Goal: Task Accomplishment & Management: Complete application form

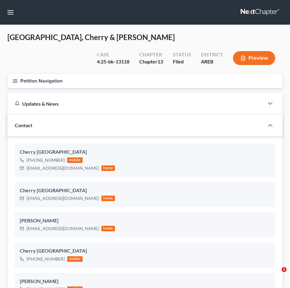
select select "6"
select select "0"
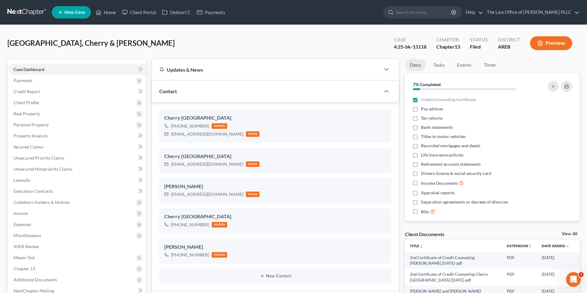
scroll to position [241, 0]
click at [289, 11] on input "search" at bounding box center [423, 11] width 56 height 11
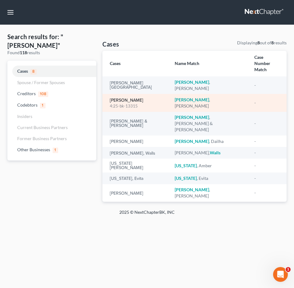
click at [129, 98] on link "[PERSON_NAME]" at bounding box center [127, 100] width 34 height 4
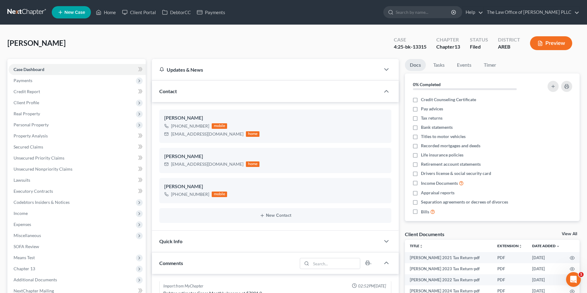
scroll to position [434, 0]
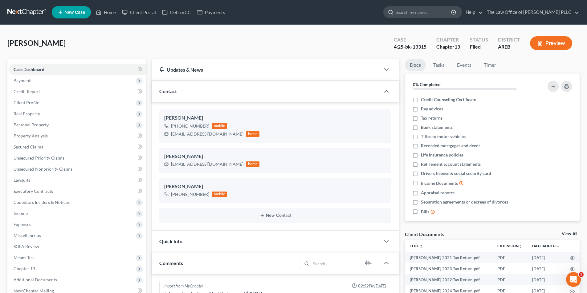
click at [289, 12] on input "search" at bounding box center [423, 11] width 56 height 11
type input "holt"
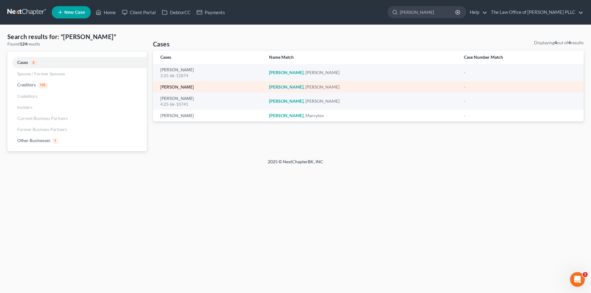
click at [173, 87] on link "[PERSON_NAME]" at bounding box center [177, 87] width 34 height 4
select select "10"
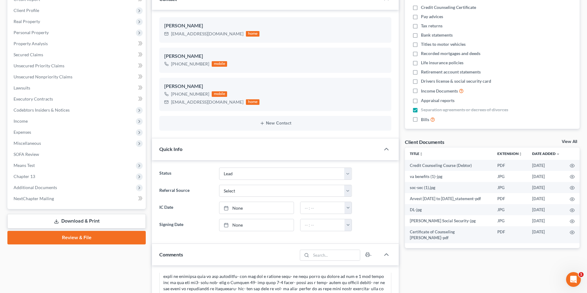
scroll to position [1708, 0]
click at [30, 177] on span "Chapter 13" at bounding box center [25, 176] width 22 height 5
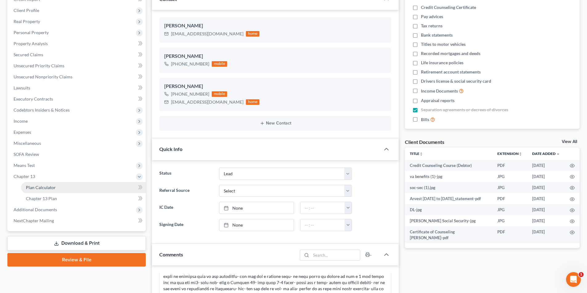
click at [51, 188] on span "Plan Calculator" at bounding box center [41, 187] width 30 height 5
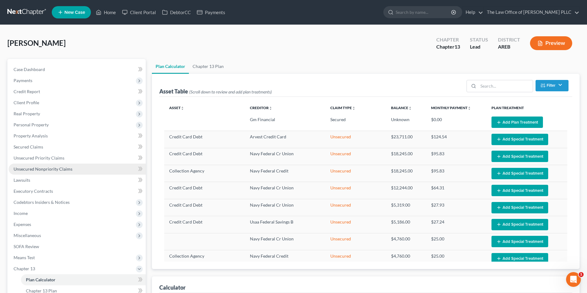
select select "35"
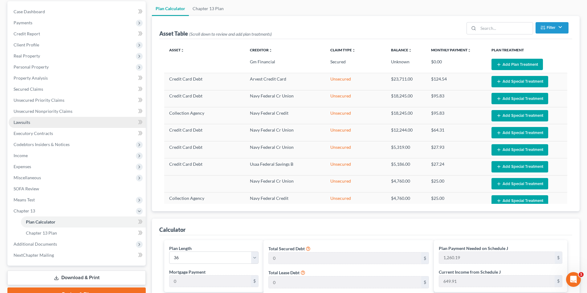
scroll to position [62, 0]
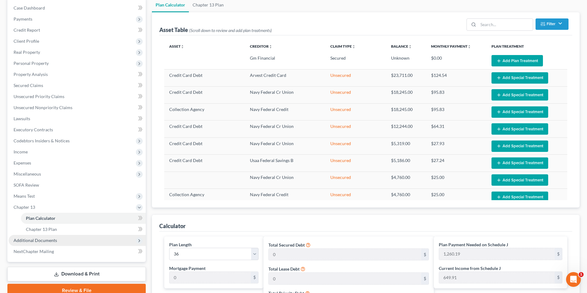
click at [44, 241] on span "Additional Documents" at bounding box center [35, 240] width 43 height 5
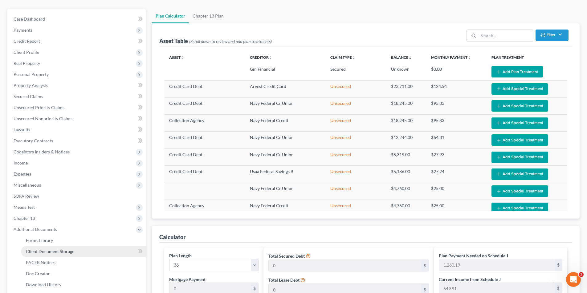
scroll to position [0, 0]
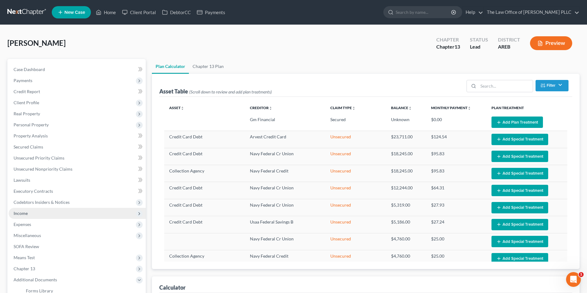
click at [24, 210] on span "Income" at bounding box center [77, 213] width 137 height 11
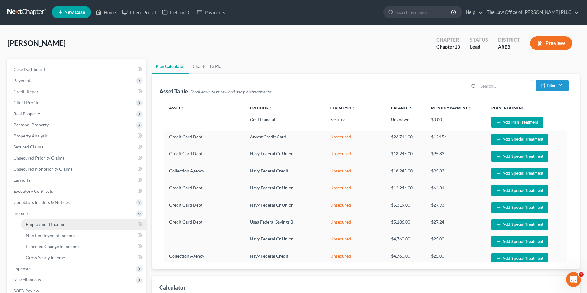
click at [31, 224] on span "Employment Income" at bounding box center [45, 224] width 39 height 5
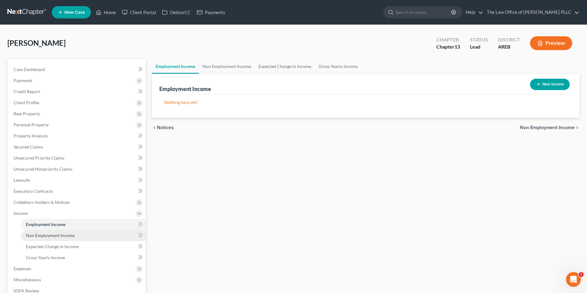
click at [38, 233] on link "Non Employment Income" at bounding box center [83, 235] width 125 height 11
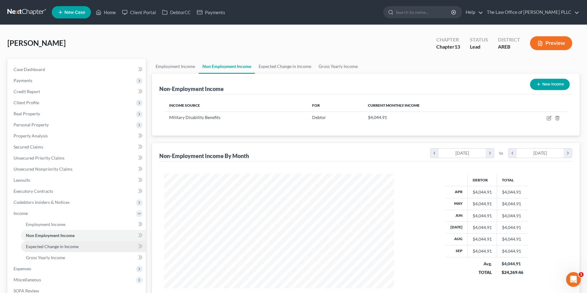
scroll to position [115, 242]
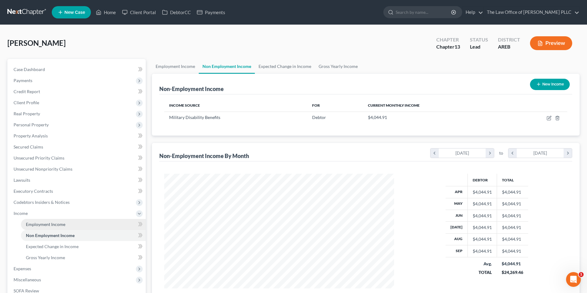
click at [42, 225] on span "Employment Income" at bounding box center [45, 224] width 39 height 5
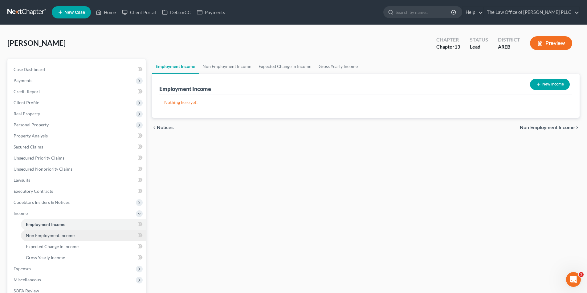
click at [44, 235] on span "Non Employment Income" at bounding box center [50, 235] width 49 height 5
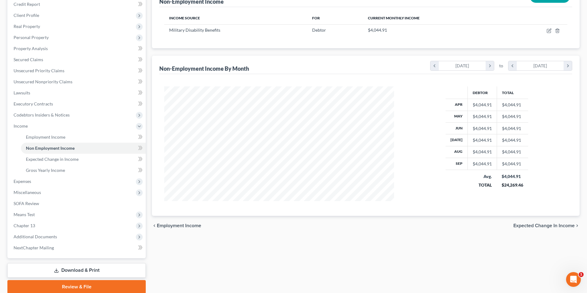
scroll to position [111, 0]
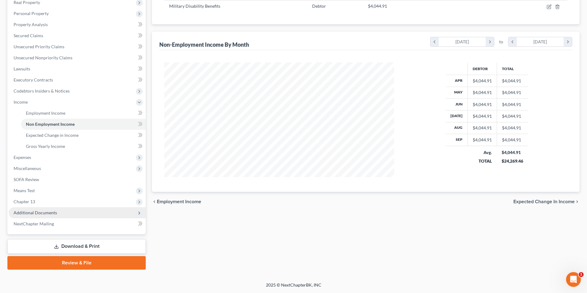
click at [32, 213] on span "Additional Documents" at bounding box center [35, 212] width 43 height 5
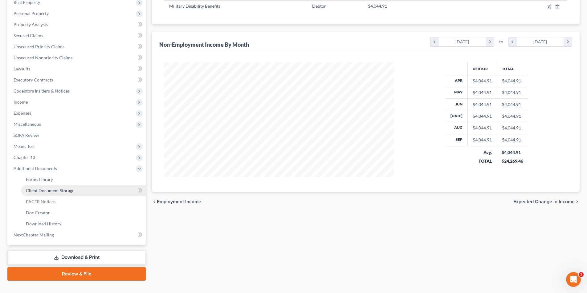
click at [43, 190] on span "Client Document Storage" at bounding box center [50, 190] width 48 height 5
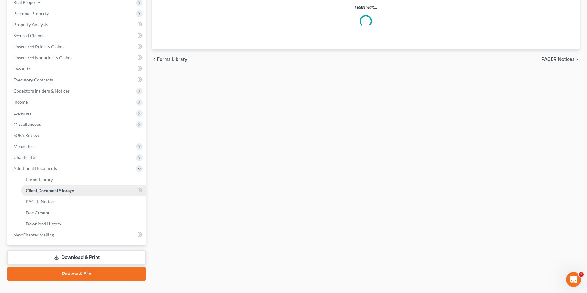
select select "0"
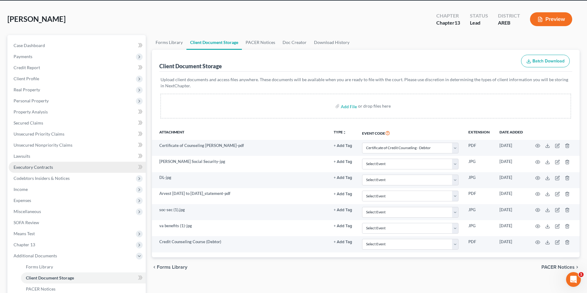
scroll to position [31, 0]
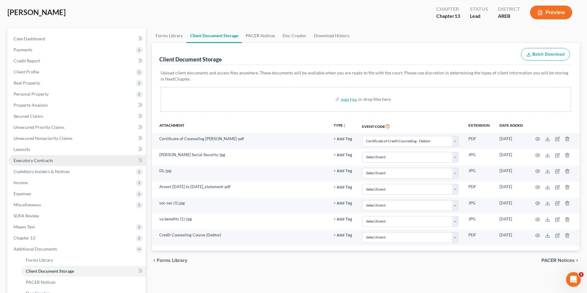
click at [33, 192] on span "Expenses" at bounding box center [77, 193] width 137 height 11
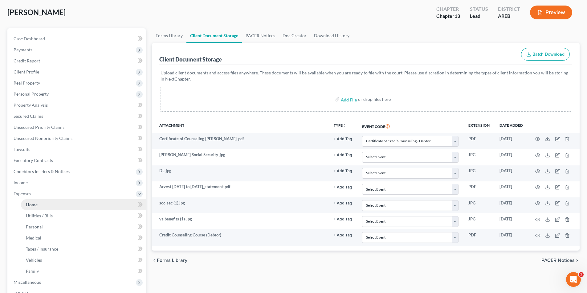
click at [36, 205] on span "Home" at bounding box center [32, 204] width 12 height 5
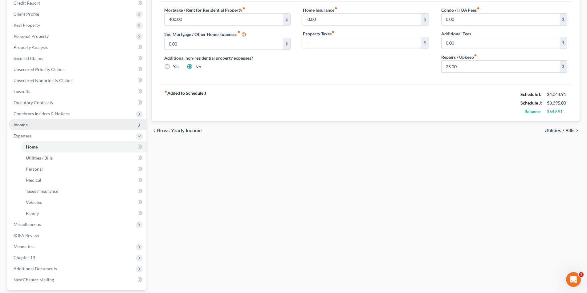
scroll to position [92, 0]
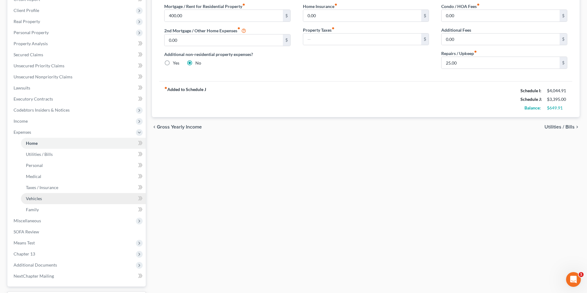
click at [33, 197] on span "Vehicles" at bounding box center [34, 198] width 16 height 5
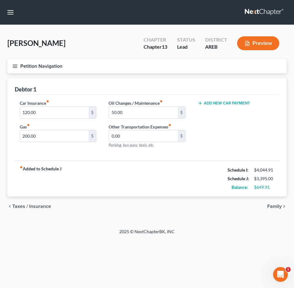
click at [151, 78] on div "Petition Navigation Case Dashboard Payments Invoices Payments Payments Credit R…" at bounding box center [147, 68] width 286 height 19
click at [77, 42] on div "Holt, Amy Upgraded Chapter Chapter 13 Status Lead District AREB Preview" at bounding box center [147, 45] width 280 height 27
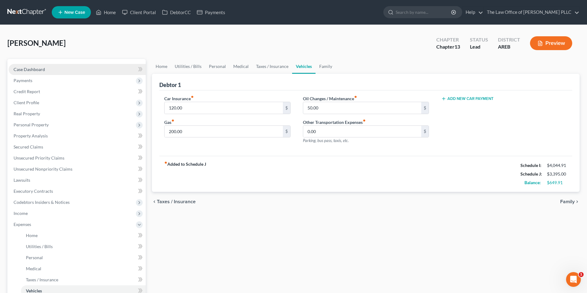
click at [39, 71] on span "Case Dashboard" at bounding box center [29, 69] width 31 height 5
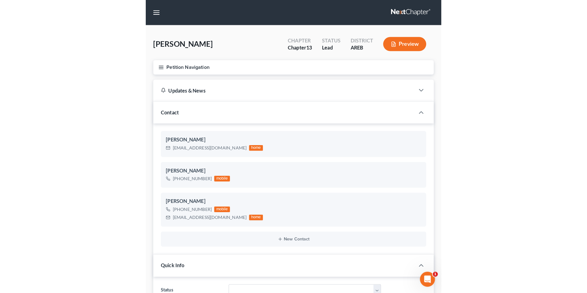
scroll to position [1690, 0]
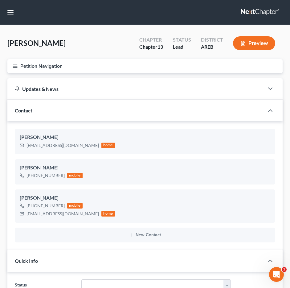
drag, startPoint x: 180, startPoint y: 55, endPoint x: 237, endPoint y: 18, distance: 68.0
click at [180, 55] on div "Holt, Amy Upgraded Chapter Chapter 13 Status Lead District AREB Preview" at bounding box center [144, 45] width 275 height 27
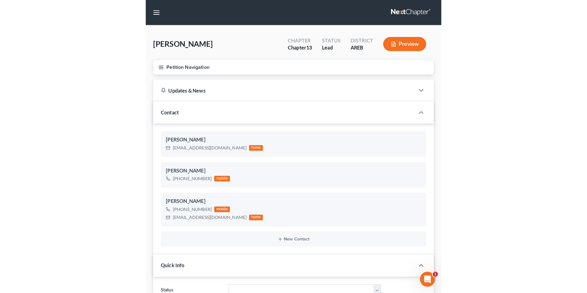
scroll to position [1708, 0]
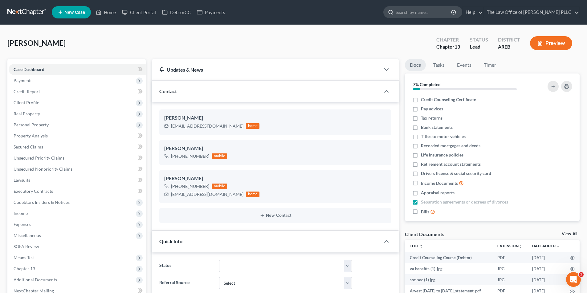
click at [289, 16] on input "search" at bounding box center [423, 11] width 56 height 11
type input "oliver"
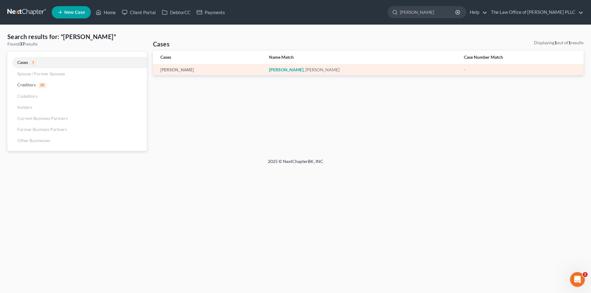
click at [162, 66] on td "[PERSON_NAME]" at bounding box center [208, 69] width 111 height 11
click at [163, 68] on link "[PERSON_NAME]" at bounding box center [177, 70] width 34 height 4
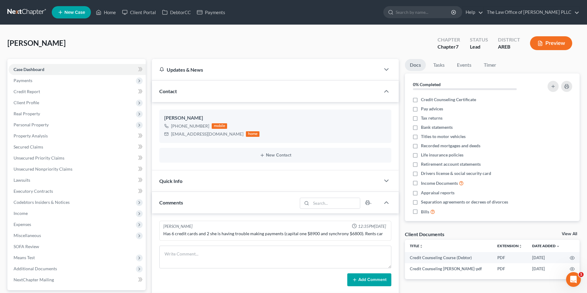
scroll to position [1224, 0]
click at [30, 92] on span "Credit Report" at bounding box center [27, 91] width 26 height 5
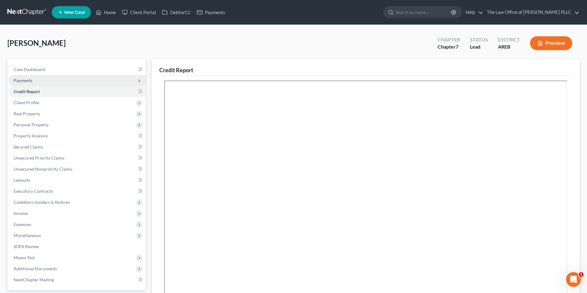
click at [32, 79] on span "Payments" at bounding box center [23, 80] width 19 height 5
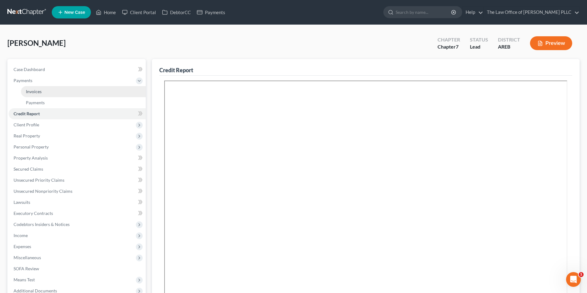
click at [36, 92] on span "Invoices" at bounding box center [34, 91] width 16 height 5
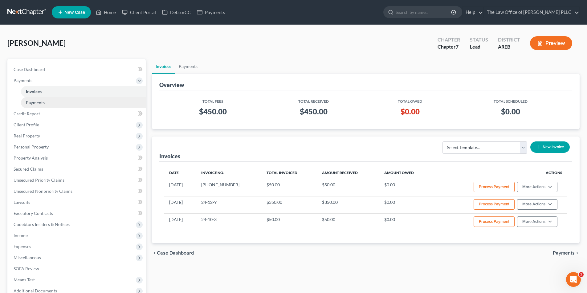
click at [34, 103] on span "Payments" at bounding box center [35, 102] width 19 height 5
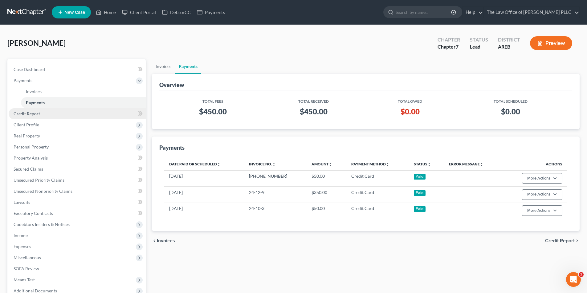
click at [34, 111] on span "Credit Report" at bounding box center [27, 113] width 26 height 5
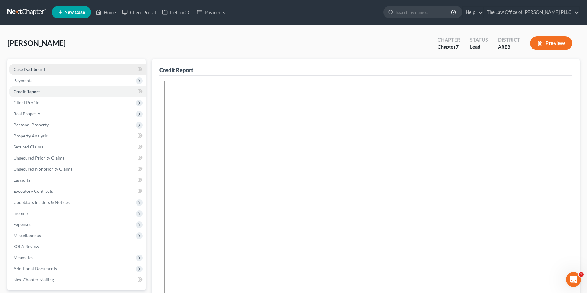
click at [31, 69] on span "Case Dashboard" at bounding box center [29, 69] width 31 height 5
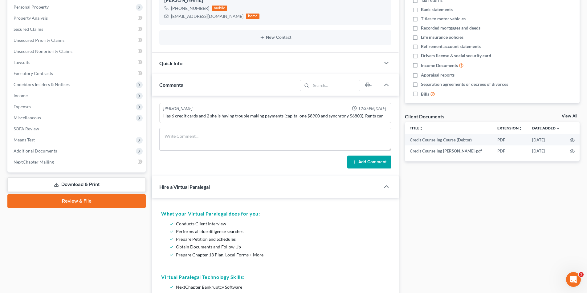
scroll to position [103, 0]
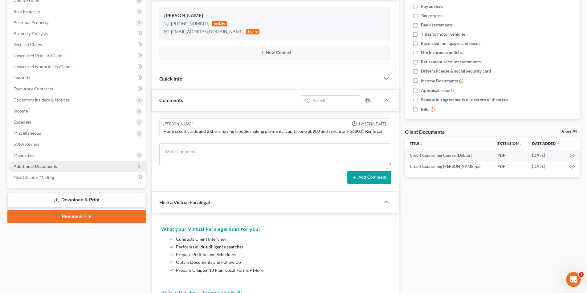
click at [38, 170] on span "Additional Documents" at bounding box center [77, 166] width 137 height 11
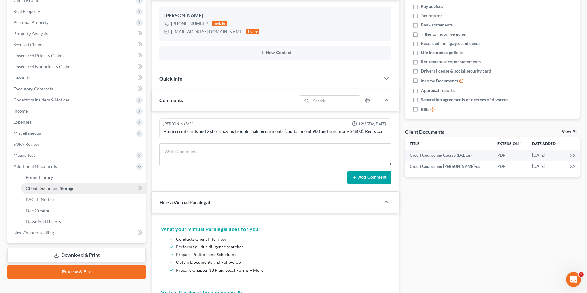
click at [42, 192] on link "Client Document Storage" at bounding box center [83, 188] width 125 height 11
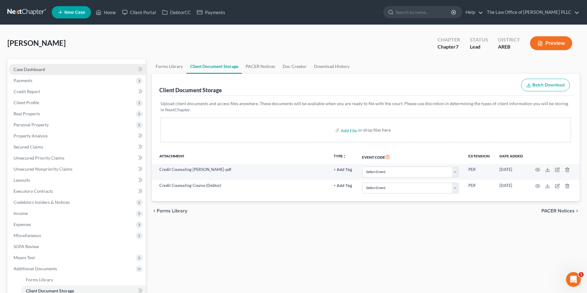
click at [53, 71] on link "Case Dashboard" at bounding box center [77, 69] width 137 height 11
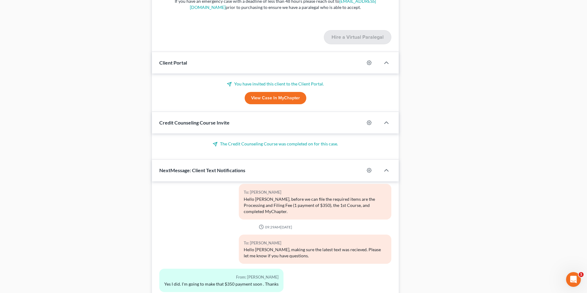
scroll to position [595, 0]
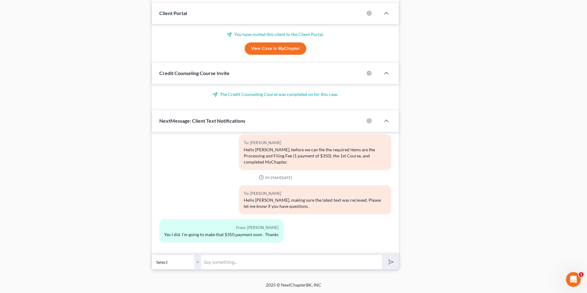
click at [252, 263] on input "text" at bounding box center [291, 262] width 180 height 15
type input "Looks like the fees are all paid. If you can complete your portal we will see a…"
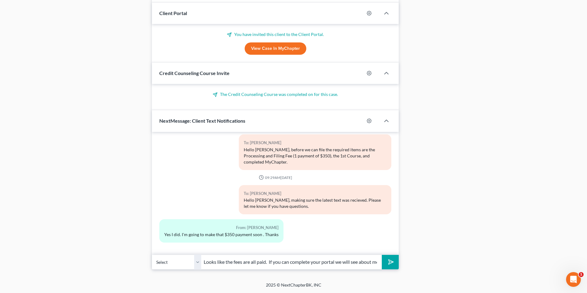
click at [289, 260] on button "submit" at bounding box center [389, 262] width 17 height 14
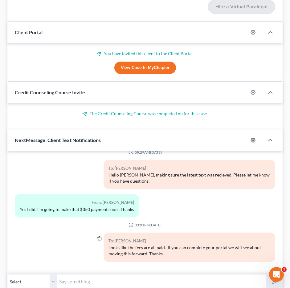
scroll to position [1250, 0]
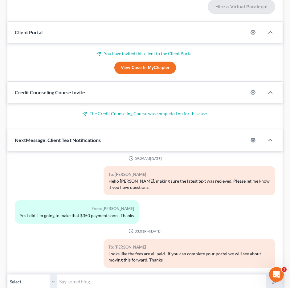
drag, startPoint x: 142, startPoint y: 24, endPoint x: 157, endPoint y: 5, distance: 24.8
click at [142, 24] on div "Client Portal" at bounding box center [127, 32] width 240 height 21
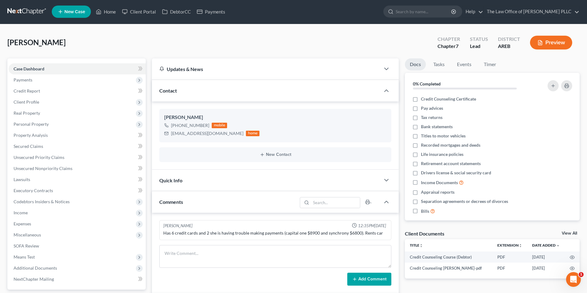
scroll to position [0, 0]
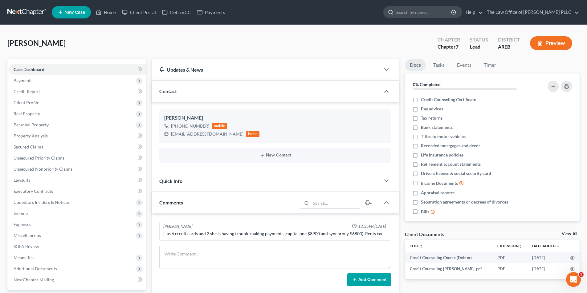
click at [289, 10] on input "search" at bounding box center [423, 11] width 56 height 11
type input "scott"
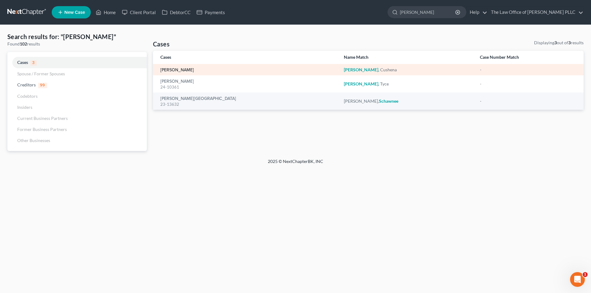
click at [167, 70] on link "[PERSON_NAME]" at bounding box center [177, 70] width 34 height 4
select select "10"
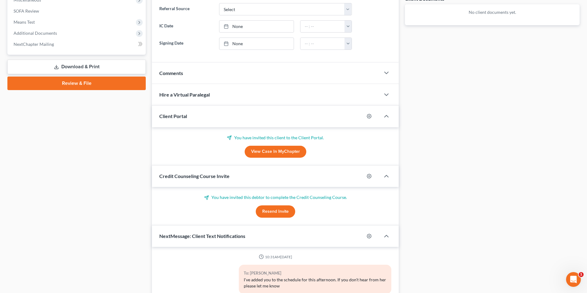
scroll to position [246, 0]
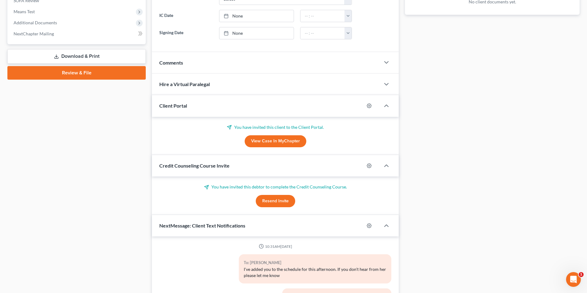
click at [274, 198] on button "Resend Invite" at bounding box center [275, 201] width 39 height 12
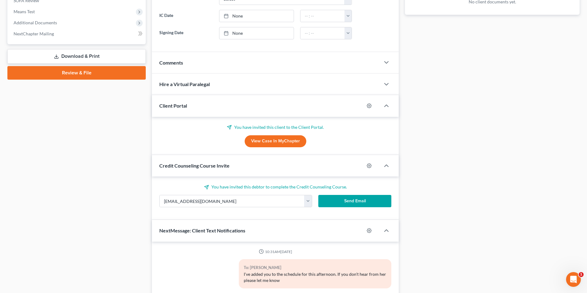
click at [289, 202] on button "Send Email" at bounding box center [354, 201] width 73 height 12
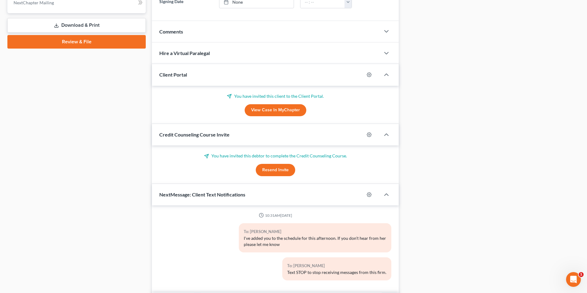
scroll to position [315, 0]
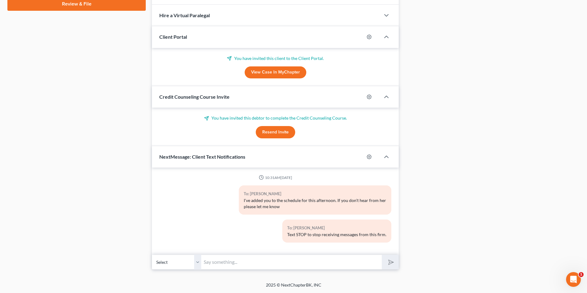
click at [271, 265] on input "text" at bounding box center [291, 262] width 180 height 15
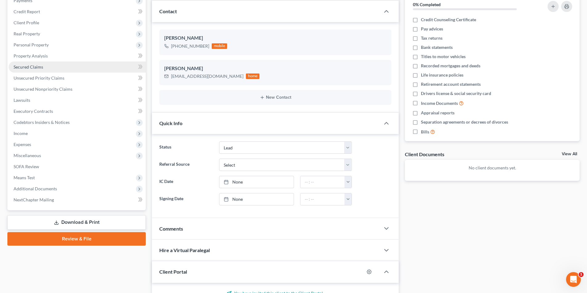
scroll to position [0, 0]
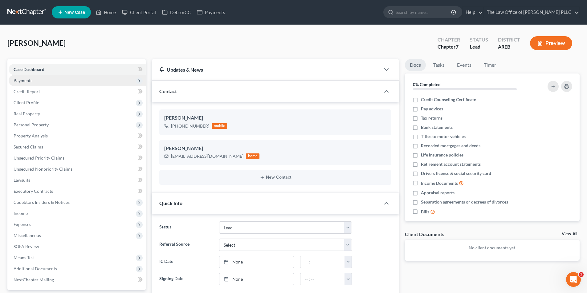
click at [28, 81] on span "Payments" at bounding box center [23, 80] width 19 height 5
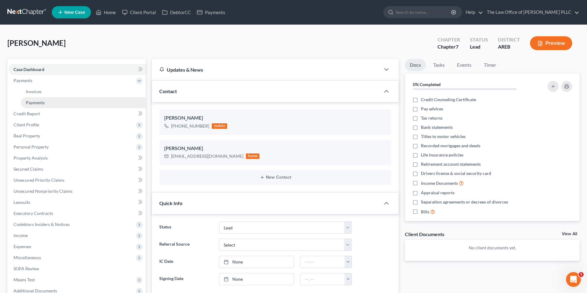
click at [34, 99] on link "Payments" at bounding box center [83, 102] width 125 height 11
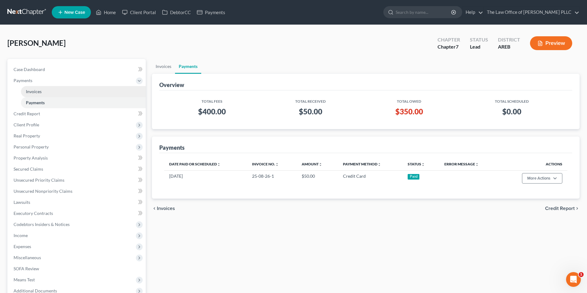
click at [34, 94] on span "Invoices" at bounding box center [34, 91] width 16 height 5
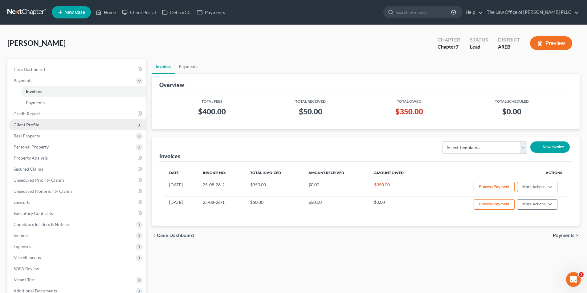
click at [28, 126] on span "Client Profile" at bounding box center [27, 124] width 26 height 5
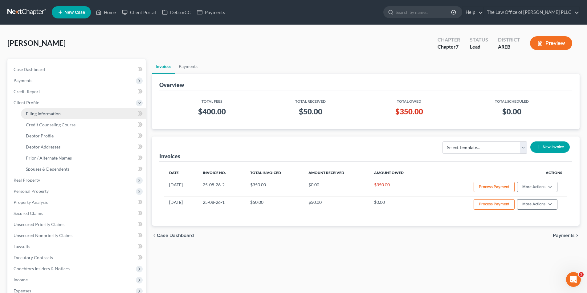
click at [37, 113] on span "Filing Information" at bounding box center [43, 113] width 35 height 5
select select "1"
select select "0"
select select "2"
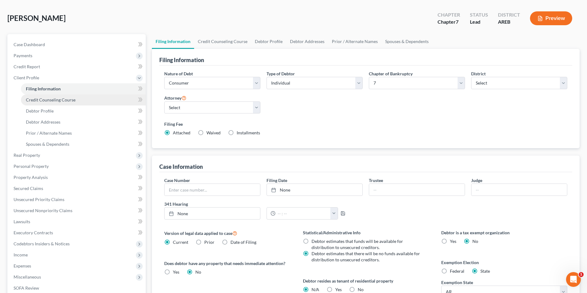
scroll to position [123, 0]
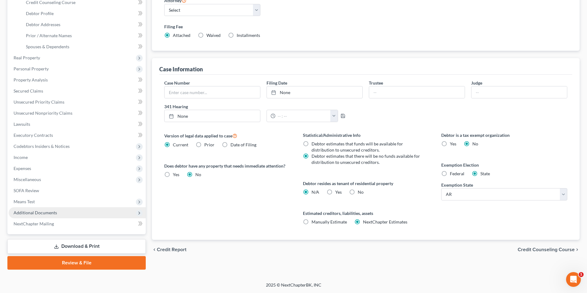
click at [45, 216] on span "Additional Documents" at bounding box center [77, 213] width 137 height 11
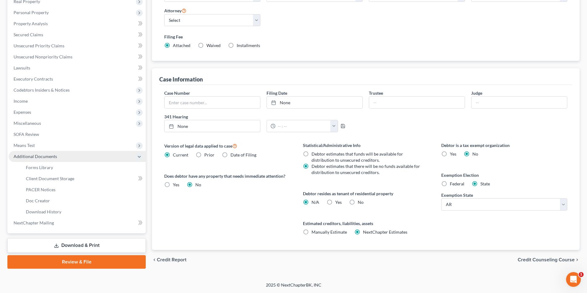
scroll to position [111, 0]
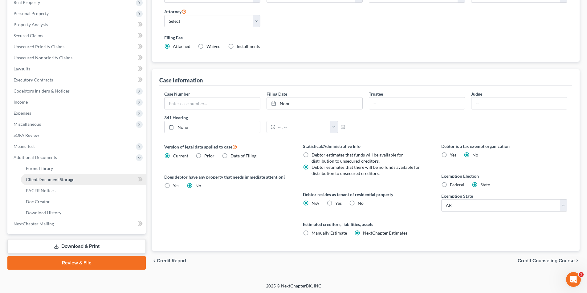
click at [50, 180] on span "Client Document Storage" at bounding box center [50, 179] width 48 height 5
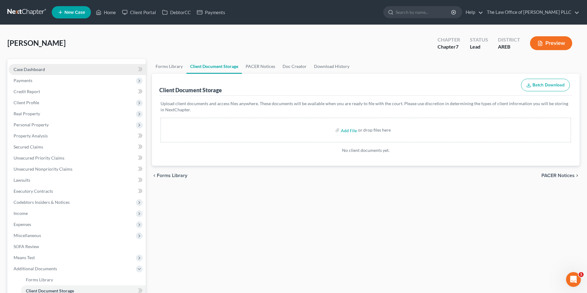
click at [28, 69] on span "Case Dashboard" at bounding box center [29, 69] width 31 height 5
select select "10"
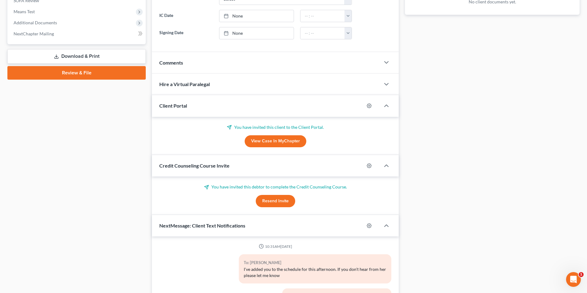
scroll to position [315, 0]
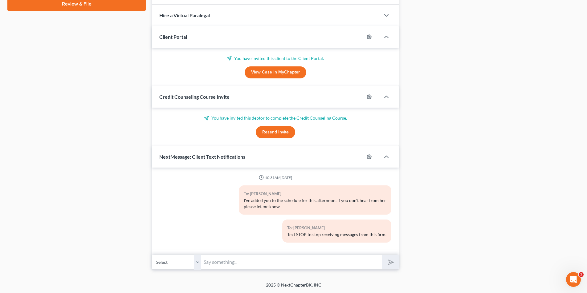
click at [251, 258] on input "text" at bounding box center [291, 262] width 180 height 15
type input "Just checking in to see how your poratl is coming along. If you get that inform…"
click at [289, 263] on icon "submit" at bounding box center [389, 262] width 9 height 9
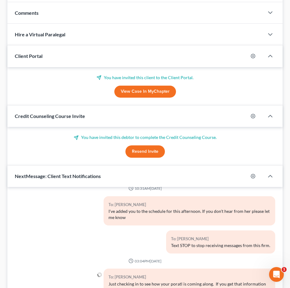
scroll to position [9, 0]
drag, startPoint x: 181, startPoint y: 34, endPoint x: 177, endPoint y: 7, distance: 27.7
click at [181, 34] on div "Hire a Virtual Paralegal" at bounding box center [135, 34] width 256 height 21
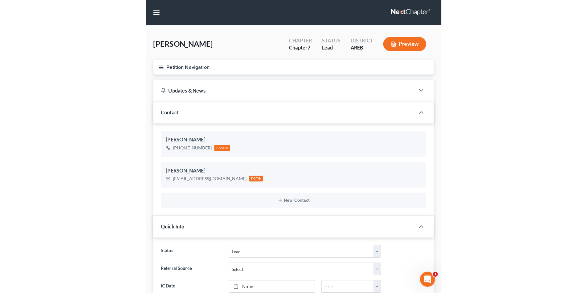
scroll to position [15, 0]
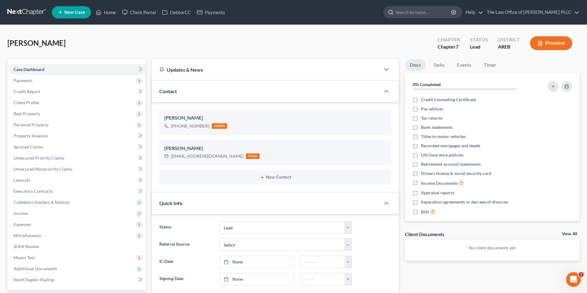
click at [289, 13] on input "search" at bounding box center [423, 11] width 56 height 11
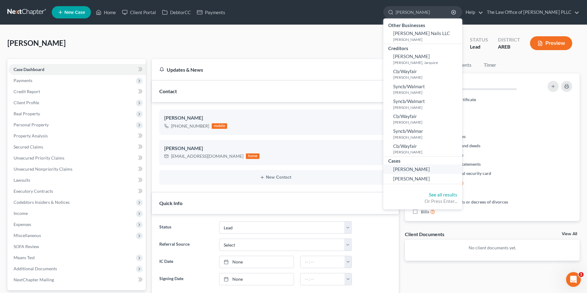
type input "[PERSON_NAME]"
click at [289, 168] on span "[PERSON_NAME]" at bounding box center [411, 170] width 37 height 6
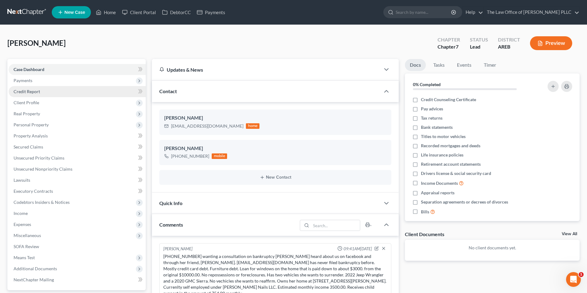
click at [29, 93] on span "Credit Report" at bounding box center [27, 91] width 26 height 5
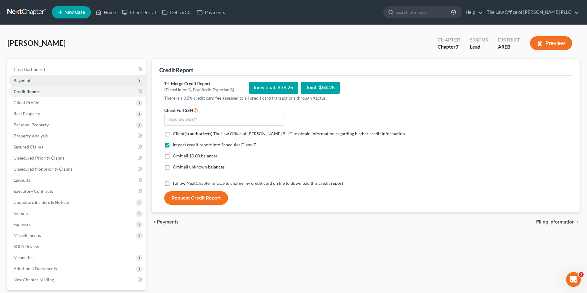
click at [27, 81] on span "Payments" at bounding box center [23, 80] width 19 height 5
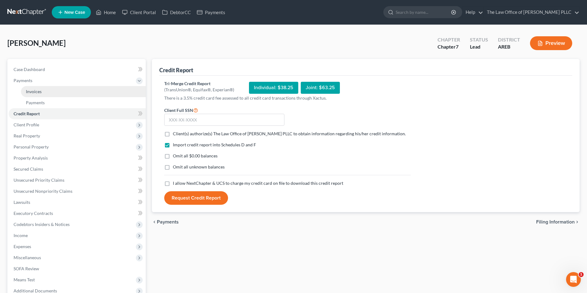
click at [33, 94] on span "Invoices" at bounding box center [34, 91] width 16 height 5
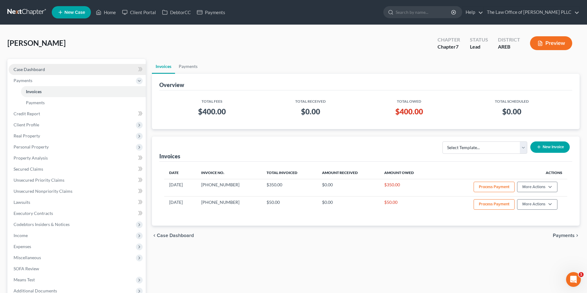
click at [21, 36] on div "Watson, Vonita Upgraded Chapter Chapter 7 Status Lead District AREB Preview" at bounding box center [293, 45] width 572 height 27
click at [24, 69] on span "Case Dashboard" at bounding box center [29, 69] width 31 height 5
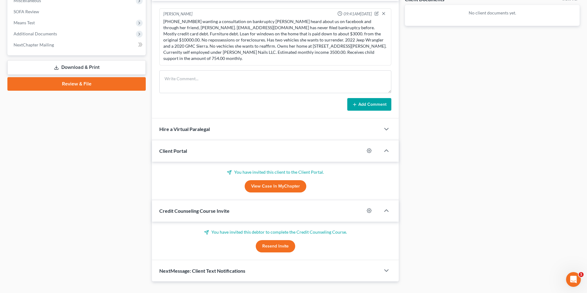
scroll to position [241, 0]
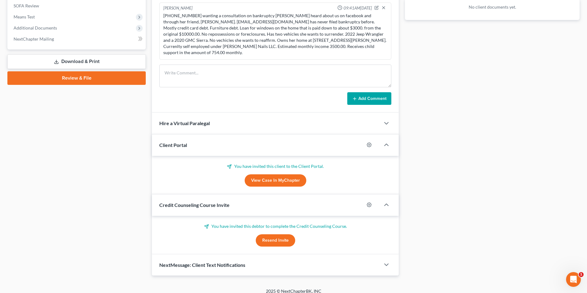
click at [229, 262] on span "NextMessage: Client Text Notifications" at bounding box center [202, 265] width 86 height 6
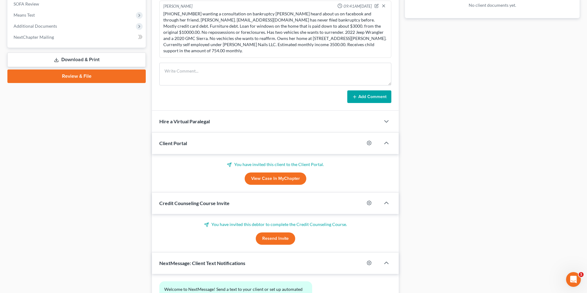
scroll to position [298, 0]
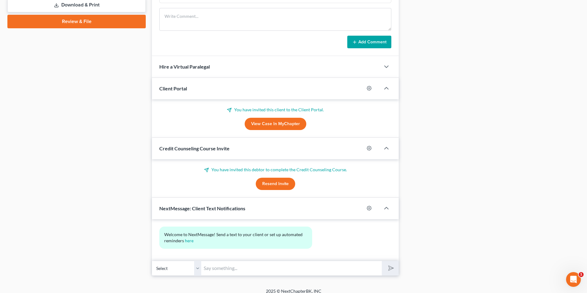
click at [222, 261] on input "text" at bounding box center [291, 268] width 180 height 15
type input "Hey [PERSON_NAME]. Just checking in. If you have any questions about moving for…"
click at [289, 261] on button "submit" at bounding box center [389, 268] width 17 height 14
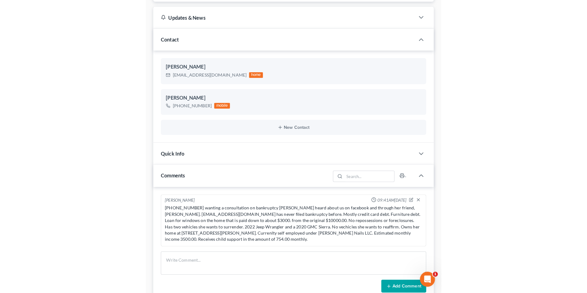
scroll to position [0, 0]
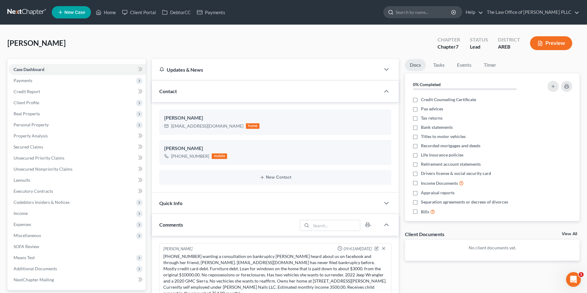
click at [289, 12] on input "search" at bounding box center [423, 11] width 56 height 11
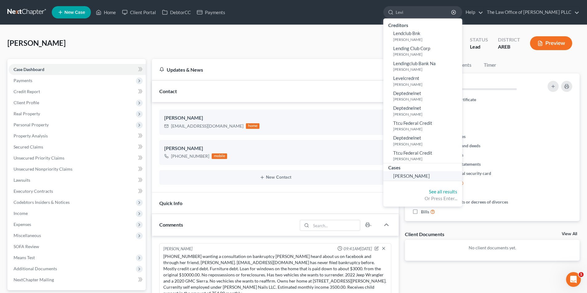
type input "Levi"
click at [289, 176] on link "[PERSON_NAME]" at bounding box center [422, 177] width 79 height 10
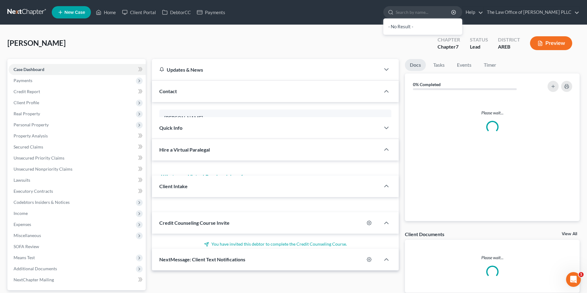
click at [289, 177] on div "Please wait..." at bounding box center [492, 158] width 175 height 126
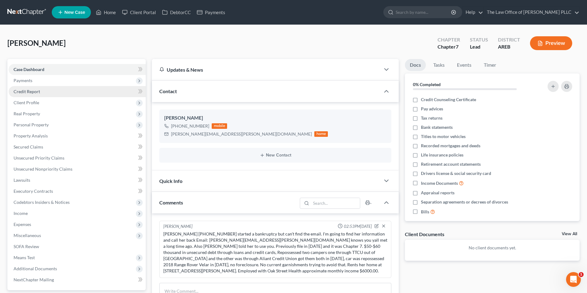
scroll to position [142, 0]
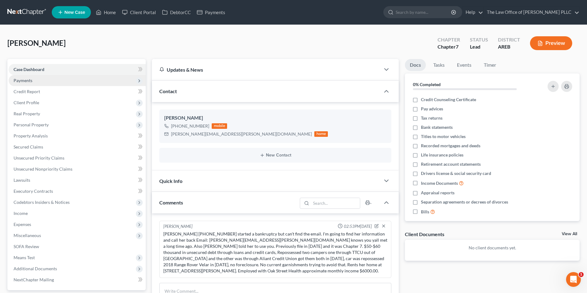
click at [24, 81] on span "Payments" at bounding box center [23, 80] width 19 height 5
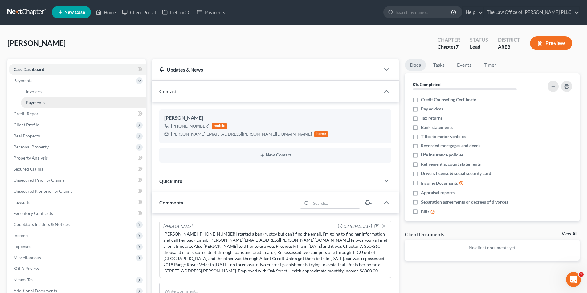
click at [35, 103] on span "Payments" at bounding box center [35, 102] width 19 height 5
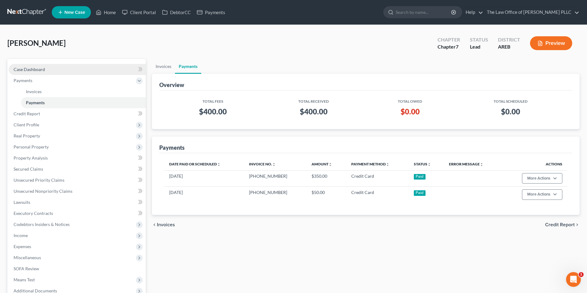
click at [37, 68] on span "Case Dashboard" at bounding box center [29, 69] width 31 height 5
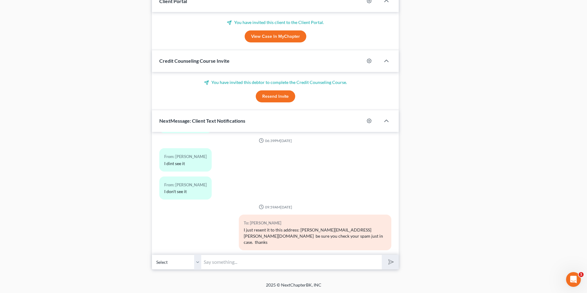
scroll to position [142, 0]
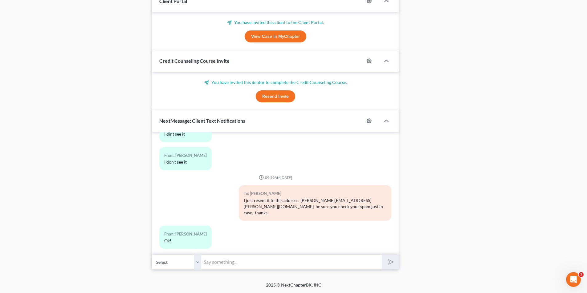
click at [212, 266] on input "text" at bounding box center [291, 262] width 180 height 15
type input "Hey [PERSON_NAME], just checking in to see how your portal is coming. If you ca…"
click at [289, 264] on icon "submit" at bounding box center [389, 262] width 9 height 9
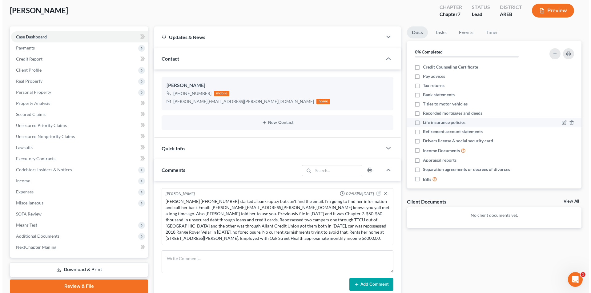
scroll to position [0, 0]
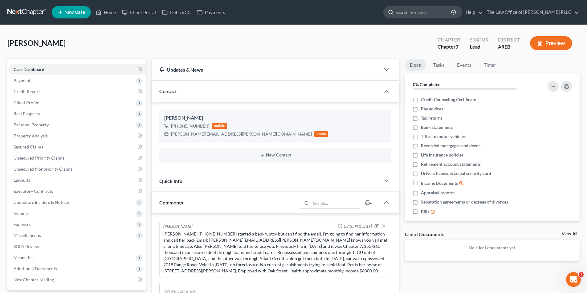
click at [289, 11] on input "search" at bounding box center [423, 11] width 56 height 11
type input "[PERSON_NAME]"
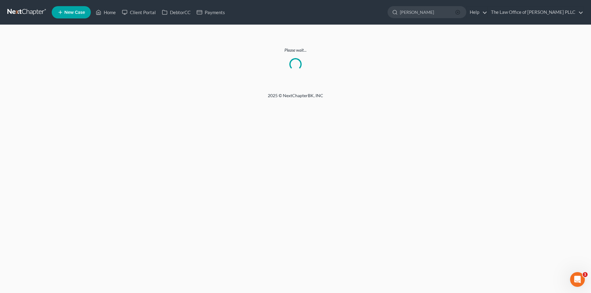
click at [289, 10] on circle "button" at bounding box center [458, 12] width 4 height 4
click at [24, 13] on link at bounding box center [26, 12] width 39 height 11
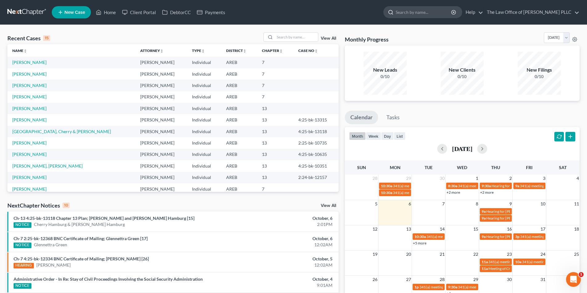
click at [432, 14] on input "search" at bounding box center [423, 11] width 56 height 11
type input "[PERSON_NAME]"
click at [30, 96] on link "[PERSON_NAME]" at bounding box center [29, 96] width 34 height 5
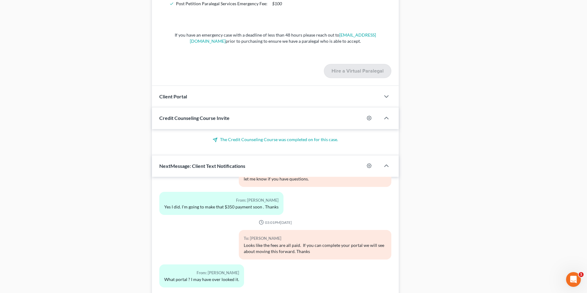
scroll to position [523, 0]
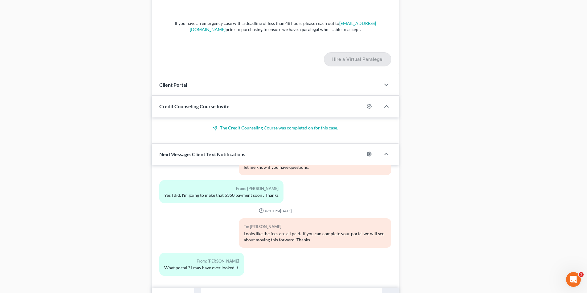
click at [179, 84] on span "Client Portal" at bounding box center [173, 85] width 28 height 6
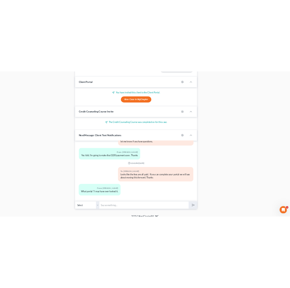
scroll to position [595, 0]
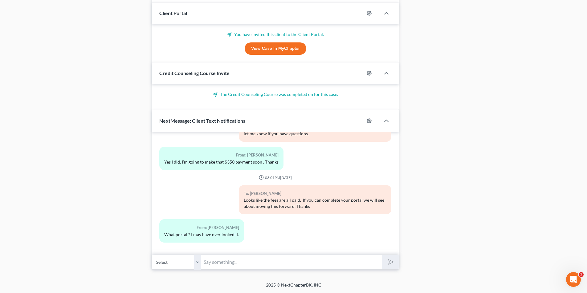
click at [228, 265] on input "text" at bounding box center [291, 262] width 180 height 15
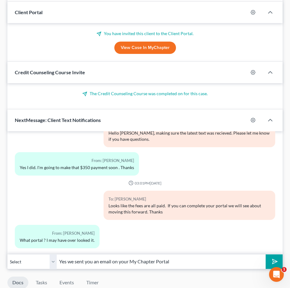
scroll to position [626, 0]
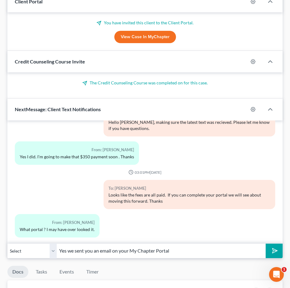
drag, startPoint x: 175, startPoint y: 250, endPoint x: 50, endPoint y: 252, distance: 125.3
click at [50, 252] on div "Select [PHONE_NUMBER] - [PERSON_NAME] Yes we sent you an email on your My Chapt…" at bounding box center [144, 251] width 275 height 14
type input "W"
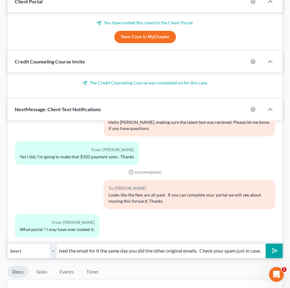
scroll to position [0, 48]
type input "You should have received the email for it the same day you did the other origin…"
click at [265, 244] on button "submit" at bounding box center [273, 251] width 17 height 14
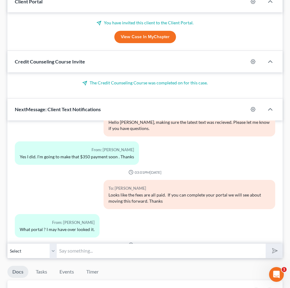
scroll to position [1322, 0]
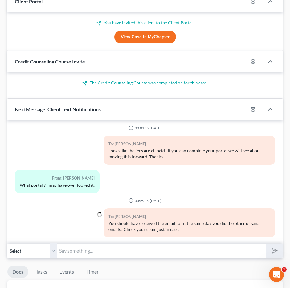
click at [81, 256] on input "text" at bounding box center [161, 250] width 209 height 15
click at [80, 253] on input "text" at bounding box center [161, 250] width 209 height 15
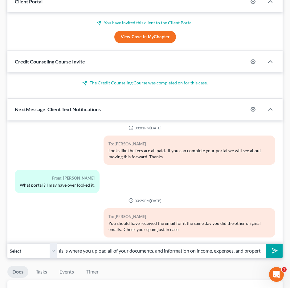
scroll to position [0, 9]
type input "This is where you upload all of your documents, and information on income, expe…"
click at [271, 252] on icon "submit" at bounding box center [273, 250] width 9 height 9
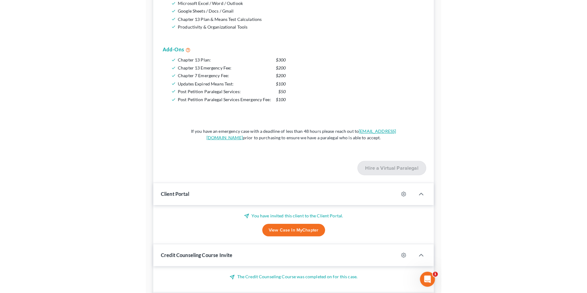
scroll to position [441, 0]
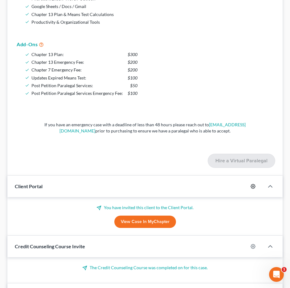
click at [252, 187] on circle "button" at bounding box center [252, 186] width 1 height 1
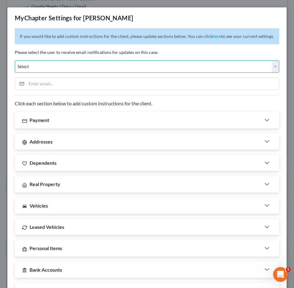
click at [90, 69] on select "Select [EMAIL_ADDRESS][DOMAIN_NAME] [PERSON_NAME][EMAIL_ADDRESS][DOMAIN_NAME] […" at bounding box center [147, 66] width 265 height 12
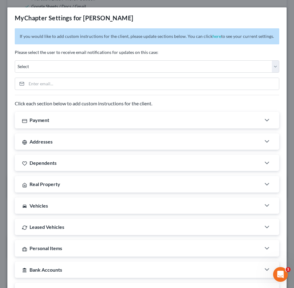
click at [262, 9] on div "MyChapter Settings for [PERSON_NAME]" at bounding box center [147, 17] width 280 height 21
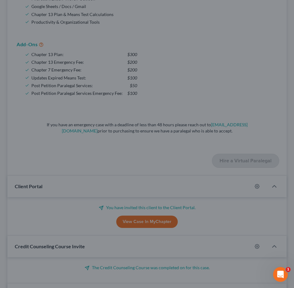
click at [99, 3] on div "MyChapter Settings for [PERSON_NAME] If you would like to add custom instructio…" at bounding box center [147, 144] width 294 height 288
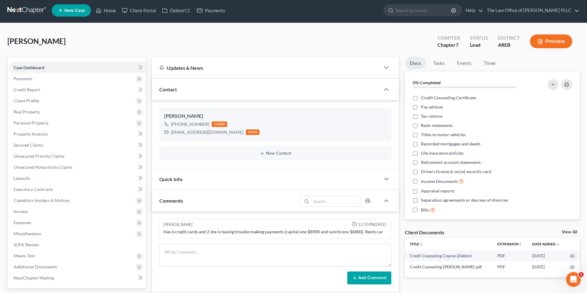
scroll to position [0, 0]
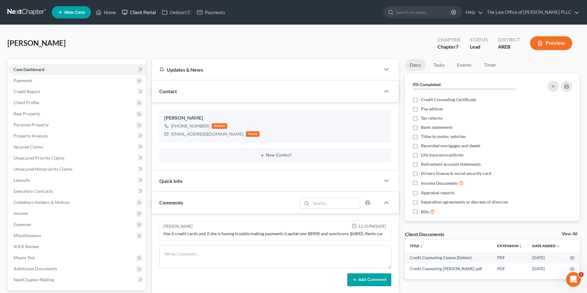
click at [138, 7] on link "Client Portal" at bounding box center [139, 12] width 40 height 11
click at [137, 11] on link "Client Portal" at bounding box center [139, 12] width 40 height 11
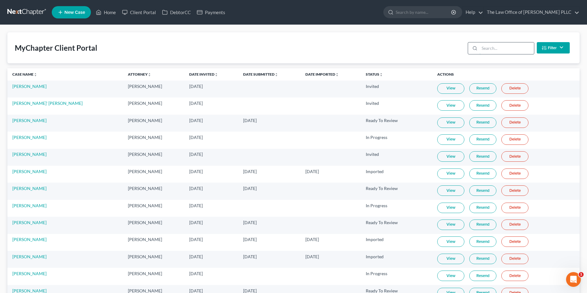
click at [491, 47] on input "search" at bounding box center [506, 48] width 54 height 12
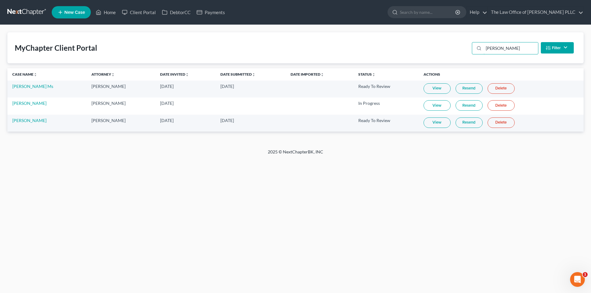
type input "[PERSON_NAME]"
click at [465, 104] on link "Resend" at bounding box center [469, 105] width 27 height 10
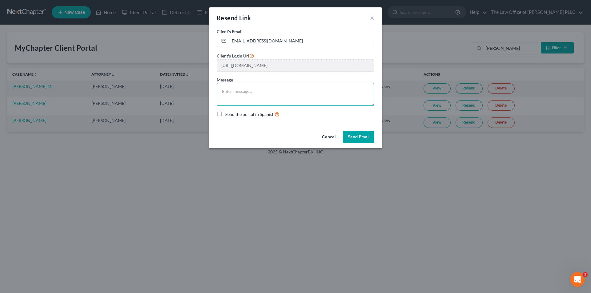
click at [256, 94] on textarea at bounding box center [296, 94] width 158 height 23
type textarea "This is the portal link. Thanks"
click at [365, 135] on button "Send Email" at bounding box center [358, 137] width 31 height 12
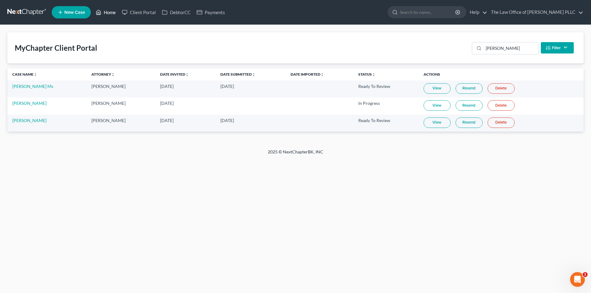
click at [105, 11] on link "Home" at bounding box center [106, 12] width 26 height 11
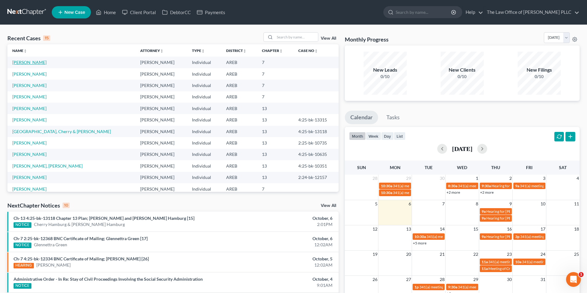
click at [31, 63] on link "[PERSON_NAME]" at bounding box center [29, 62] width 34 height 5
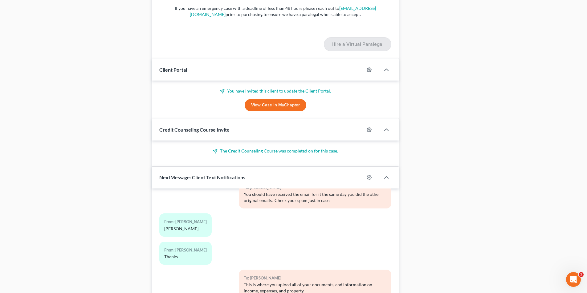
scroll to position [595, 0]
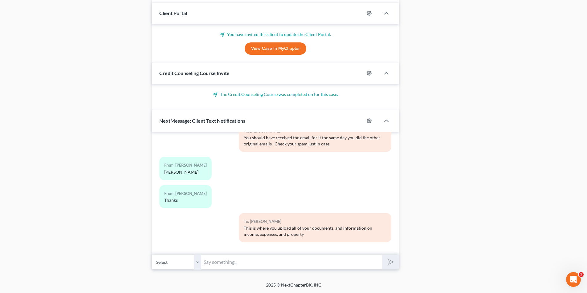
click at [254, 259] on input "text" at bounding box center [291, 262] width 180 height 15
type input "I just resent it again. Call if you have any questions."
click at [381, 255] on button "submit" at bounding box center [389, 262] width 17 height 14
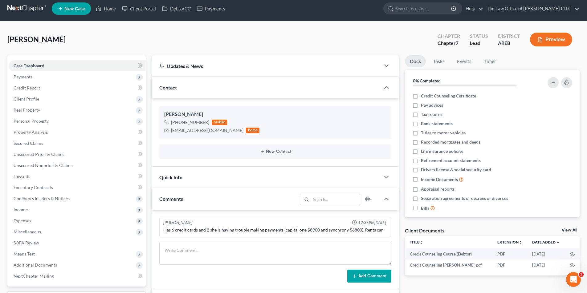
scroll to position [0, 0]
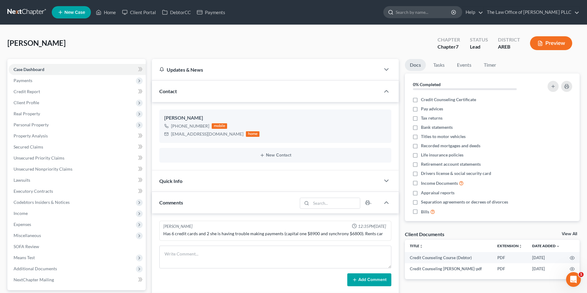
click at [420, 12] on input "search" at bounding box center [423, 11] width 56 height 11
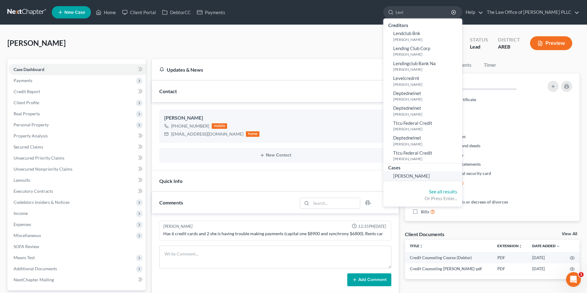
type input "Levi"
click at [414, 176] on span "[PERSON_NAME]" at bounding box center [411, 176] width 37 height 6
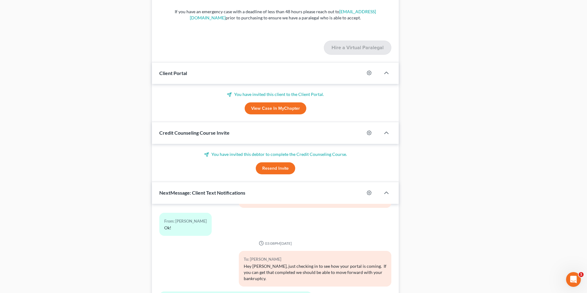
scroll to position [645, 0]
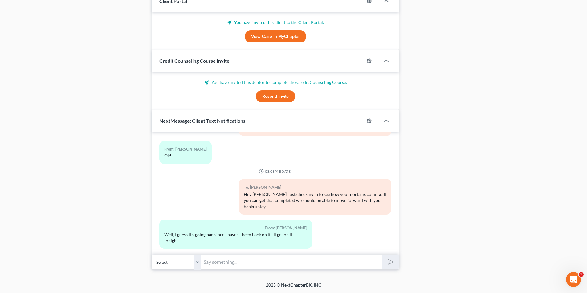
click at [218, 262] on input "text" at bounding box center [291, 262] width 180 height 15
type input "I'm sorry. If I can help with anything feel free to call me."
click at [388, 260] on icon "submit" at bounding box center [389, 262] width 9 height 9
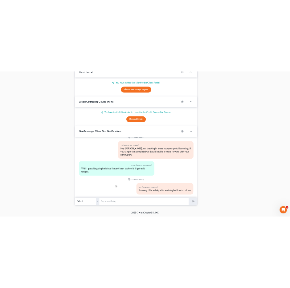
scroll to position [253, 0]
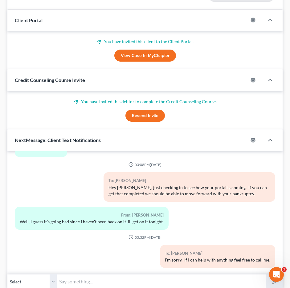
click at [147, 14] on div "Client Portal" at bounding box center [127, 20] width 240 height 21
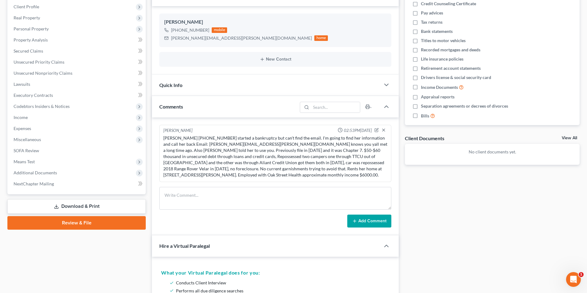
scroll to position [0, 0]
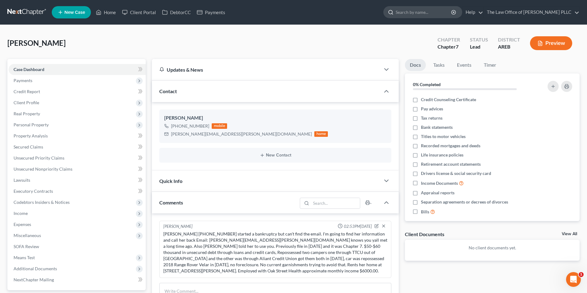
click at [423, 12] on input "search" at bounding box center [423, 11] width 56 height 11
type input "[PERSON_NAME]"
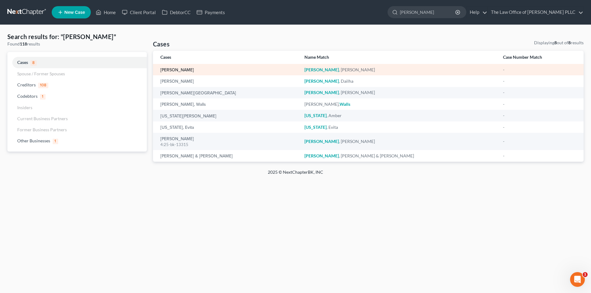
click at [186, 69] on link "[PERSON_NAME]" at bounding box center [177, 70] width 34 height 4
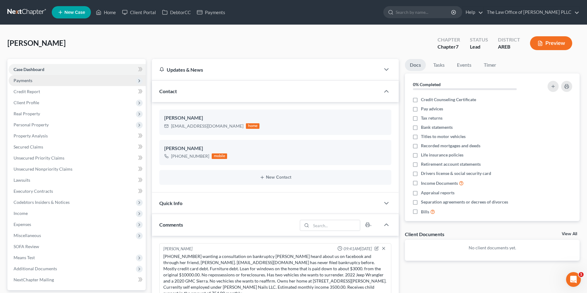
click at [19, 80] on span "Payments" at bounding box center [23, 80] width 19 height 5
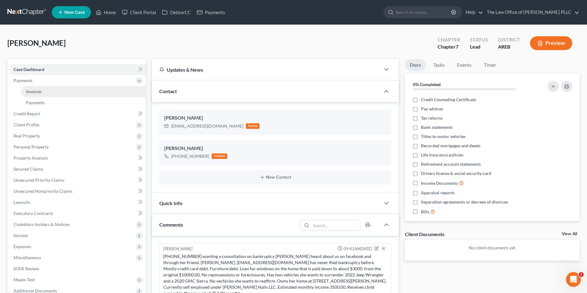
click at [30, 91] on span "Invoices" at bounding box center [34, 91] width 16 height 5
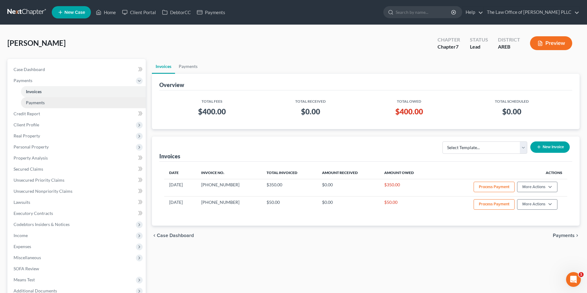
click at [30, 102] on span "Payments" at bounding box center [35, 102] width 19 height 5
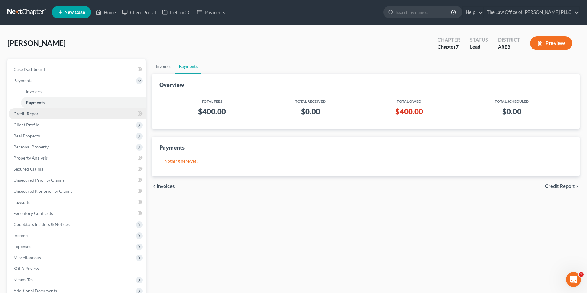
click at [30, 113] on span "Credit Report" at bounding box center [27, 113] width 26 height 5
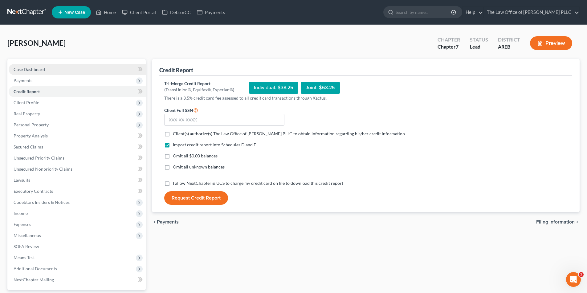
click at [30, 67] on span "Case Dashboard" at bounding box center [29, 69] width 31 height 5
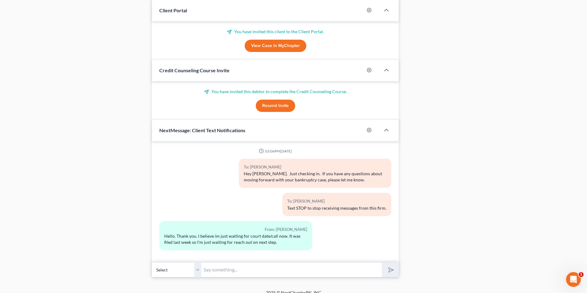
scroll to position [377, 0]
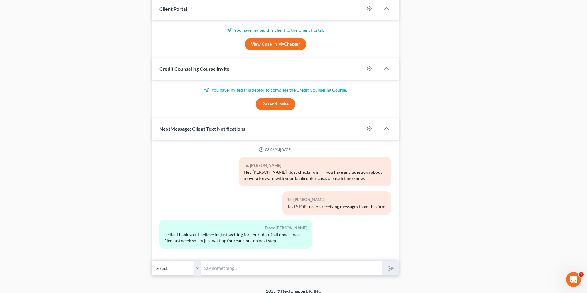
click at [239, 264] on input "text" at bounding box center [291, 268] width 180 height 15
click at [356, 221] on div "From: [PERSON_NAME] Hello. Thank you. I believe im just waiting for court date/…" at bounding box center [275, 237] width 238 height 34
click at [216, 263] on input "text" at bounding box center [291, 268] width 180 height 15
type input "O"
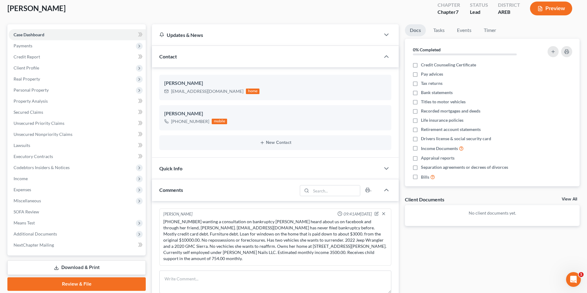
scroll to position [0, 0]
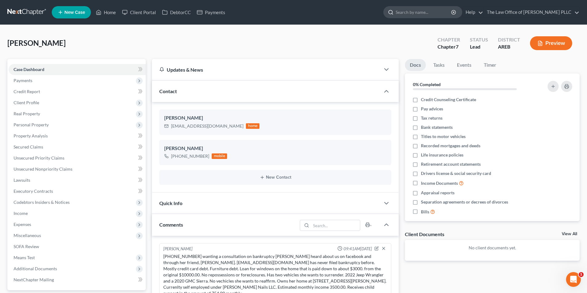
click at [405, 7] on input "search" at bounding box center [423, 11] width 56 height 11
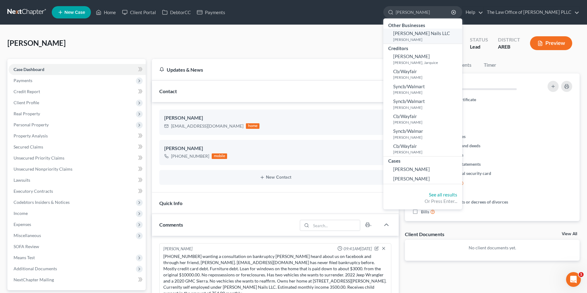
type input "[PERSON_NAME]"
click at [420, 36] on link "[PERSON_NAME] Nails LLC [PERSON_NAME]" at bounding box center [422, 36] width 79 height 15
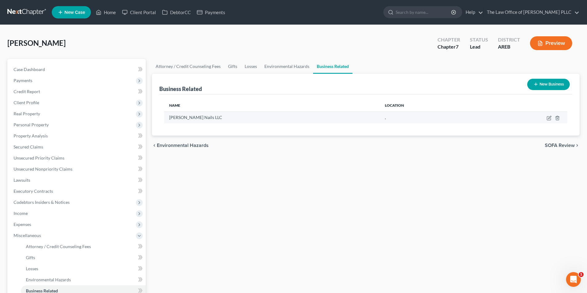
click at [183, 119] on span "[PERSON_NAME] Nails LLC" at bounding box center [195, 117] width 53 height 5
click at [406, 10] on input "search" at bounding box center [423, 11] width 56 height 11
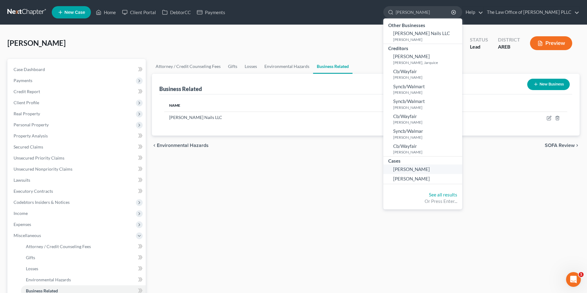
type input "[PERSON_NAME]"
click at [416, 170] on span "[PERSON_NAME]" at bounding box center [411, 170] width 37 height 6
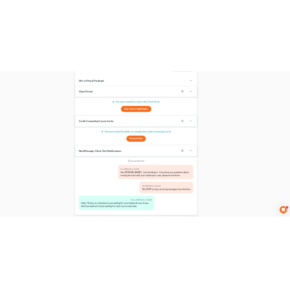
scroll to position [369, 0]
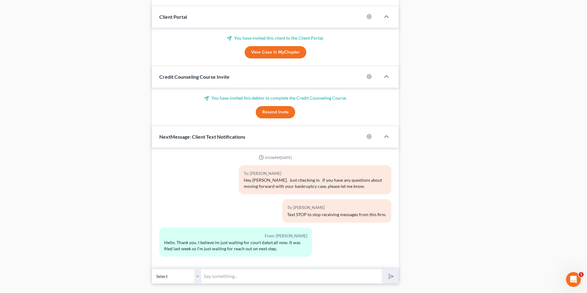
click at [218, 269] on input "text" at bounding box center [291, 276] width 180 height 15
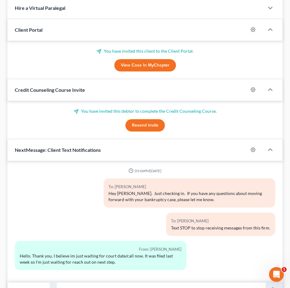
click at [75, 212] on div "To: [PERSON_NAME] Hey [PERSON_NAME]. Just checking in. If you have any question…" at bounding box center [145, 195] width 266 height 34
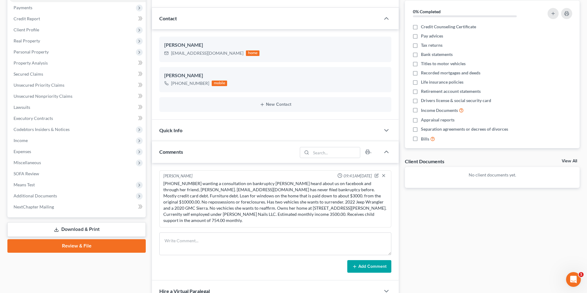
scroll to position [0, 0]
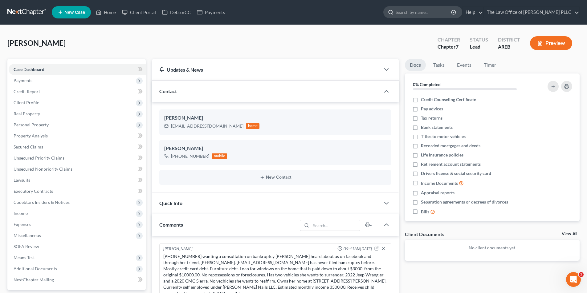
click at [423, 12] on input "search" at bounding box center [423, 11] width 56 height 11
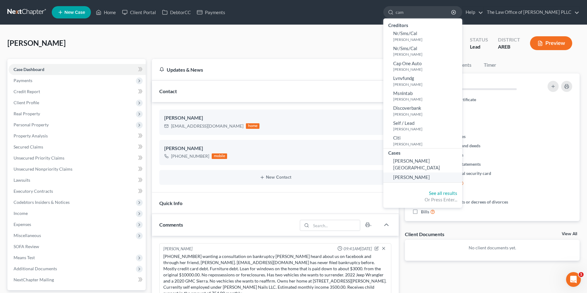
type input "cam"
click at [408, 175] on span "[PERSON_NAME]" at bounding box center [411, 178] width 37 height 6
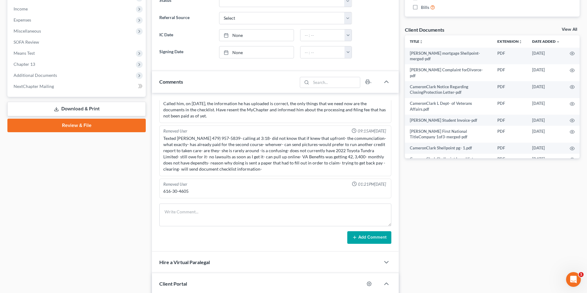
scroll to position [168, 0]
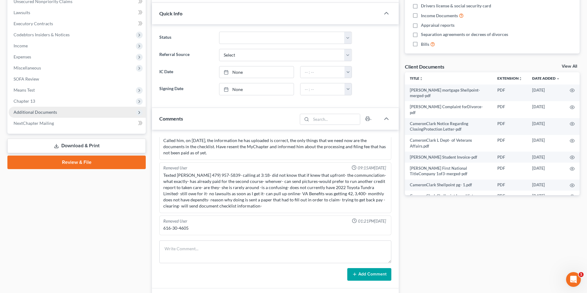
click at [53, 112] on span "Additional Documents" at bounding box center [35, 112] width 43 height 5
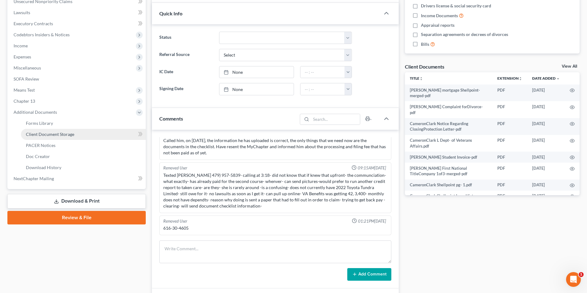
click at [51, 134] on span "Client Document Storage" at bounding box center [50, 134] width 48 height 5
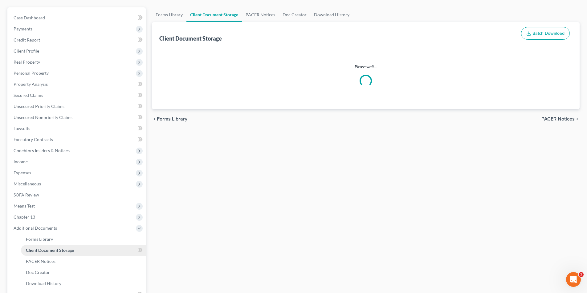
scroll to position [7, 0]
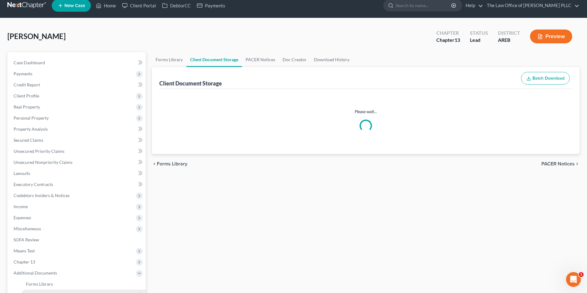
select select "0"
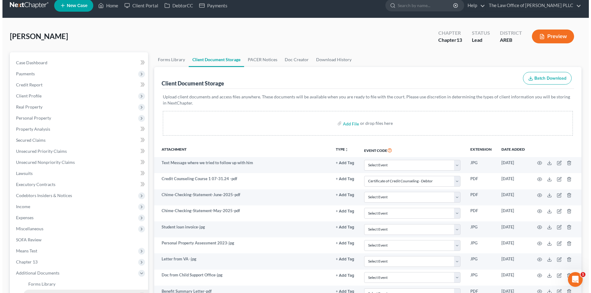
scroll to position [0, 0]
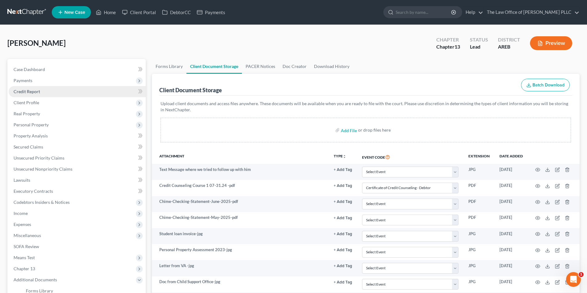
click at [35, 94] on link "Credit Report" at bounding box center [77, 91] width 137 height 11
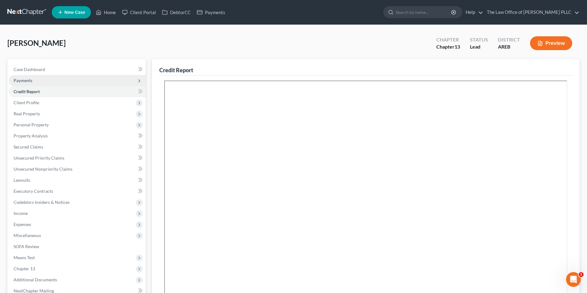
click at [32, 81] on span "Payments" at bounding box center [23, 80] width 19 height 5
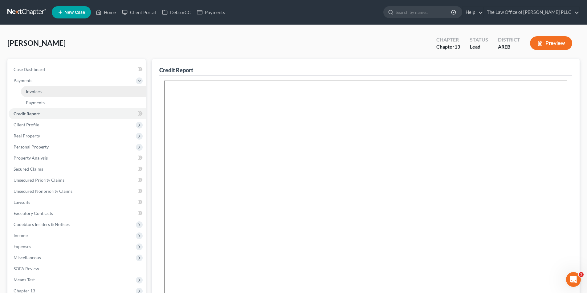
click at [33, 92] on span "Invoices" at bounding box center [34, 91] width 16 height 5
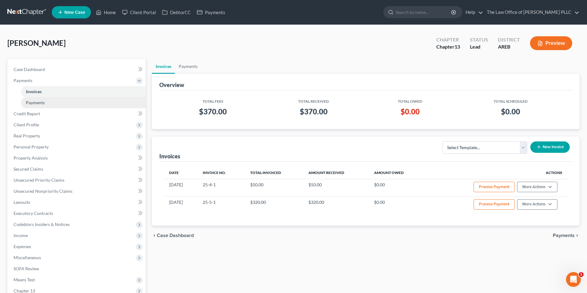
click at [35, 104] on span "Payments" at bounding box center [35, 102] width 19 height 5
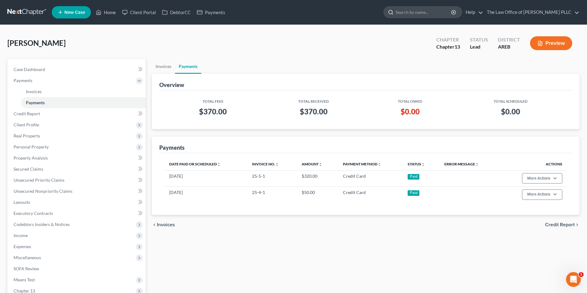
click at [412, 10] on input "search" at bounding box center [423, 11] width 56 height 11
type input "[PERSON_NAME]"
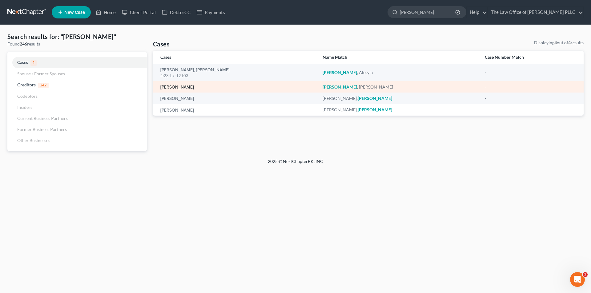
click at [179, 86] on link "[PERSON_NAME]" at bounding box center [177, 87] width 34 height 4
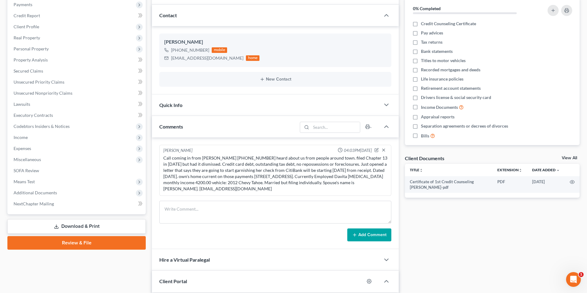
scroll to position [13, 0]
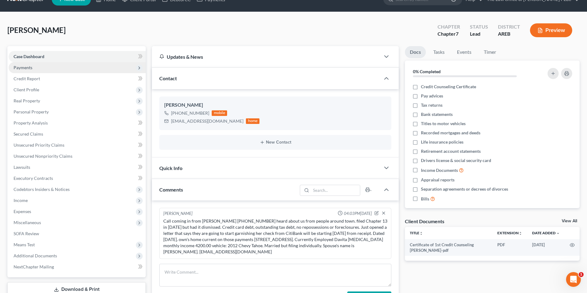
click at [29, 69] on span "Payments" at bounding box center [23, 67] width 19 height 5
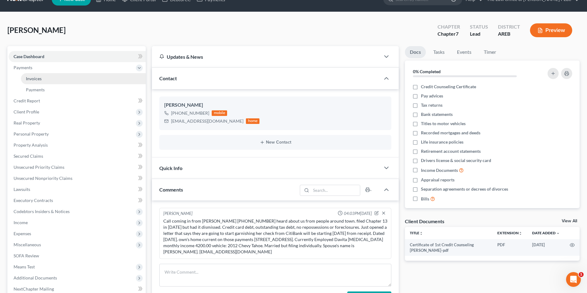
click at [33, 78] on span "Invoices" at bounding box center [34, 78] width 16 height 5
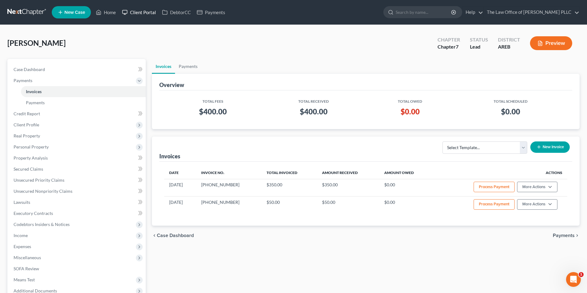
click at [139, 10] on link "Client Portal" at bounding box center [139, 12] width 40 height 11
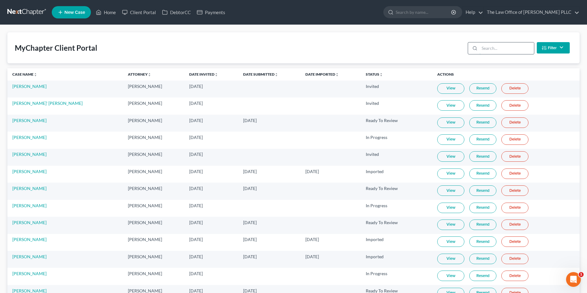
click at [493, 50] on input "search" at bounding box center [506, 48] width 54 height 12
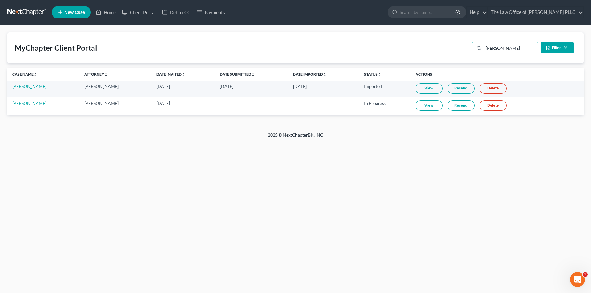
type input "[PERSON_NAME]"
click at [425, 106] on link "View" at bounding box center [429, 105] width 27 height 10
click at [33, 105] on link "[PERSON_NAME]" at bounding box center [29, 103] width 34 height 5
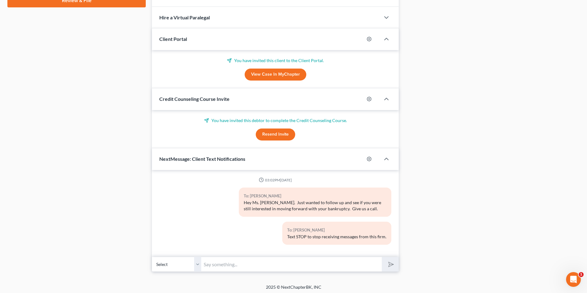
scroll to position [321, 0]
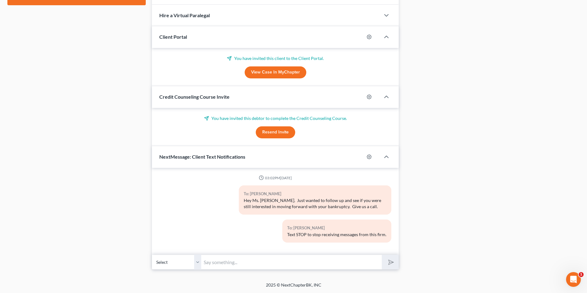
click at [222, 263] on input "text" at bounding box center [291, 262] width 180 height 15
type input "Ms. [PERSON_NAME]. Just wanted to check in to see if you have any questions abo…"
click at [381, 255] on button "submit" at bounding box center [389, 262] width 17 height 14
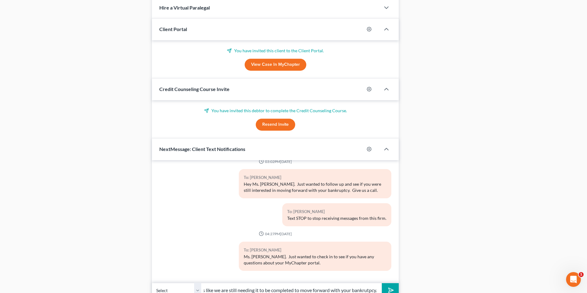
scroll to position [0, 14]
type input "Looks like we are still needing it to be completed to move forward with your ba…"
click at [381, 284] on button "submit" at bounding box center [389, 291] width 17 height 14
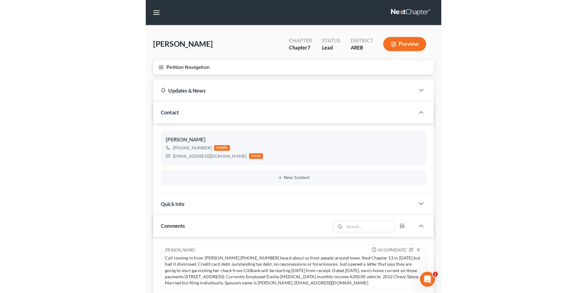
scroll to position [71, 0]
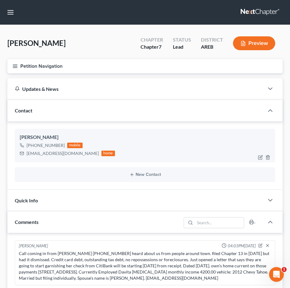
click at [194, 138] on div "[PERSON_NAME]" at bounding box center [145, 137] width 250 height 7
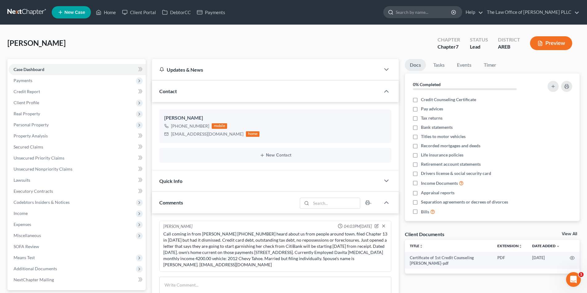
click at [404, 13] on input "search" at bounding box center [423, 11] width 56 height 11
type input "[PERSON_NAME]"
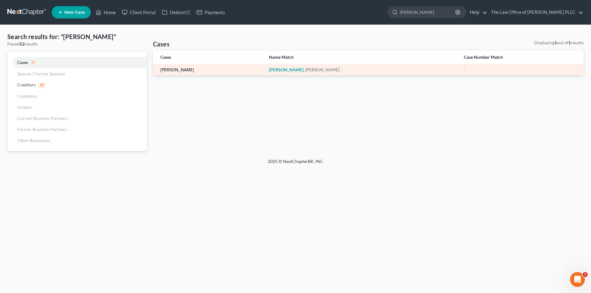
click at [182, 70] on link "[PERSON_NAME]" at bounding box center [177, 70] width 34 height 4
select select "10"
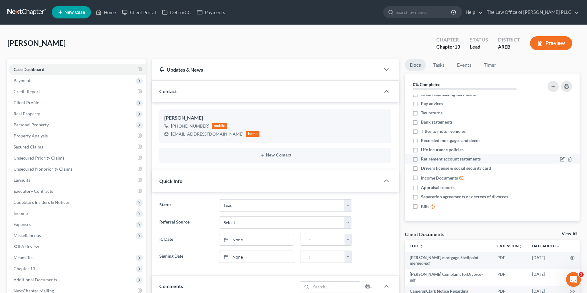
scroll to position [6, 0]
click at [27, 92] on span "Credit Report" at bounding box center [27, 91] width 26 height 5
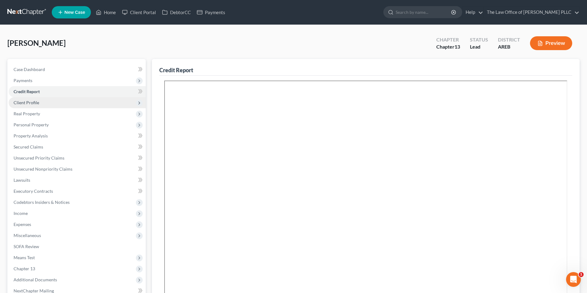
click at [29, 103] on span "Client Profile" at bounding box center [27, 102] width 26 height 5
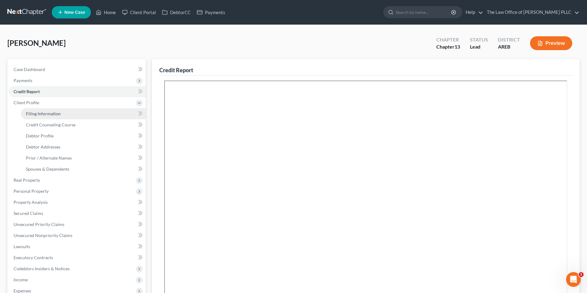
click at [29, 112] on span "Filing Information" at bounding box center [43, 113] width 35 height 5
select select "1"
select select "0"
select select "3"
select select "2"
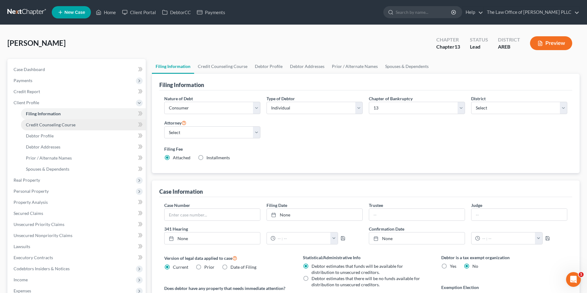
click at [33, 128] on link "Credit Counseling Course" at bounding box center [83, 124] width 125 height 11
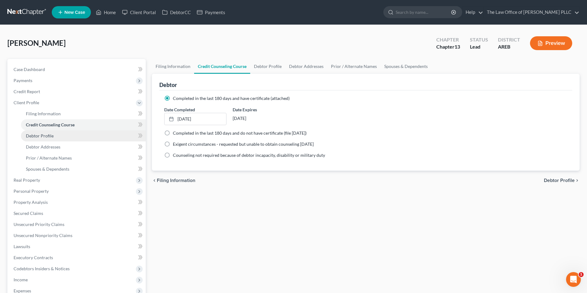
click at [31, 138] on span "Debtor Profile" at bounding box center [40, 135] width 28 height 5
select select "2"
select select "1"
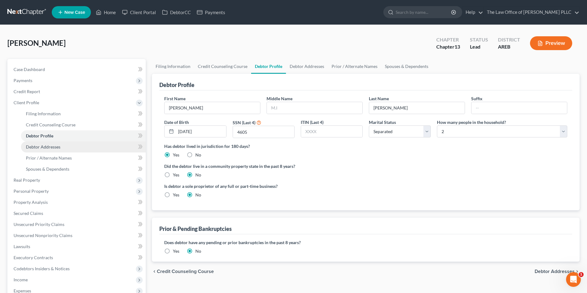
click at [35, 150] on link "Debtor Addresses" at bounding box center [83, 147] width 125 height 11
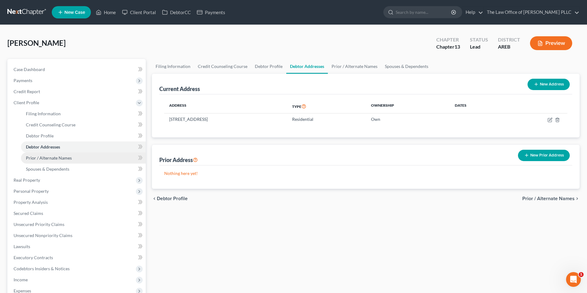
click at [36, 159] on span "Prior / Alternate Names" at bounding box center [49, 157] width 46 height 5
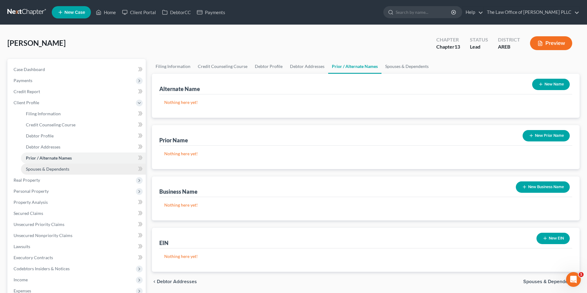
click at [35, 168] on span "Spouses & Dependents" at bounding box center [47, 169] width 43 height 5
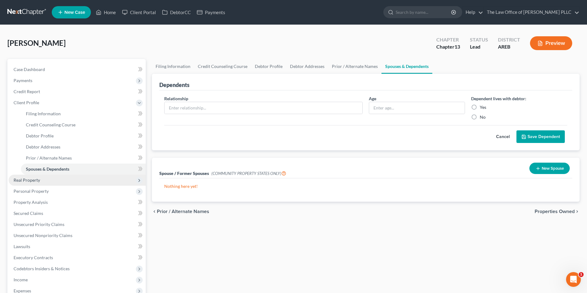
click at [33, 182] on span "Real Property" at bounding box center [27, 180] width 26 height 5
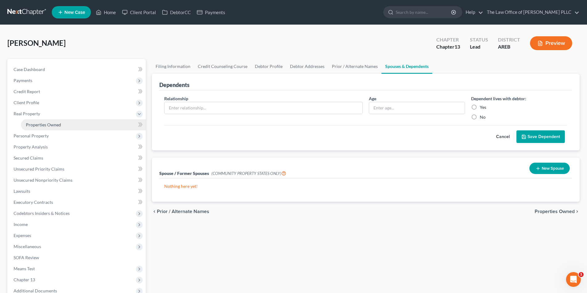
click at [42, 124] on span "Properties Owned" at bounding box center [43, 124] width 35 height 5
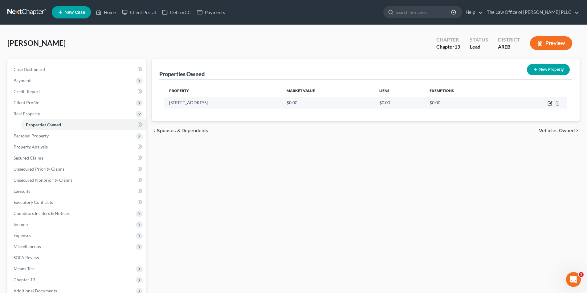
click at [550, 104] on icon "button" at bounding box center [549, 103] width 5 height 5
select select "2"
select select "0"
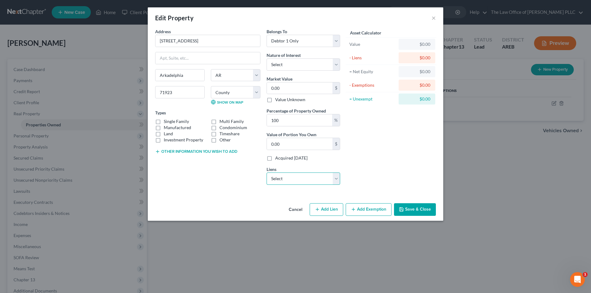
click at [338, 180] on select "Select Nr/Sms/Cal - $88,271.00 Toyota Motor Credit - $34,636.00 Self / Lead - $…" at bounding box center [304, 179] width 74 height 12
click at [365, 179] on div "Asset Calculator Value $0.00 - Liens $0.00 = Net Equity $0.00 - Exemptions $0.0…" at bounding box center [391, 109] width 96 height 162
click at [45, 137] on div "Edit Property × Address * 926 S. 27th [GEOGRAPHIC_DATA] [US_STATE] [GEOGRAPHIC_…" at bounding box center [295, 146] width 591 height 293
click at [527, 180] on div "Edit Property × Address * 926 S. 27th [GEOGRAPHIC_DATA] [US_STATE] [GEOGRAPHIC_…" at bounding box center [295, 146] width 591 height 293
click at [518, 204] on div "Edit Property × Address * 926 S. 27th [GEOGRAPHIC_DATA] [US_STATE] [GEOGRAPHIC_…" at bounding box center [295, 146] width 591 height 293
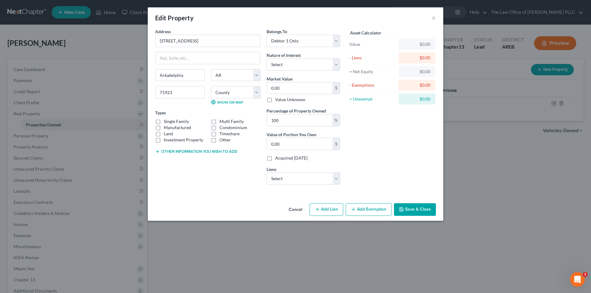
click at [164, 121] on label "Single Family" at bounding box center [176, 122] width 25 height 6
click at [166, 121] on input "Single Family" at bounding box center [168, 121] width 4 height 4
checkbox input "true"
click at [296, 63] on select "Select Fee Simple Joint Tenant Life Estate Equitable Interest Future Interest T…" at bounding box center [304, 65] width 74 height 12
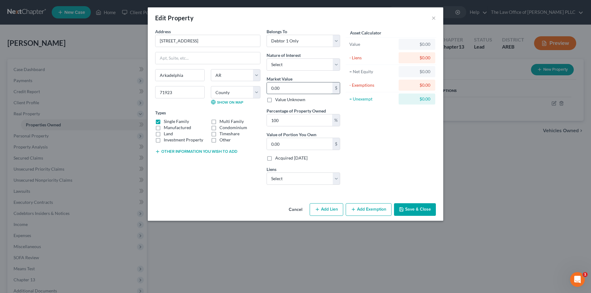
click at [291, 90] on input "0.00" at bounding box center [300, 89] width 66 height 12
type input "1"
type input "1.00"
type input "11"
type input "11.00"
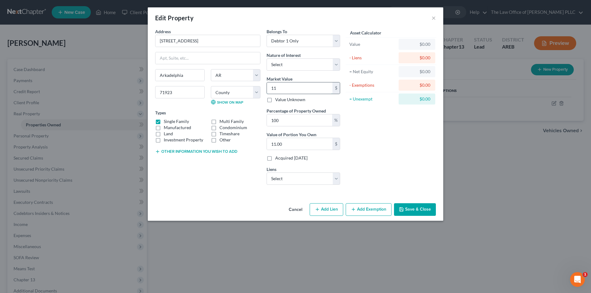
type input "113"
type input "113.00"
type input "1136"
type input "1,136.00"
type input "1,1365"
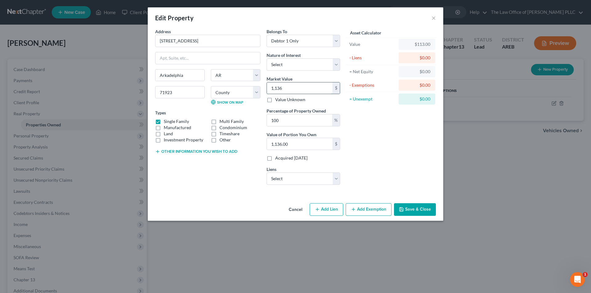
type input "11,365.00"
type input "11,3650"
type input "113,650.00"
click at [365, 151] on div "Asset Calculator Value $113,650.00 - Liens $0.00 = Net Equity $113,650.00 - Exe…" at bounding box center [391, 109] width 96 height 162
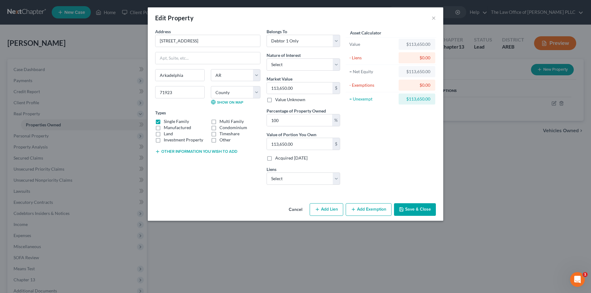
click at [424, 214] on button "Save & Close" at bounding box center [415, 210] width 42 height 13
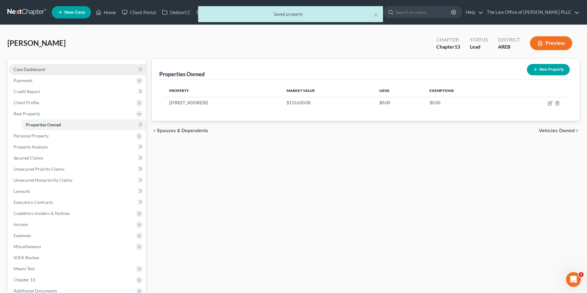
click at [37, 69] on span "Case Dashboard" at bounding box center [29, 69] width 31 height 5
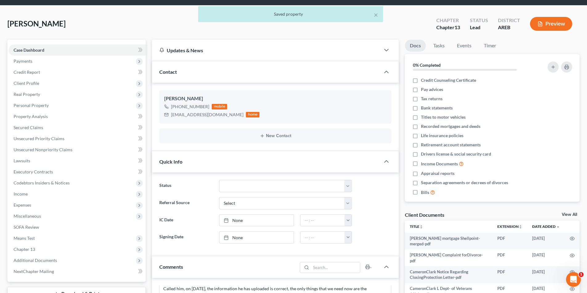
scroll to position [154, 0]
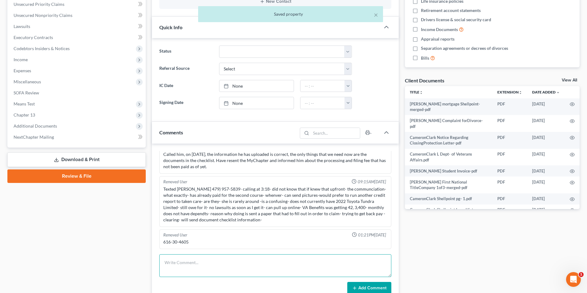
click at [185, 262] on textarea at bounding box center [275, 266] width 232 height 23
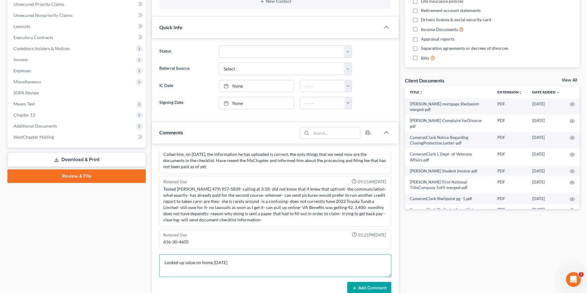
type textarea "Looked up value on home [DATE]"
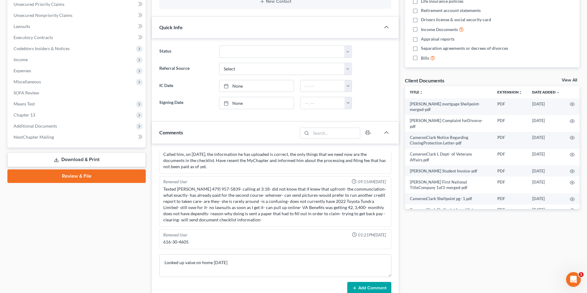
click at [368, 290] on button "Add Comment" at bounding box center [369, 288] width 44 height 13
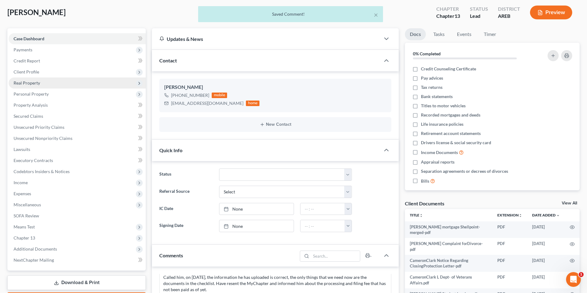
scroll to position [32, 0]
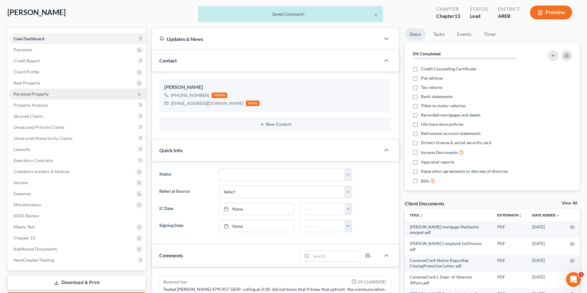
click at [29, 93] on span "Personal Property" at bounding box center [31, 93] width 35 height 5
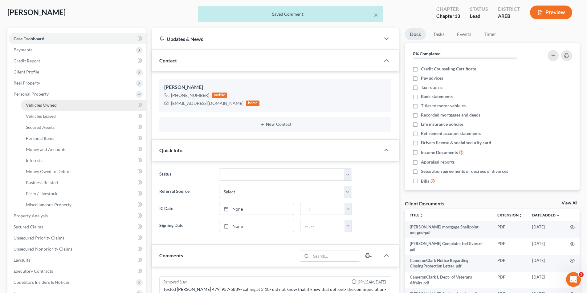
click at [37, 107] on span "Vehicles Owned" at bounding box center [41, 105] width 31 height 5
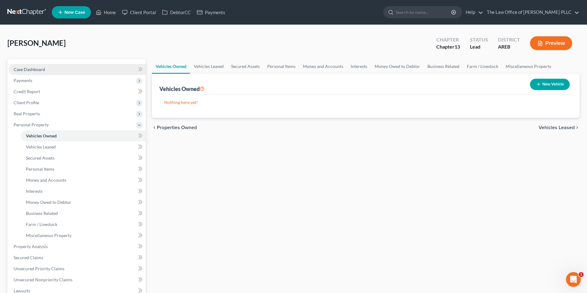
click at [46, 70] on link "Case Dashboard" at bounding box center [77, 69] width 137 height 11
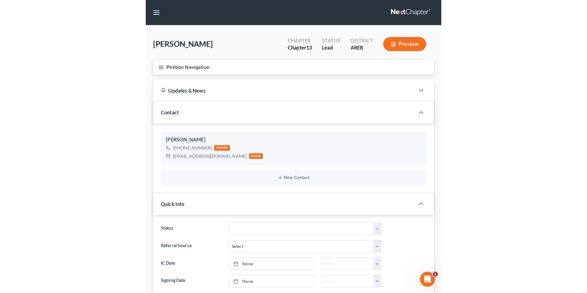
scroll to position [1241, 0]
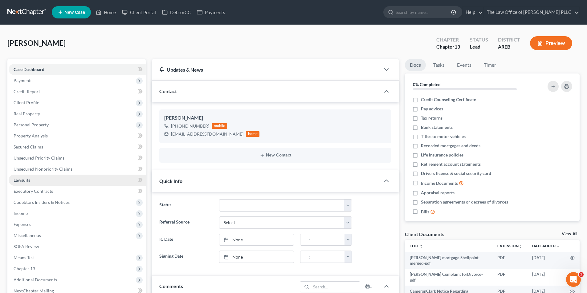
click at [18, 180] on span "Lawsuits" at bounding box center [22, 180] width 17 height 5
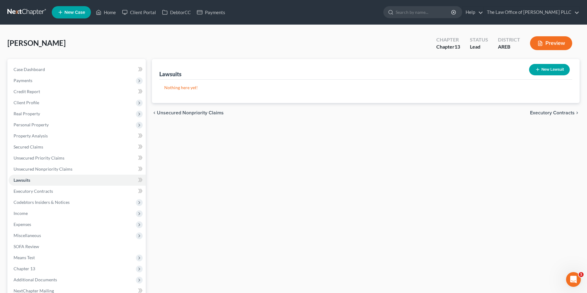
click at [539, 67] on button "New Lawsuit" at bounding box center [549, 69] width 41 height 11
select select "0"
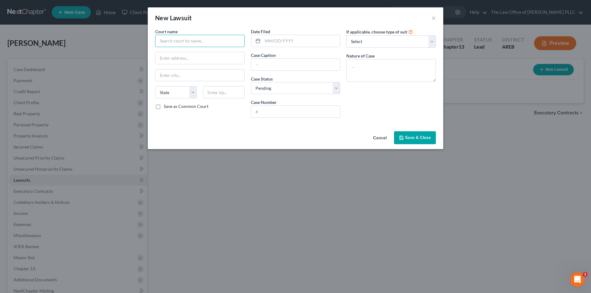
click at [188, 41] on input "text" at bounding box center [200, 41] width 90 height 12
click at [369, 43] on select "Select Repossession Garnishment Foreclosure Attached, Seized, Or Levied Other" at bounding box center [391, 41] width 90 height 12
click at [88, 37] on div "New Lawsuit × Court name * State [US_STATE] AK AR AZ CA CO CT DE DC [GEOGRAPHIC…" at bounding box center [295, 146] width 591 height 293
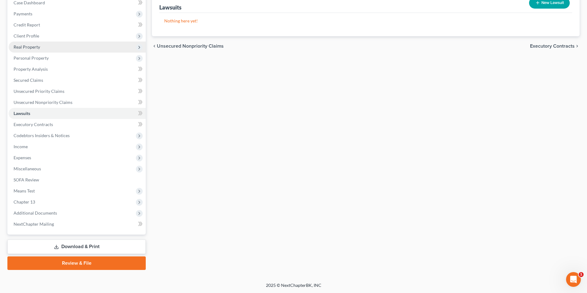
scroll to position [67, 0]
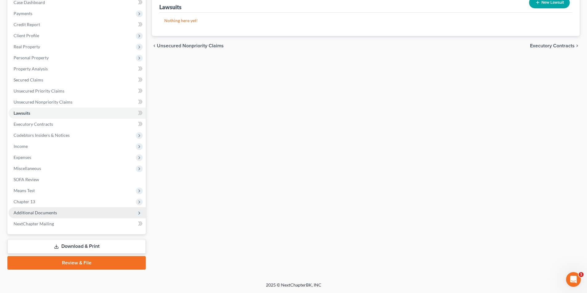
click at [41, 212] on span "Additional Documents" at bounding box center [35, 212] width 43 height 5
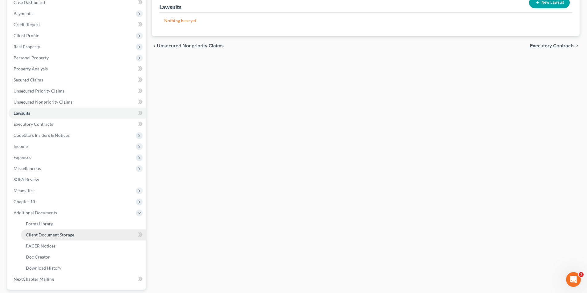
click at [44, 236] on span "Client Document Storage" at bounding box center [50, 234] width 48 height 5
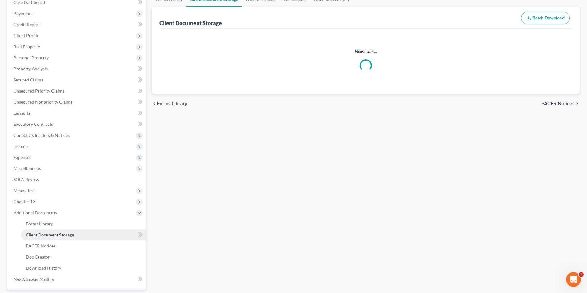
scroll to position [1, 0]
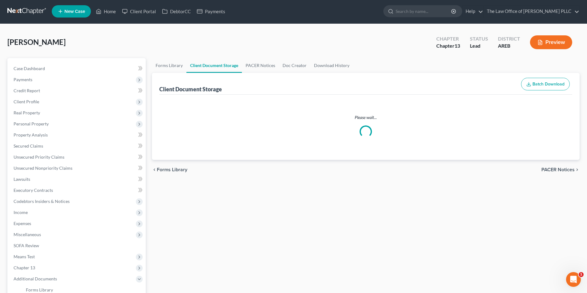
select select "0"
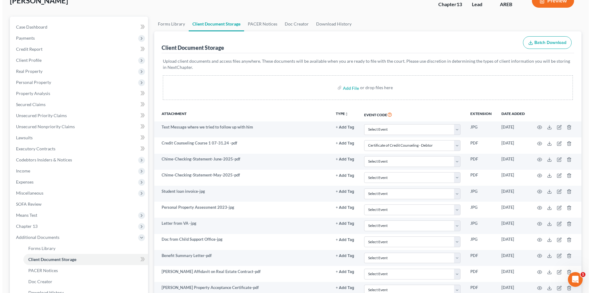
scroll to position [0, 0]
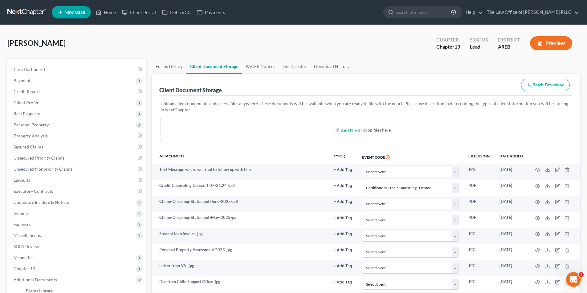
click at [349, 132] on input "file" at bounding box center [348, 130] width 15 height 11
type input "C:\fakepath\[PERSON_NAME] Lawsuit.pdf"
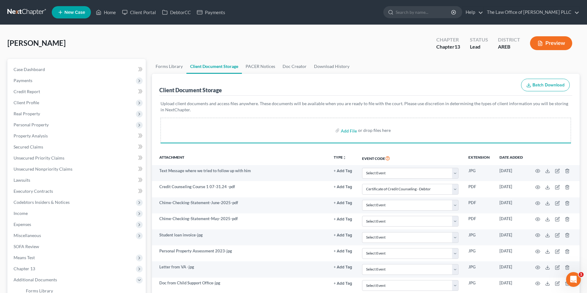
select select "0"
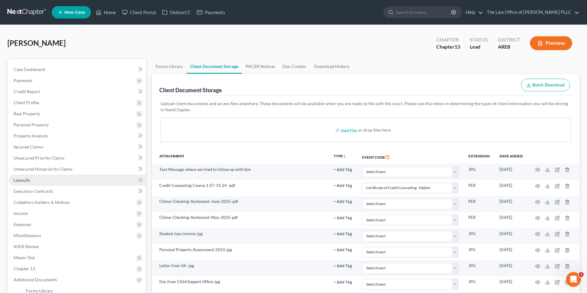
click at [26, 180] on span "Lawsuits" at bounding box center [22, 180] width 17 height 5
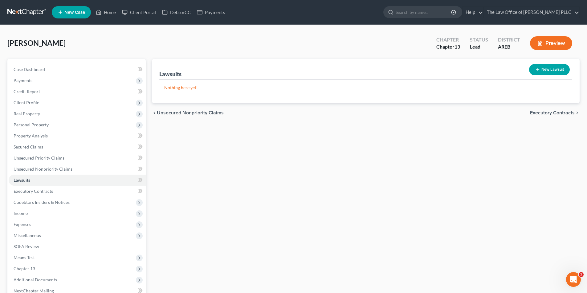
click at [540, 70] on button "New Lawsuit" at bounding box center [549, 69] width 41 height 11
select select "0"
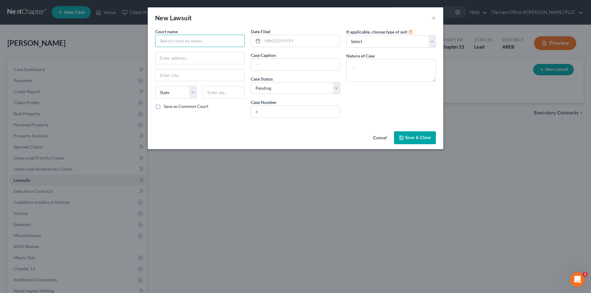
click at [191, 41] on input "text" at bounding box center [200, 41] width 90 height 12
type input "Circuit Court of [GEOGRAPHIC_DATA]"
click at [192, 92] on select "State [US_STATE] AK AR AZ CA CO CT DE DC [GEOGRAPHIC_DATA] [GEOGRAPHIC_DATA] GU…" at bounding box center [176, 92] width 42 height 12
select select "2"
click at [155, 86] on select "State [US_STATE] AK AR AZ CA CO CT DE DC [GEOGRAPHIC_DATA] [GEOGRAPHIC_DATA] GU…" at bounding box center [176, 92] width 42 height 12
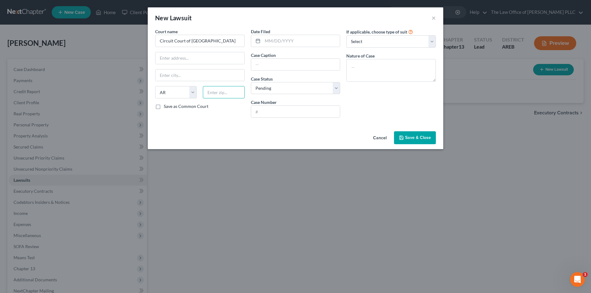
click at [211, 93] on input "text" at bounding box center [224, 92] width 42 height 12
click at [321, 131] on div "Cancel Save & Close" at bounding box center [296, 139] width 296 height 20
click at [283, 40] on input "text" at bounding box center [302, 41] width 78 height 12
type input "[DATE]"
click at [277, 63] on input "text" at bounding box center [295, 65] width 89 height 12
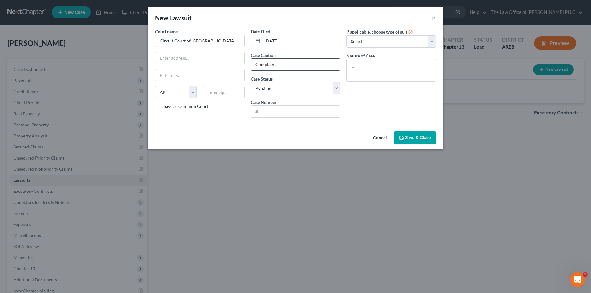
type input "Complaint"
click at [270, 111] on input "text" at bounding box center [295, 112] width 89 height 12
type input "10CV-25-246"
click at [372, 43] on select "Select Repossession Garnishment Foreclosure Attached, Seized, Or Levied Other" at bounding box center [391, 41] width 90 height 12
click at [360, 107] on div "If applicable, choose type of suit Select Repossession Garnishment Foreclosure …" at bounding box center [391, 75] width 96 height 95
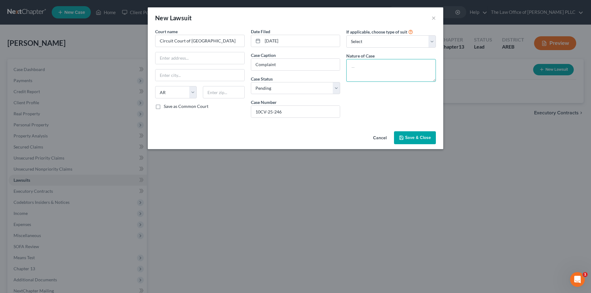
click at [355, 66] on textarea at bounding box center [391, 70] width 90 height 23
click at [360, 37] on select "Select Repossession Garnishment Foreclosure Attached, Seized, Or Levied Other" at bounding box center [391, 41] width 90 height 12
select select "1"
click at [346, 35] on select "Select Repossession Garnishment Foreclosure Attached, Seized, Or Levied Other" at bounding box center [391, 41] width 90 height 12
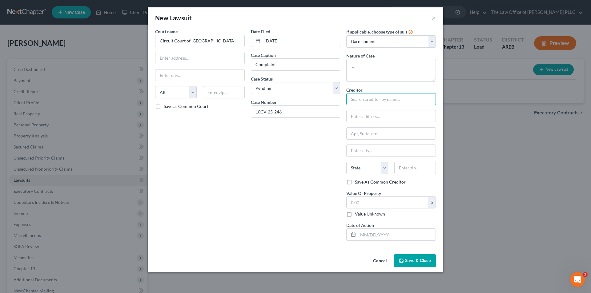
click at [366, 101] on input "text" at bounding box center [391, 99] width 90 height 12
type input "Capital One, N.A., successor by merger to Disover Bank"
click at [374, 116] on input "text" at bounding box center [391, 117] width 89 height 12
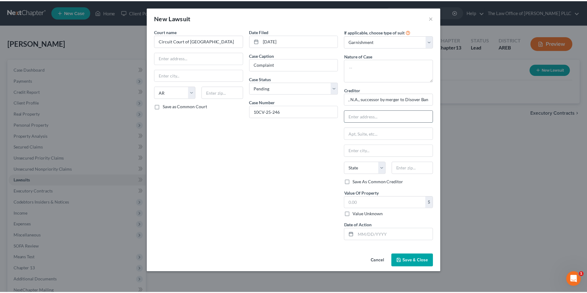
scroll to position [0, 0]
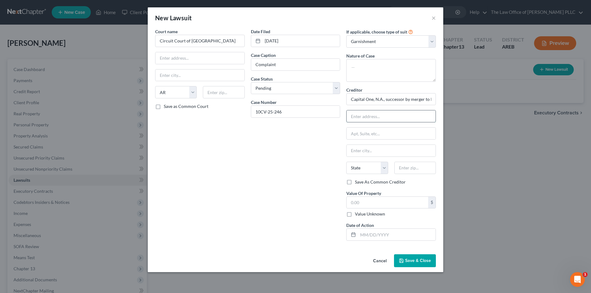
click at [375, 117] on input "text" at bounding box center [391, 117] width 89 height 12
type input "P.O. Box 6103"
click at [375, 150] on input "text" at bounding box center [391, 151] width 89 height 12
type input "[PERSON_NAME] Stream"
click at [373, 172] on select "State [US_STATE] AK AR AZ CA CO CT DE DC [GEOGRAPHIC_DATA] [GEOGRAPHIC_DATA] GU…" at bounding box center [367, 168] width 42 height 12
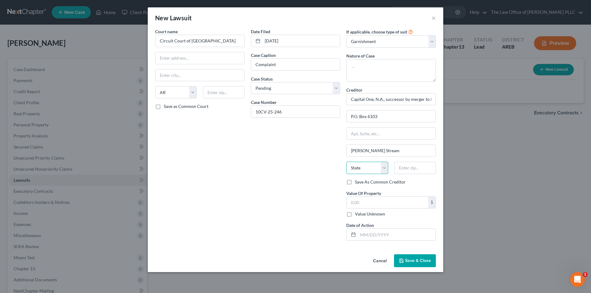
select select "14"
click at [346, 162] on select "State [US_STATE] AK AR AZ CA CO CT DE DC [GEOGRAPHIC_DATA] [GEOGRAPHIC_DATA] GU…" at bounding box center [367, 168] width 42 height 12
click at [414, 170] on input "text" at bounding box center [415, 168] width 42 height 12
type input "60197-6103"
click at [363, 206] on input "text" at bounding box center [388, 203] width 82 height 12
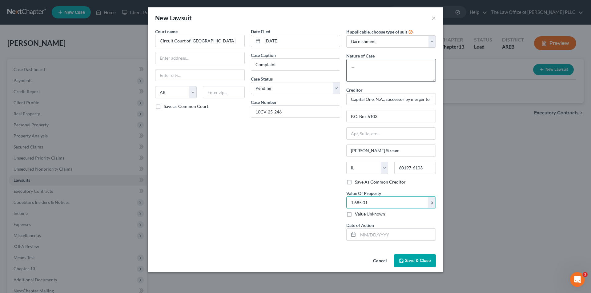
type input "1,685.01"
click at [362, 62] on textarea at bounding box center [391, 70] width 90 height 23
type textarea "Credit Card Debt"
click at [412, 260] on span "Save & Close" at bounding box center [418, 260] width 26 height 5
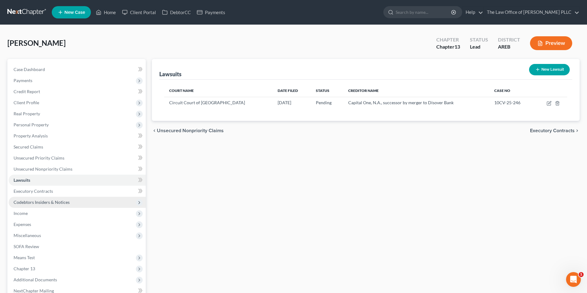
click at [41, 201] on span "Codebtors Insiders & Notices" at bounding box center [42, 202] width 56 height 5
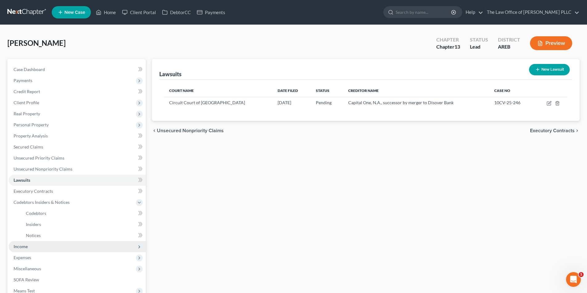
click at [26, 243] on span "Income" at bounding box center [77, 246] width 137 height 11
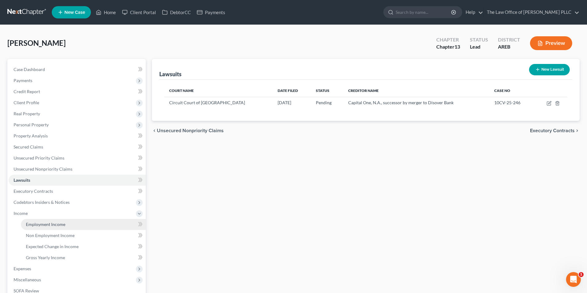
click at [36, 226] on span "Employment Income" at bounding box center [45, 224] width 39 height 5
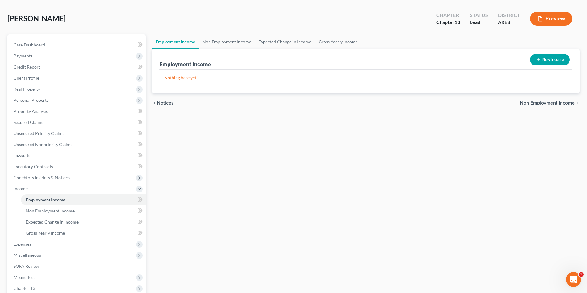
scroll to position [111, 0]
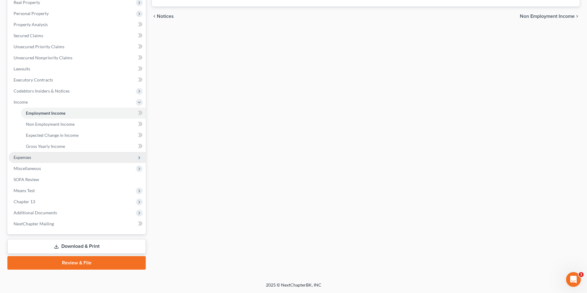
click at [26, 159] on span "Expenses" at bounding box center [23, 157] width 18 height 5
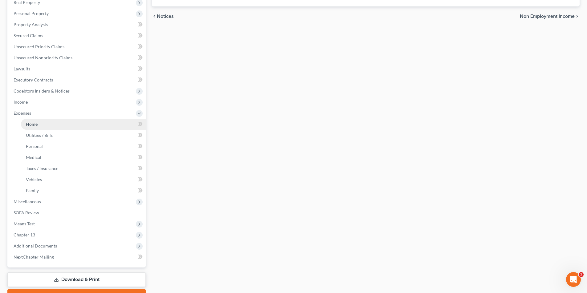
click at [32, 126] on span "Home" at bounding box center [32, 124] width 12 height 5
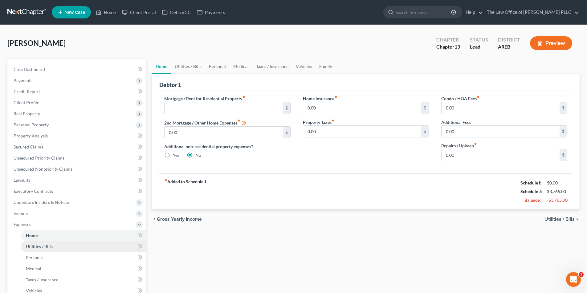
click at [38, 248] on span "Utilities / Bills" at bounding box center [39, 246] width 27 height 5
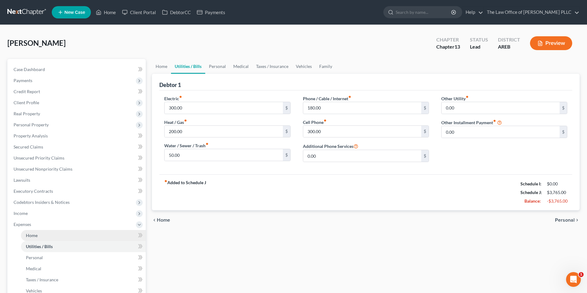
click at [46, 236] on link "Home" at bounding box center [83, 235] width 125 height 11
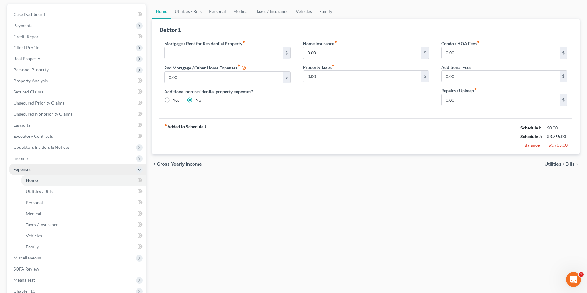
scroll to position [62, 0]
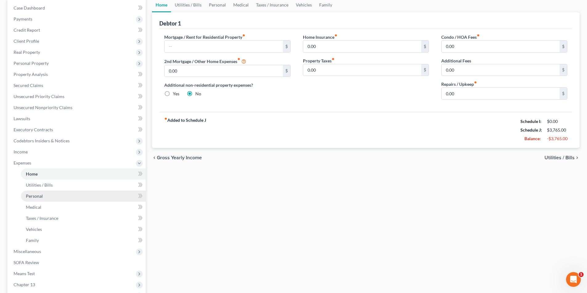
click at [33, 197] on span "Personal" at bounding box center [34, 196] width 17 height 5
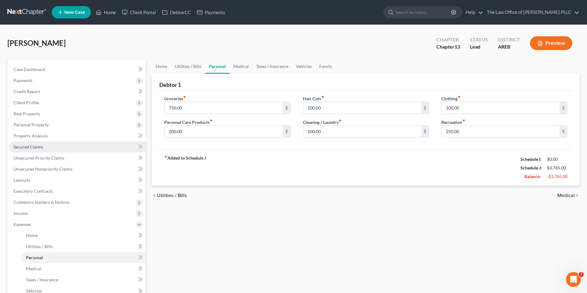
click at [35, 145] on span "Secured Claims" at bounding box center [29, 146] width 30 height 5
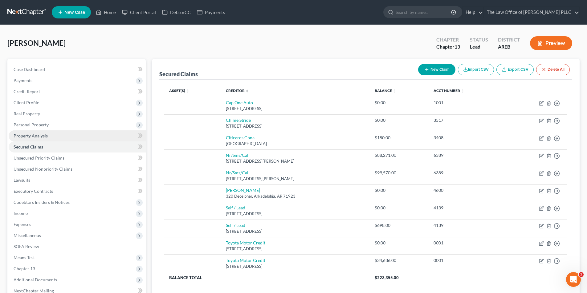
click at [35, 138] on span "Property Analysis" at bounding box center [31, 135] width 34 height 5
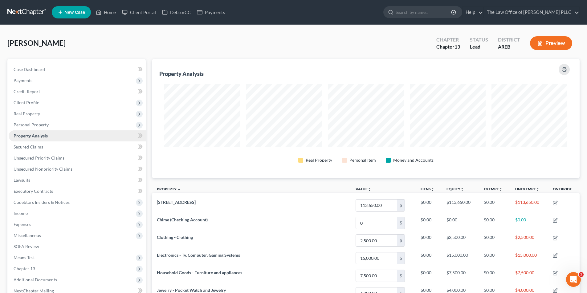
scroll to position [119, 427]
click at [38, 126] on span "Personal Property" at bounding box center [31, 124] width 35 height 5
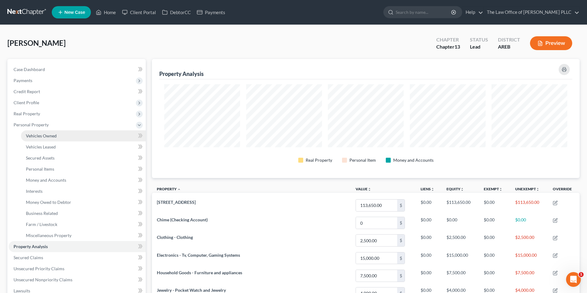
click at [47, 133] on span "Vehicles Owned" at bounding box center [41, 135] width 31 height 5
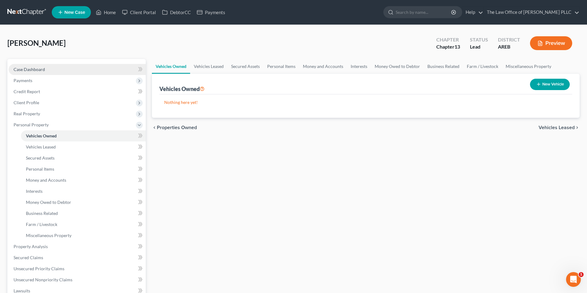
click at [34, 72] on link "Case Dashboard" at bounding box center [77, 69] width 137 height 11
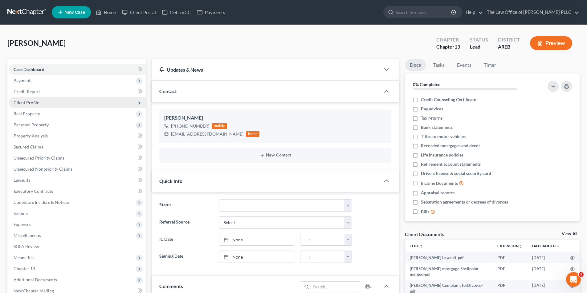
click at [36, 104] on span "Client Profile" at bounding box center [27, 102] width 26 height 5
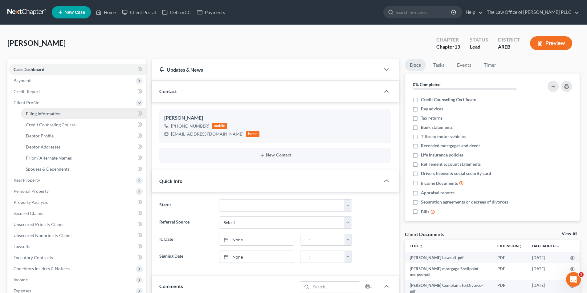
click at [40, 113] on span "Filing Information" at bounding box center [43, 113] width 35 height 5
select select "1"
select select "0"
select select "3"
select select "5"
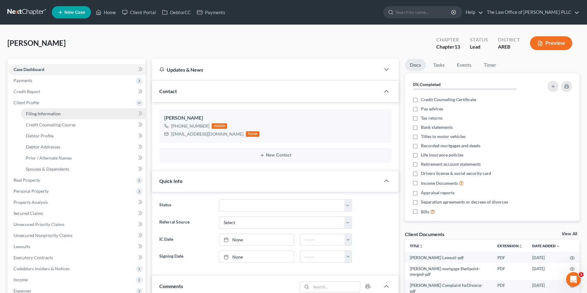
select select "0"
select select "2"
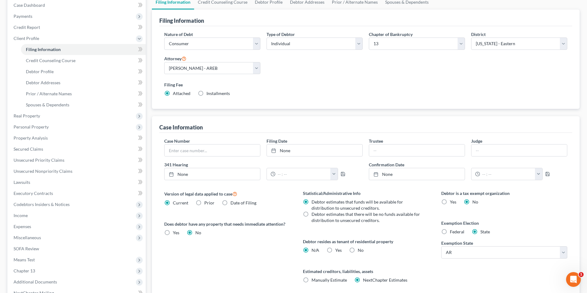
scroll to position [92, 0]
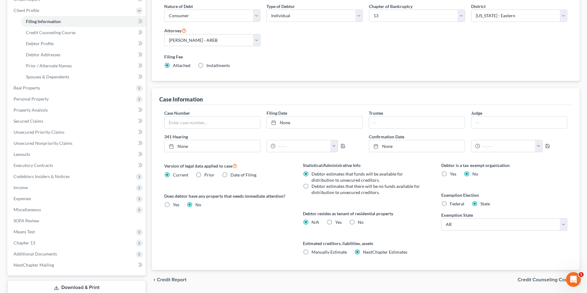
click at [450, 206] on label "Federal" at bounding box center [457, 204] width 14 height 6
click at [452, 205] on input "Federal" at bounding box center [454, 203] width 4 height 4
radio input "true"
radio input "false"
click at [32, 90] on span "Real Property" at bounding box center [27, 87] width 26 height 5
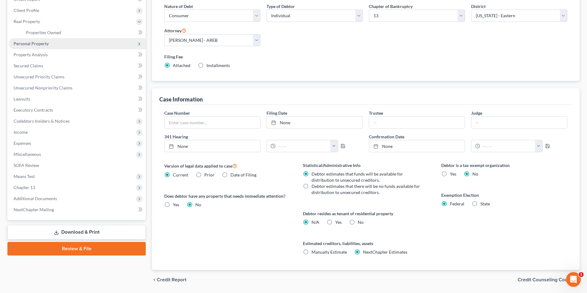
click at [33, 42] on span "Personal Property" at bounding box center [31, 43] width 35 height 5
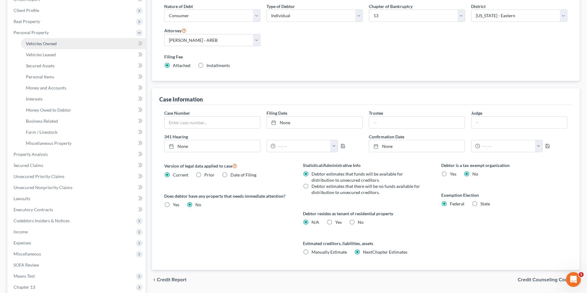
click at [34, 42] on span "Vehicles Owned" at bounding box center [41, 43] width 31 height 5
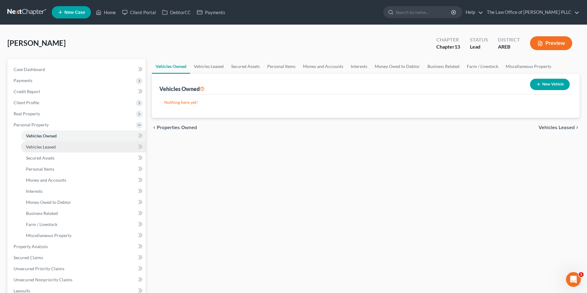
click at [48, 147] on span "Vehicles Leased" at bounding box center [41, 146] width 30 height 5
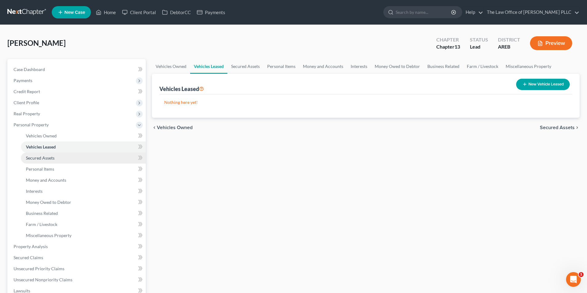
click at [48, 157] on span "Secured Assets" at bounding box center [40, 157] width 29 height 5
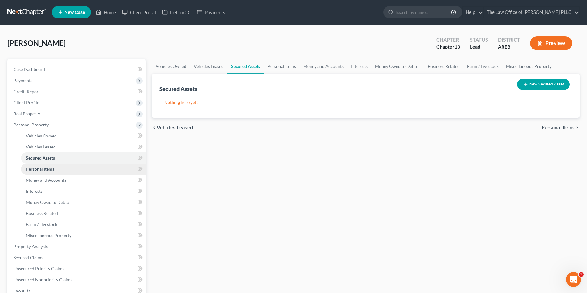
click at [47, 167] on span "Personal Items" at bounding box center [40, 169] width 28 height 5
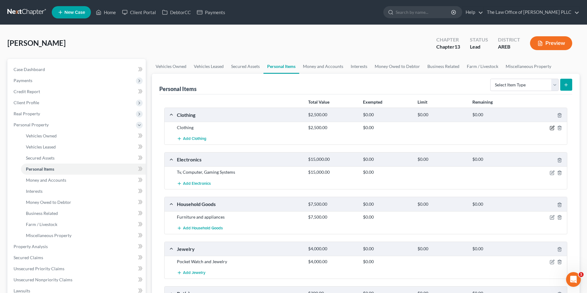
click at [552, 128] on icon "button" at bounding box center [552, 127] width 3 height 3
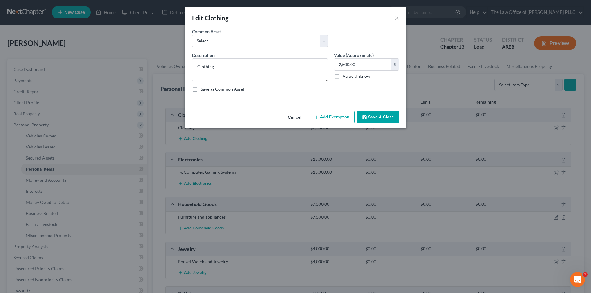
click at [335, 119] on button "Add Exemption" at bounding box center [332, 117] width 46 height 13
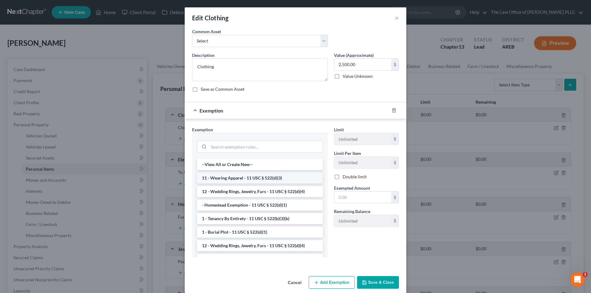
click at [248, 177] on li "11 - Wearing Apparel - 11 USC § 522(d)(3)" at bounding box center [260, 178] width 126 height 11
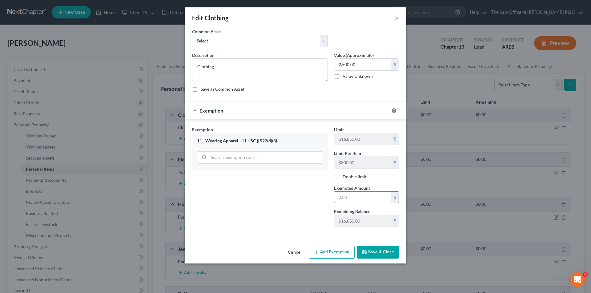
click at [342, 200] on input "text" at bounding box center [362, 198] width 57 height 12
type input "2,500.00"
click at [376, 250] on button "Save & Close" at bounding box center [378, 252] width 42 height 13
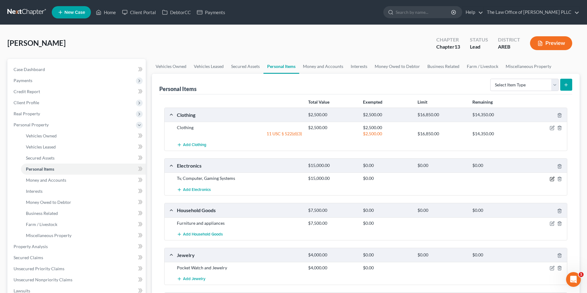
click at [553, 179] on icon "button" at bounding box center [552, 178] width 3 height 3
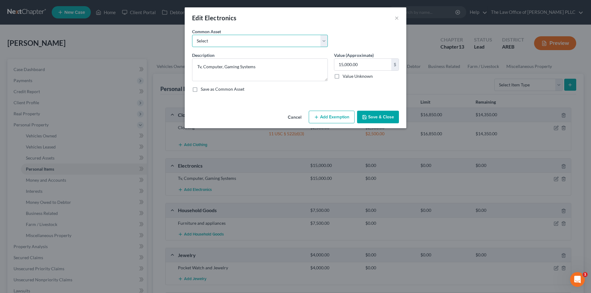
click at [293, 41] on select "Select Clothing" at bounding box center [260, 41] width 136 height 12
click at [320, 43] on select "Select Clothing" at bounding box center [260, 41] width 136 height 12
click at [335, 117] on button "Add Exemption" at bounding box center [332, 117] width 46 height 13
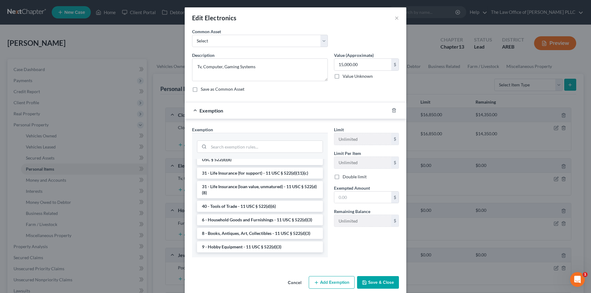
scroll to position [493, 0]
click at [254, 249] on li "9 - Hobby Equipment - 11 USC § 522(d)(3)" at bounding box center [260, 247] width 126 height 11
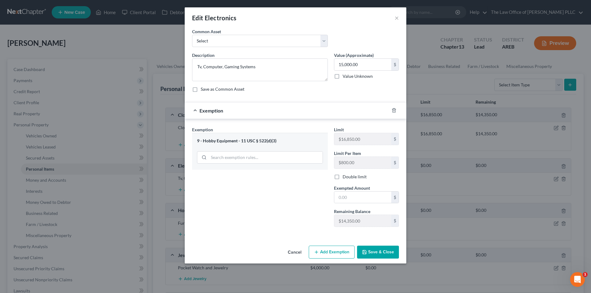
drag, startPoint x: 304, startPoint y: 10, endPoint x: 353, endPoint y: 36, distance: 55.0
click at [353, 36] on div "Edit Electronics × An exemption set must first be selected from the Filing Info…" at bounding box center [296, 135] width 222 height 256
click at [219, 144] on div "9 - Hobby Equipment - 11 USC § 522(d)(3)" at bounding box center [260, 141] width 126 height 6
click at [204, 142] on div "9 - Hobby Equipment - 11 USC § 522(d)(3)" at bounding box center [260, 141] width 126 height 6
click at [197, 111] on div "Exemption" at bounding box center [287, 111] width 204 height 16
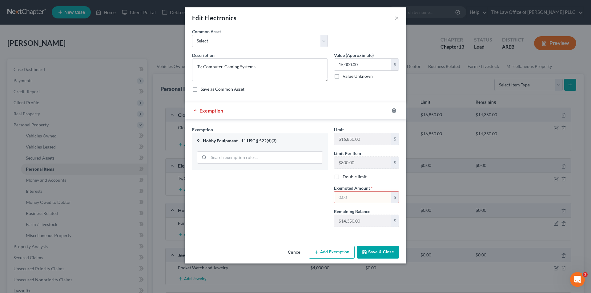
click at [196, 110] on div "Exemption" at bounding box center [287, 111] width 204 height 16
click at [394, 111] on line "button" at bounding box center [394, 111] width 0 height 1
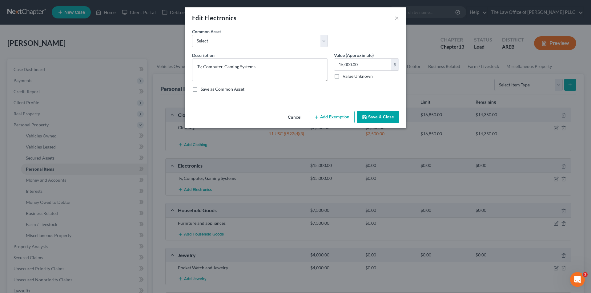
click at [341, 118] on button "Add Exemption" at bounding box center [332, 117] width 46 height 13
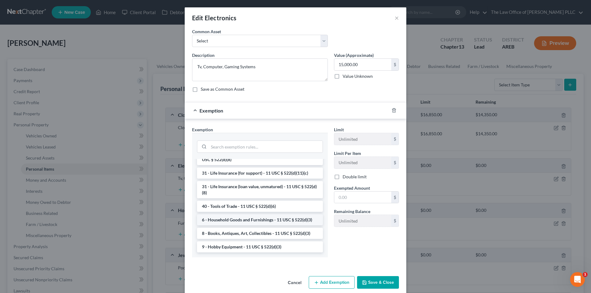
click at [240, 221] on li "6 - Household Goods and Furnishings - 11 USC § 522(d)(3)" at bounding box center [260, 220] width 126 height 11
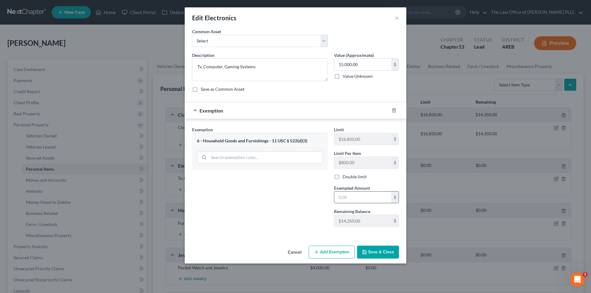
click at [350, 199] on input "text" at bounding box center [362, 198] width 57 height 12
type input "15,000.00"
click at [382, 250] on button "Save & Close" at bounding box center [378, 252] width 42 height 13
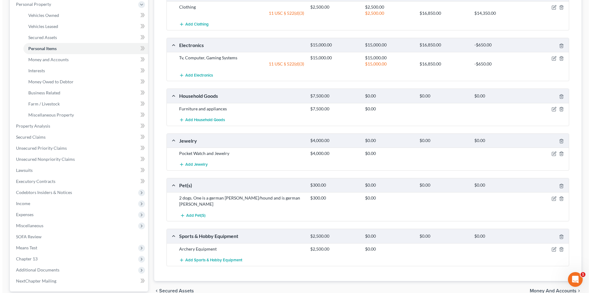
scroll to position [123, 0]
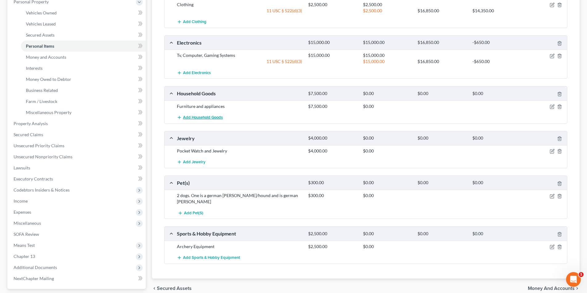
click at [204, 116] on span "Add Household Goods" at bounding box center [203, 117] width 40 height 5
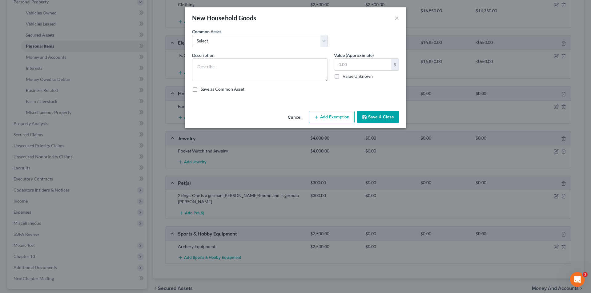
click at [336, 117] on button "Add Exemption" at bounding box center [332, 117] width 46 height 13
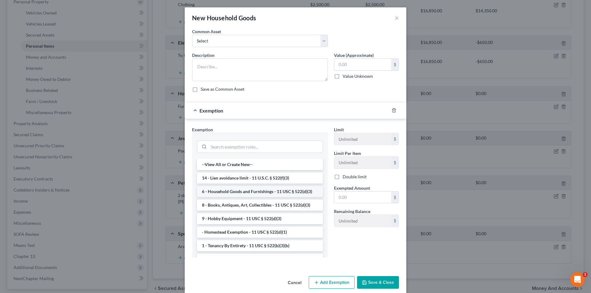
click at [254, 192] on li "6 - Household Goods and Furnishings - 11 USC § 522(d)(3)" at bounding box center [260, 191] width 126 height 11
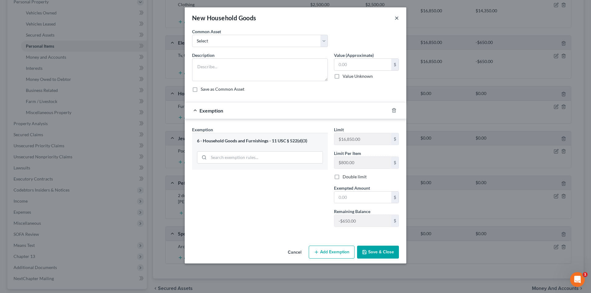
click at [397, 18] on button "×" at bounding box center [397, 17] width 4 height 7
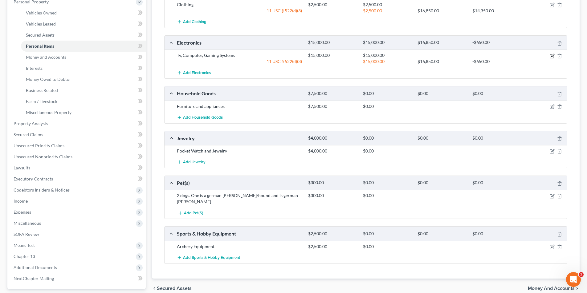
click at [553, 55] on icon "button" at bounding box center [551, 56] width 5 height 5
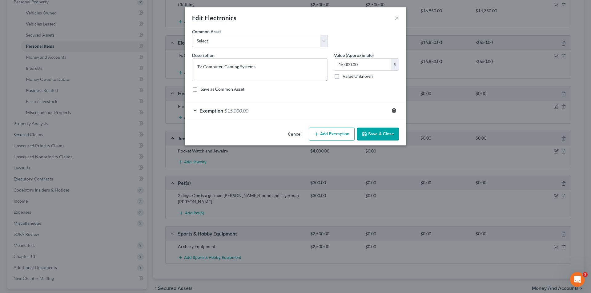
click at [394, 111] on line "button" at bounding box center [394, 111] width 0 height 1
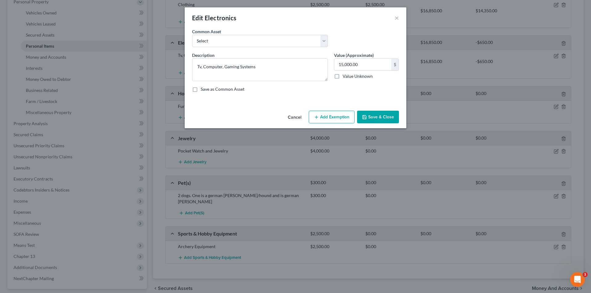
click at [374, 119] on button "Save & Close" at bounding box center [378, 117] width 42 height 13
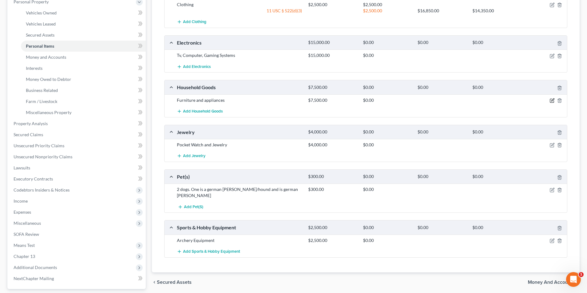
click at [553, 101] on icon "button" at bounding box center [551, 100] width 5 height 5
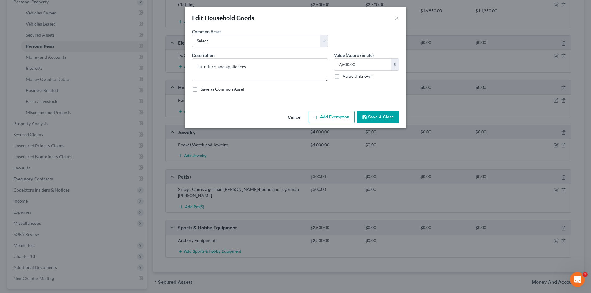
click at [326, 118] on button "Add Exemption" at bounding box center [332, 117] width 46 height 13
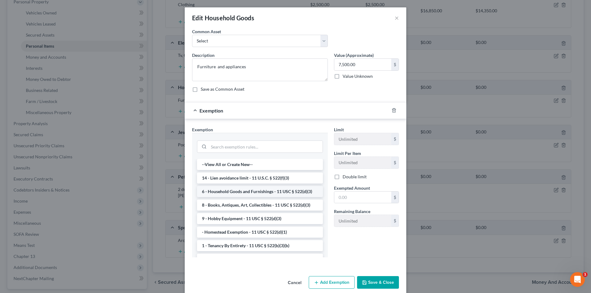
click at [275, 191] on li "6 - Household Goods and Furnishings - 11 USC § 522(d)(3)" at bounding box center [260, 191] width 126 height 11
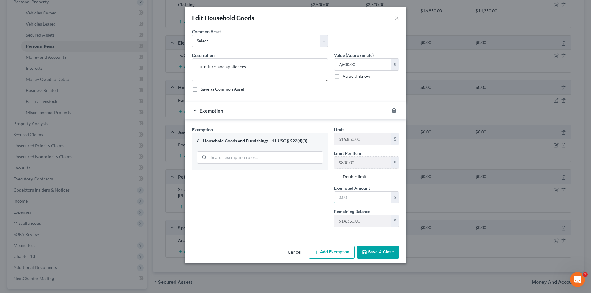
drag, startPoint x: 352, startPoint y: 200, endPoint x: 357, endPoint y: 191, distance: 10.9
click at [352, 200] on input "text" at bounding box center [362, 198] width 57 height 12
type input "7,500.00"
click at [381, 253] on button "Save & Close" at bounding box center [378, 252] width 42 height 13
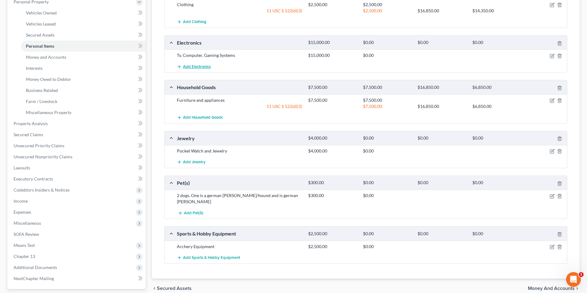
click at [201, 70] on button "Add Electronics" at bounding box center [194, 66] width 34 height 11
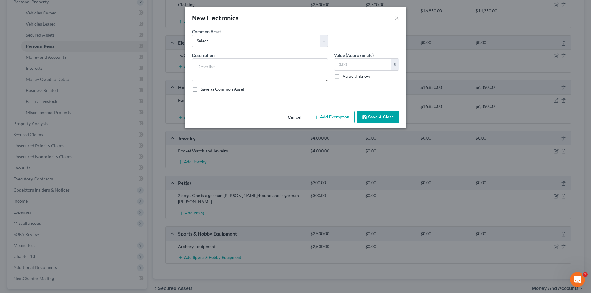
click at [344, 120] on button "Add Exemption" at bounding box center [332, 117] width 46 height 13
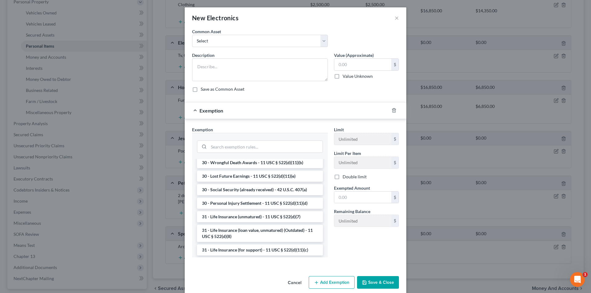
scroll to position [493, 0]
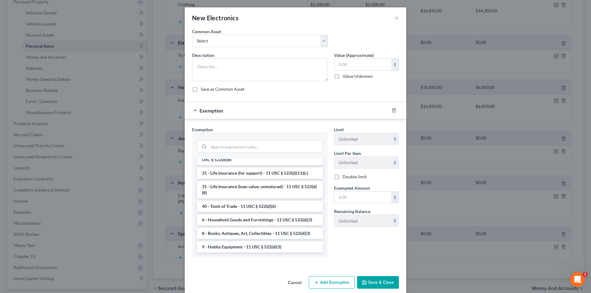
click at [241, 222] on li "6 - Household Goods and Furnishings - 11 USC § 522(d)(3)" at bounding box center [260, 220] width 126 height 11
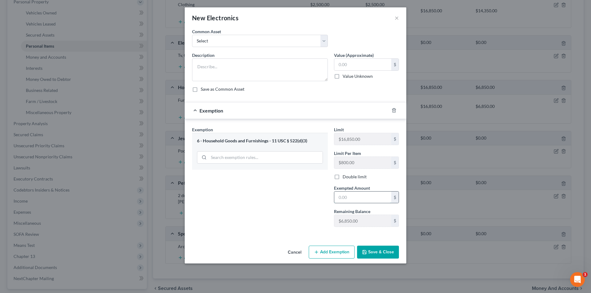
click at [350, 198] on input "text" at bounding box center [362, 198] width 57 height 12
click at [396, 18] on button "×" at bounding box center [397, 17] width 4 height 7
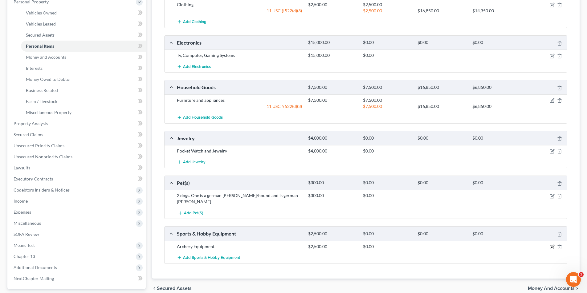
click at [552, 245] on icon "button" at bounding box center [552, 246] width 3 height 3
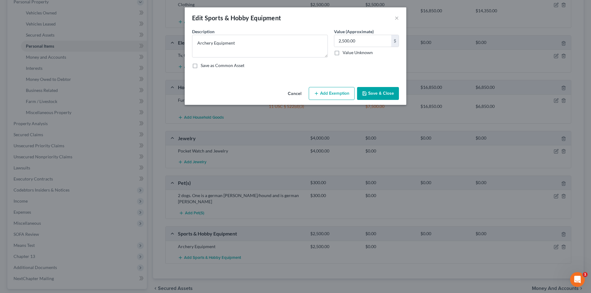
click at [337, 96] on button "Add Exemption" at bounding box center [332, 93] width 46 height 13
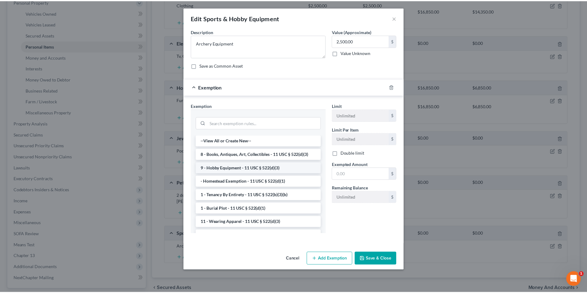
scroll to position [31, 0]
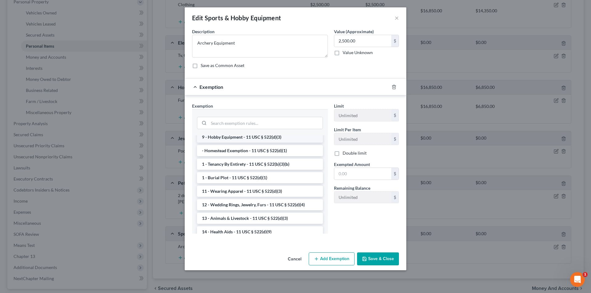
click at [254, 136] on li "9 - Hobby Equipment - 11 USC § 522(d)(3)" at bounding box center [260, 137] width 126 height 11
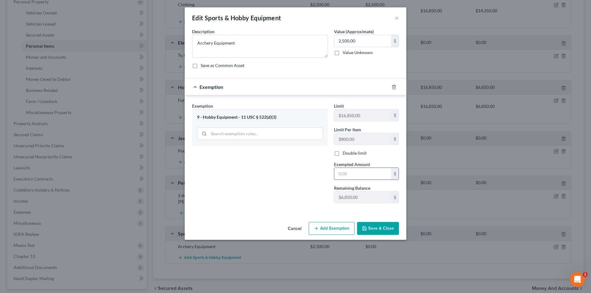
click at [356, 174] on input "text" at bounding box center [362, 174] width 57 height 12
type input "2,500.00"
click at [374, 232] on button "Save & Close" at bounding box center [378, 228] width 42 height 13
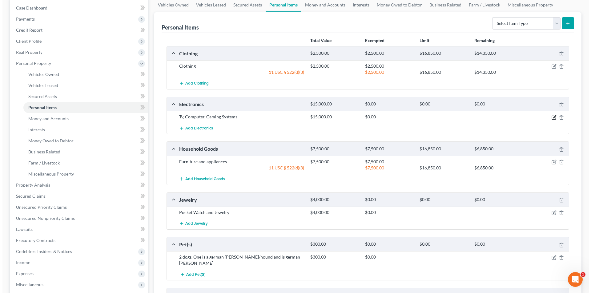
scroll to position [92, 0]
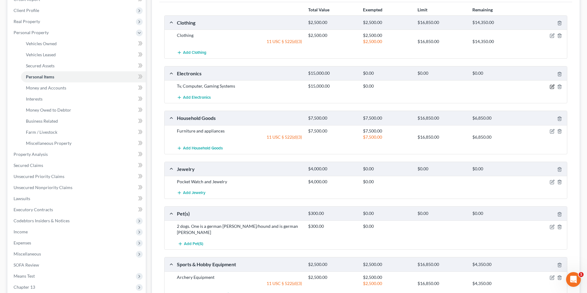
click at [551, 87] on icon "button" at bounding box center [551, 86] width 5 height 5
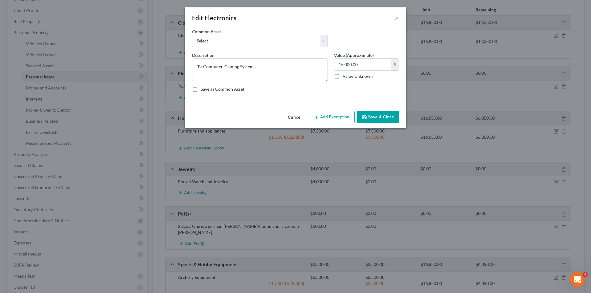
click at [342, 116] on button "Add Exemption" at bounding box center [332, 117] width 46 height 13
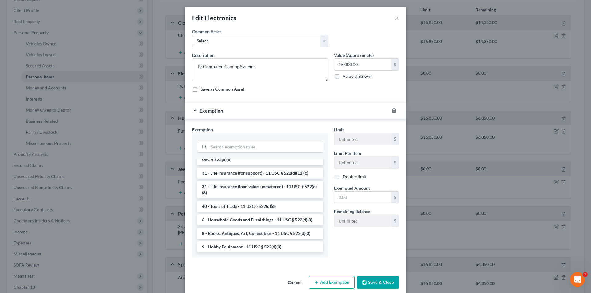
scroll to position [493, 0]
click at [247, 224] on li "6 - Household Goods and Furnishings - 11 USC § 522(d)(3)" at bounding box center [260, 220] width 126 height 11
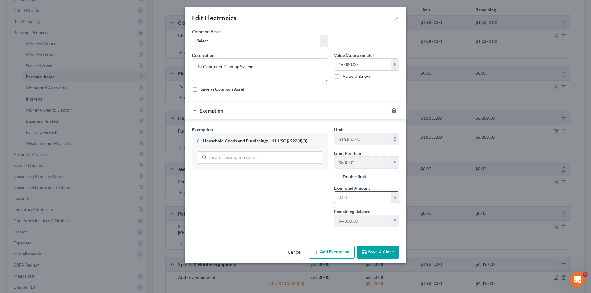
click at [359, 196] on input "text" at bounding box center [362, 198] width 57 height 12
type input "4,350.00"
click at [372, 253] on button "Save & Close" at bounding box center [378, 252] width 42 height 13
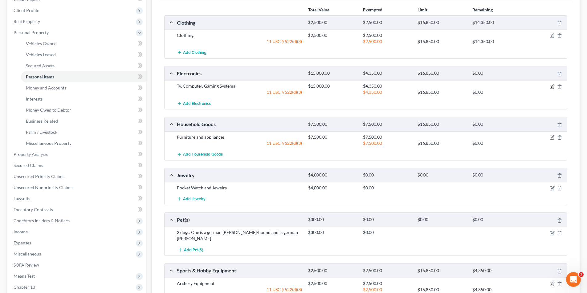
click at [551, 86] on icon "button" at bounding box center [551, 86] width 5 height 5
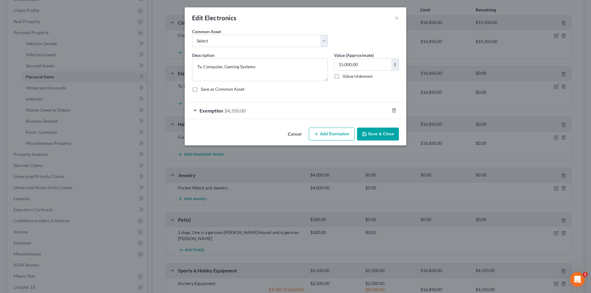
click at [195, 111] on div "Exemption $4,350.00" at bounding box center [287, 111] width 204 height 16
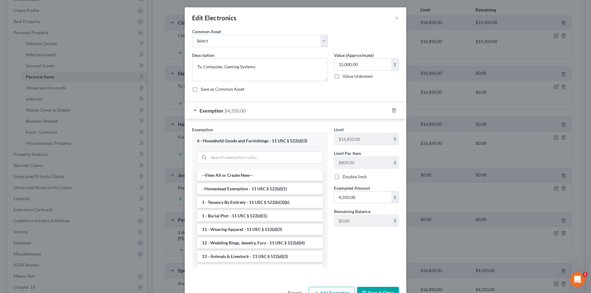
click at [195, 111] on div "Exemption $4,350.00" at bounding box center [287, 111] width 204 height 16
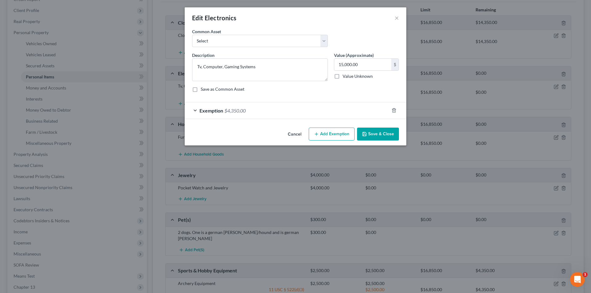
click at [345, 137] on button "Add Exemption" at bounding box center [332, 134] width 46 height 13
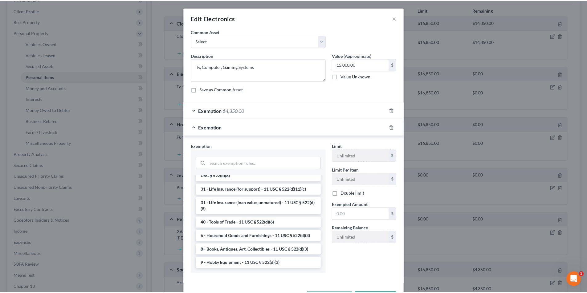
scroll to position [495, 0]
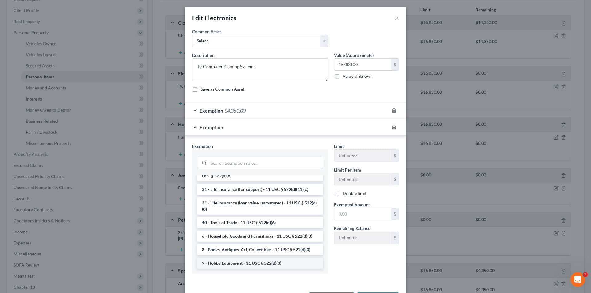
click at [264, 261] on li "9 - Hobby Equipment - 11 USC § 522(d)(3)" at bounding box center [260, 263] width 126 height 11
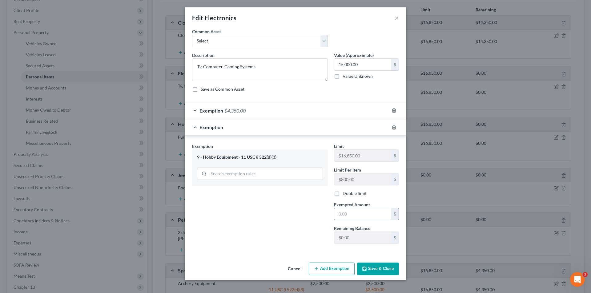
click at [356, 214] on input "text" at bounding box center [362, 214] width 57 height 12
click at [299, 214] on div "Exemption Set must be selected for CA. Exemption * 9 - Hobby Equipment - 11 USC…" at bounding box center [260, 196] width 142 height 106
click at [357, 211] on input "text" at bounding box center [362, 214] width 57 height 12
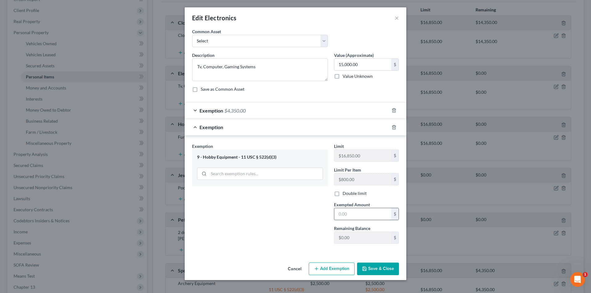
click at [357, 211] on input "text" at bounding box center [362, 214] width 57 height 12
click at [240, 161] on div "9 - Hobby Equipment - 11 USC § 522(d)(3)" at bounding box center [260, 168] width 136 height 36
click at [222, 154] on div "9 - Hobby Equipment - 11 USC § 522(d)(3)" at bounding box center [260, 168] width 136 height 36
click at [392, 125] on icon "button" at bounding box center [394, 127] width 5 height 5
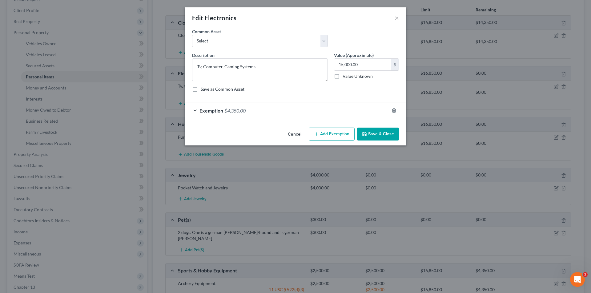
click at [370, 132] on button "Save & Close" at bounding box center [378, 134] width 42 height 13
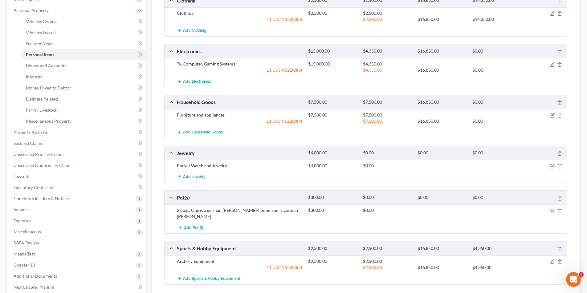
scroll to position [154, 0]
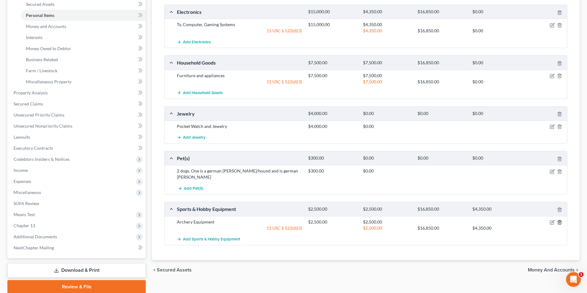
click at [560, 220] on icon "button" at bounding box center [559, 222] width 3 height 4
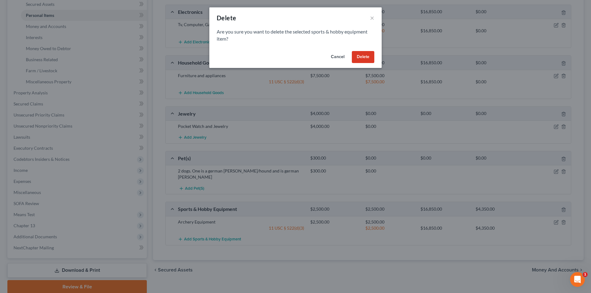
click at [370, 57] on button "Delete" at bounding box center [363, 57] width 22 height 12
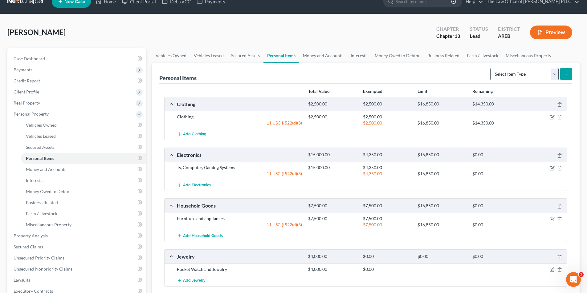
scroll to position [0, 0]
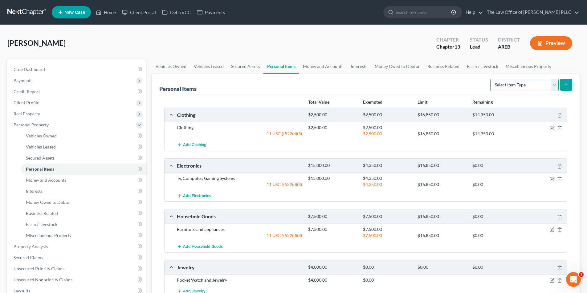
click at [531, 83] on select "Select Item Type Clothing Collectibles Of Value Electronics Firearms Household …" at bounding box center [524, 85] width 68 height 12
select select "sports_and_hobby_equipment"
click at [490, 79] on select "Select Item Type Clothing Collectibles Of Value Electronics Firearms Household …" at bounding box center [524, 85] width 68 height 12
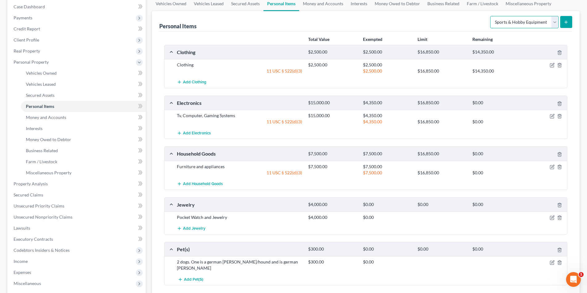
scroll to position [62, 0]
click at [566, 23] on line "submit" at bounding box center [566, 23] width 0 height 3
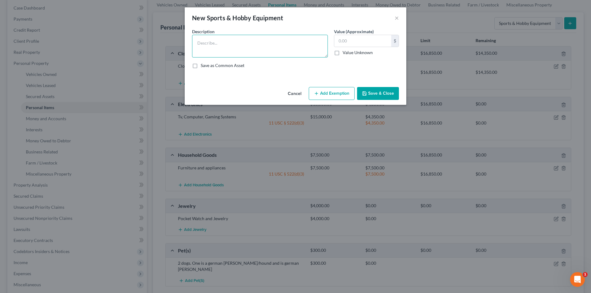
click at [257, 42] on textarea at bounding box center [260, 46] width 136 height 23
type textarea "archery equipment"
click at [357, 42] on input "text" at bounding box center [362, 41] width 57 height 12
type input "2,500.00"
click at [381, 93] on button "Save & Close" at bounding box center [378, 93] width 42 height 13
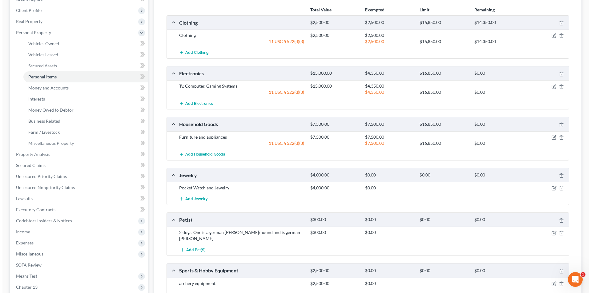
scroll to position [123, 0]
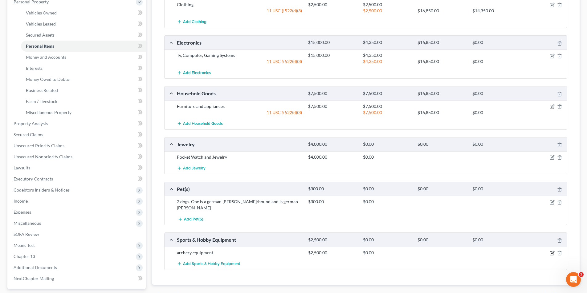
click at [553, 251] on icon "button" at bounding box center [552, 252] width 3 height 3
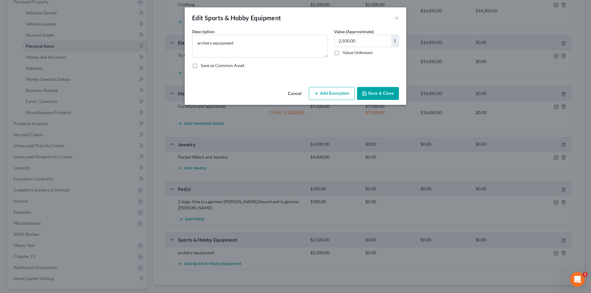
click at [340, 94] on button "Add Exemption" at bounding box center [332, 93] width 46 height 13
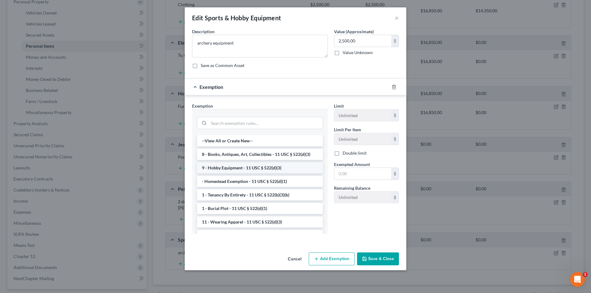
click at [260, 169] on li "9 - Hobby Equipment - 11 USC § 522(d)(3)" at bounding box center [260, 168] width 126 height 11
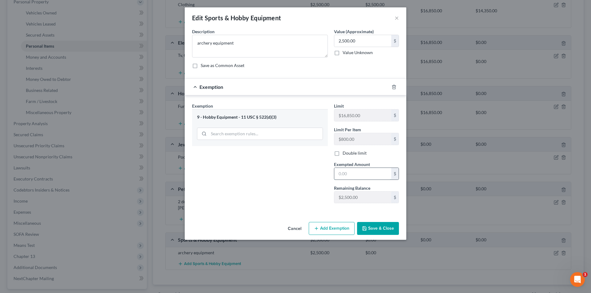
click at [352, 172] on input "text" at bounding box center [362, 174] width 57 height 12
type input "2,500.00"
click at [378, 228] on button "Save & Close" at bounding box center [378, 228] width 42 height 13
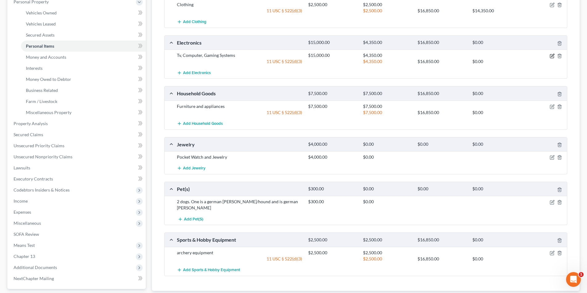
click at [551, 54] on icon "button" at bounding box center [552, 56] width 4 height 4
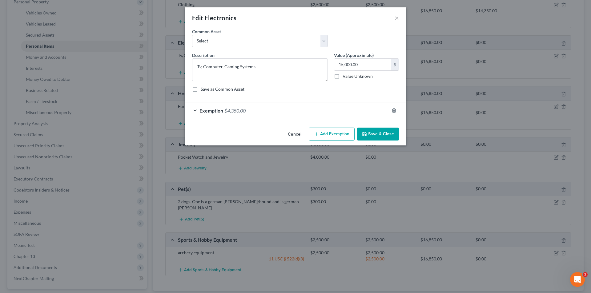
click at [335, 134] on button "Add Exemption" at bounding box center [332, 134] width 46 height 13
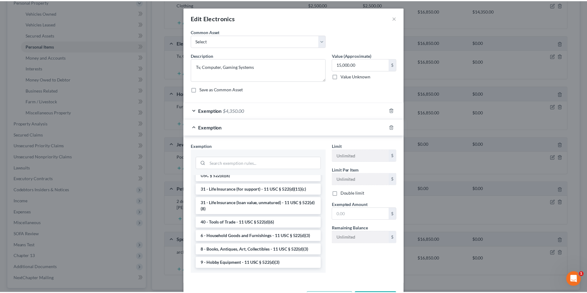
scroll to position [495, 0]
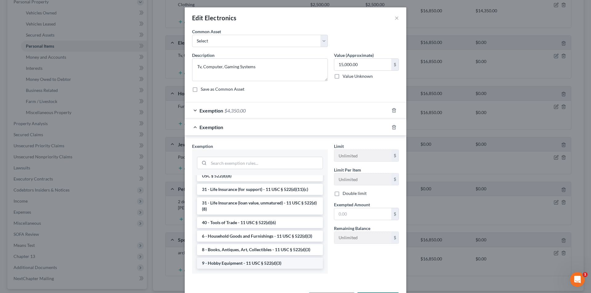
click at [235, 263] on li "9 - Hobby Equipment - 11 USC § 522(d)(3)" at bounding box center [260, 263] width 126 height 11
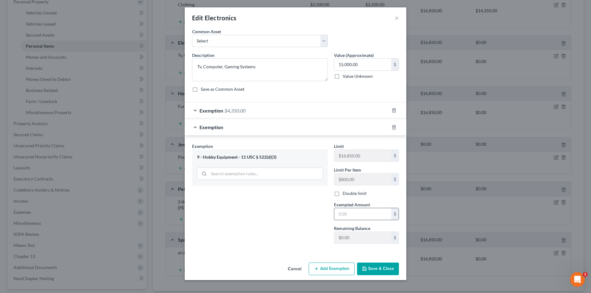
click at [352, 215] on input "text" at bounding box center [362, 214] width 57 height 12
type input "10,650.00"
click at [371, 268] on button "Save & Close" at bounding box center [378, 269] width 42 height 13
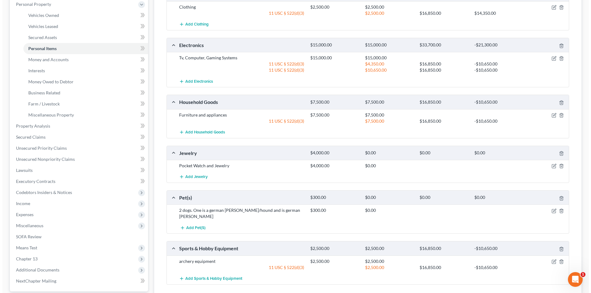
scroll to position [123, 0]
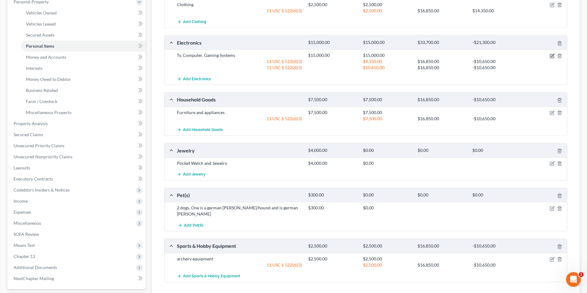
click at [552, 58] on icon "button" at bounding box center [551, 56] width 5 height 5
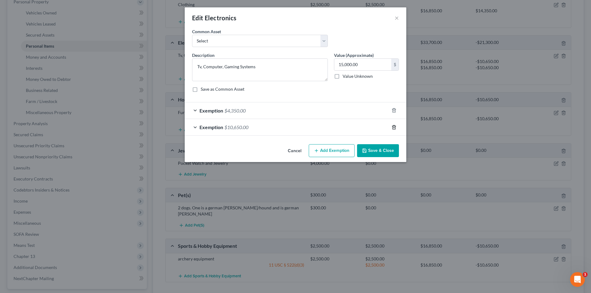
click at [394, 128] on line "button" at bounding box center [394, 127] width 0 height 1
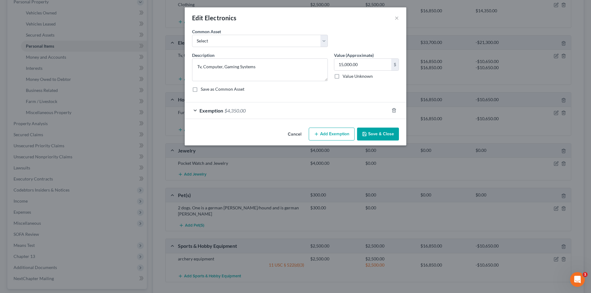
click at [387, 136] on button "Save & Close" at bounding box center [378, 134] width 42 height 13
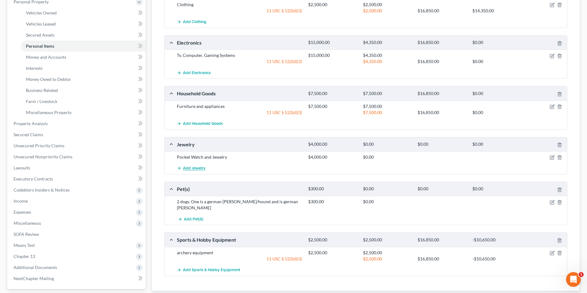
click at [185, 169] on span "Add Jewelry" at bounding box center [194, 168] width 22 height 5
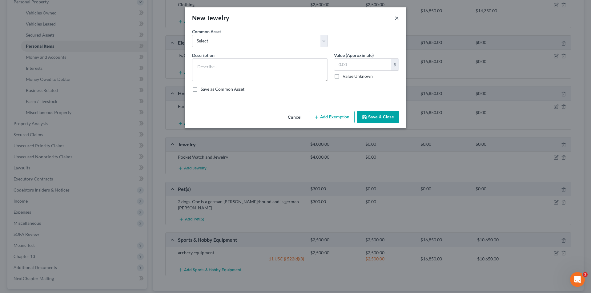
click at [398, 16] on button "×" at bounding box center [397, 17] width 4 height 7
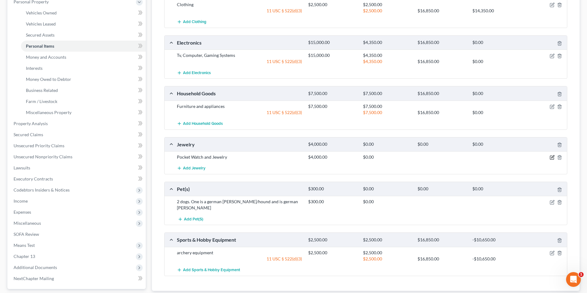
click at [553, 158] on icon "button" at bounding box center [551, 157] width 5 height 5
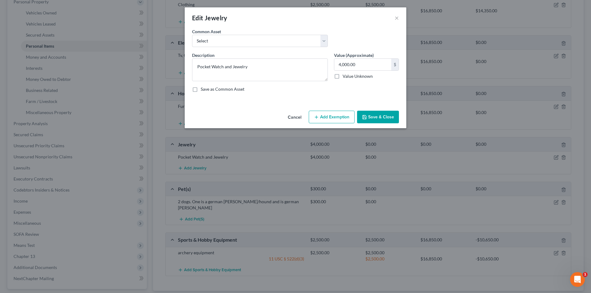
click at [327, 120] on button "Add Exemption" at bounding box center [332, 117] width 46 height 13
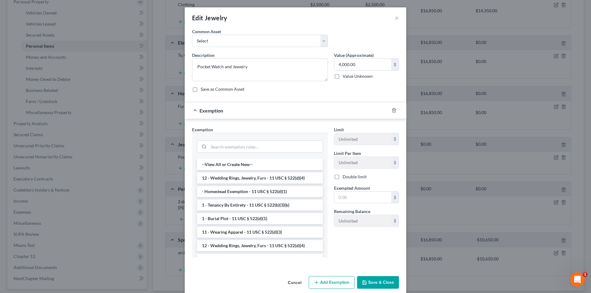
click at [278, 181] on li "12 - Wedding Rings, Jewelry, Furs - 11 USC § 522(d)(4)" at bounding box center [260, 178] width 126 height 11
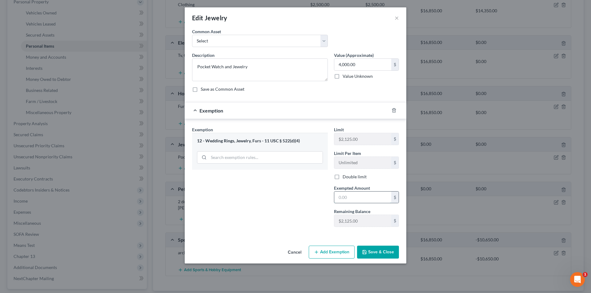
click at [352, 199] on input "text" at bounding box center [362, 198] width 57 height 12
type input "2,125.00"
click at [370, 253] on button "Save & Close" at bounding box center [378, 252] width 42 height 13
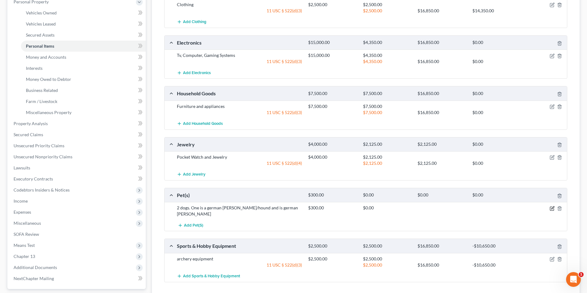
click at [550, 208] on icon "button" at bounding box center [551, 208] width 5 height 5
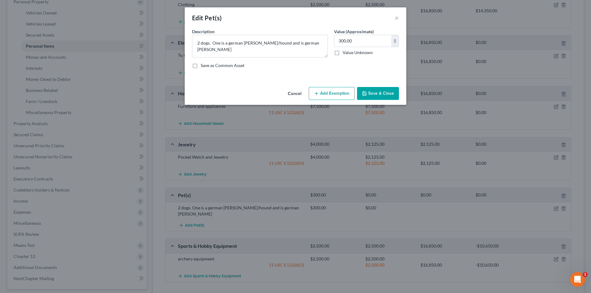
click at [342, 94] on button "Add Exemption" at bounding box center [332, 93] width 46 height 13
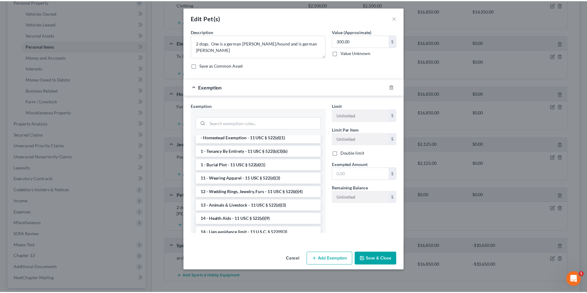
scroll to position [62, 0]
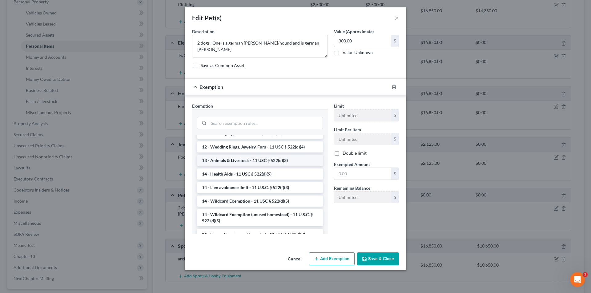
click at [251, 161] on li "13 - Animals & Livestock - 11 USC § 522(d)(3)" at bounding box center [260, 160] width 126 height 11
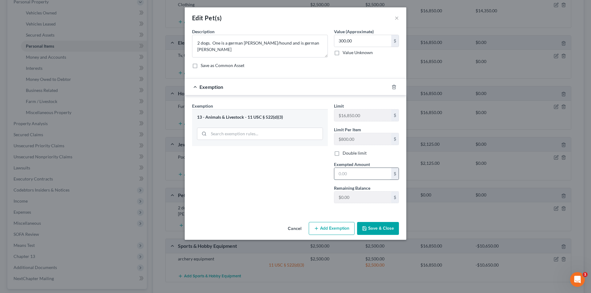
click at [347, 172] on input "text" at bounding box center [362, 174] width 57 height 12
type input "300.00"
click at [377, 228] on button "Save & Close" at bounding box center [378, 228] width 42 height 13
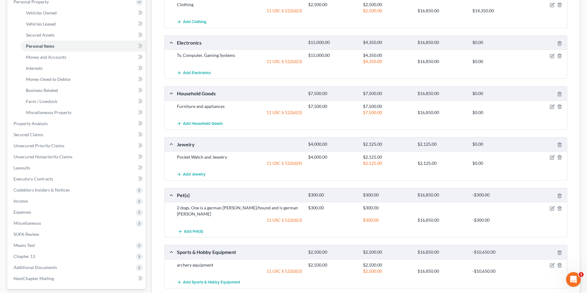
scroll to position [178, 0]
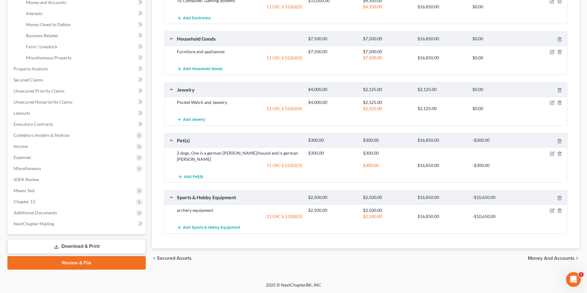
click at [554, 208] on div at bounding box center [545, 211] width 44 height 6
click at [552, 208] on icon "button" at bounding box center [551, 210] width 5 height 5
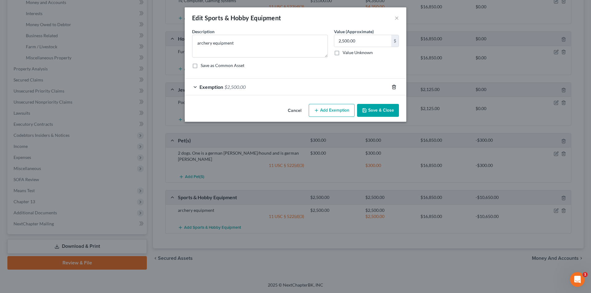
click at [394, 88] on icon "button" at bounding box center [394, 87] width 5 height 5
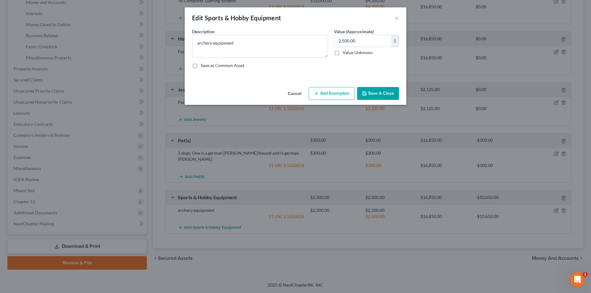
click at [375, 95] on button "Save & Close" at bounding box center [378, 93] width 42 height 13
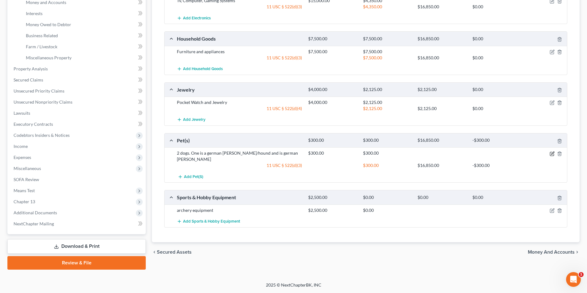
click at [551, 155] on icon "button" at bounding box center [551, 153] width 5 height 5
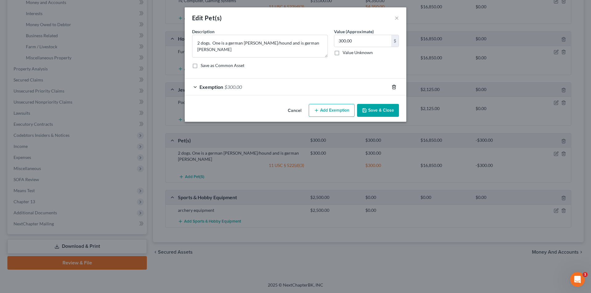
click at [394, 87] on line "button" at bounding box center [394, 87] width 0 height 1
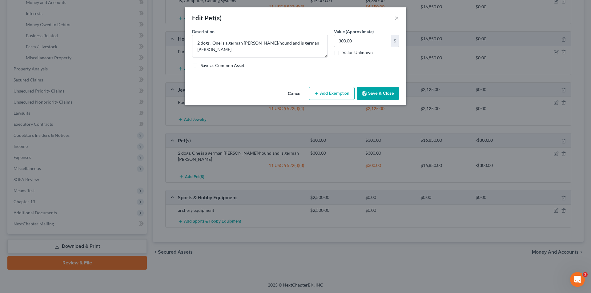
click at [387, 94] on button "Save & Close" at bounding box center [378, 93] width 42 height 13
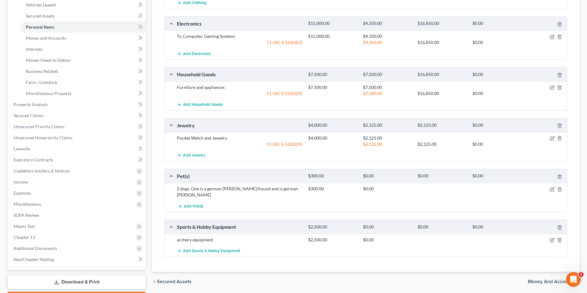
scroll to position [24, 0]
